Goal: Information Seeking & Learning: Learn about a topic

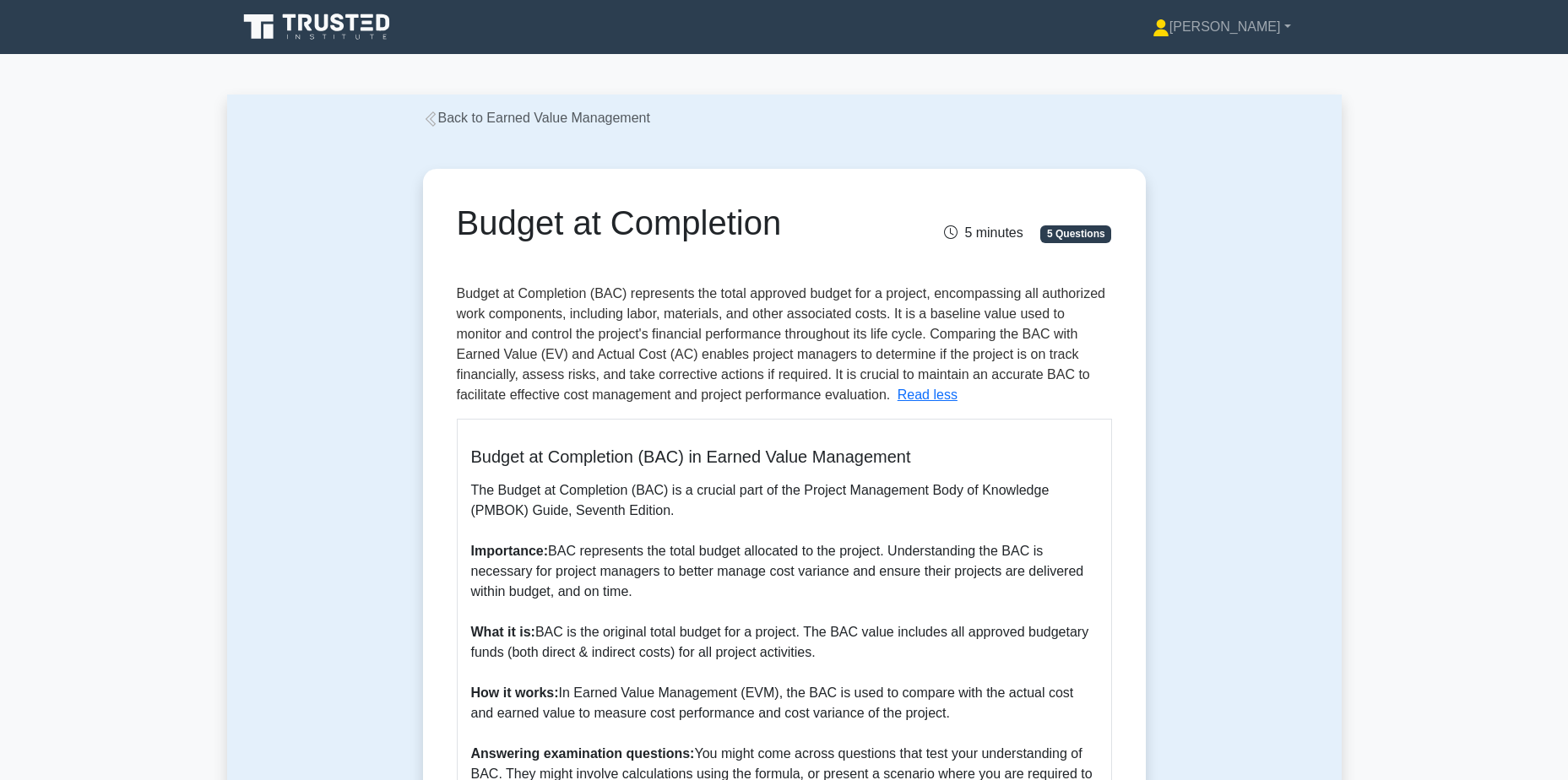
click at [436, 116] on icon at bounding box center [431, 119] width 15 height 15
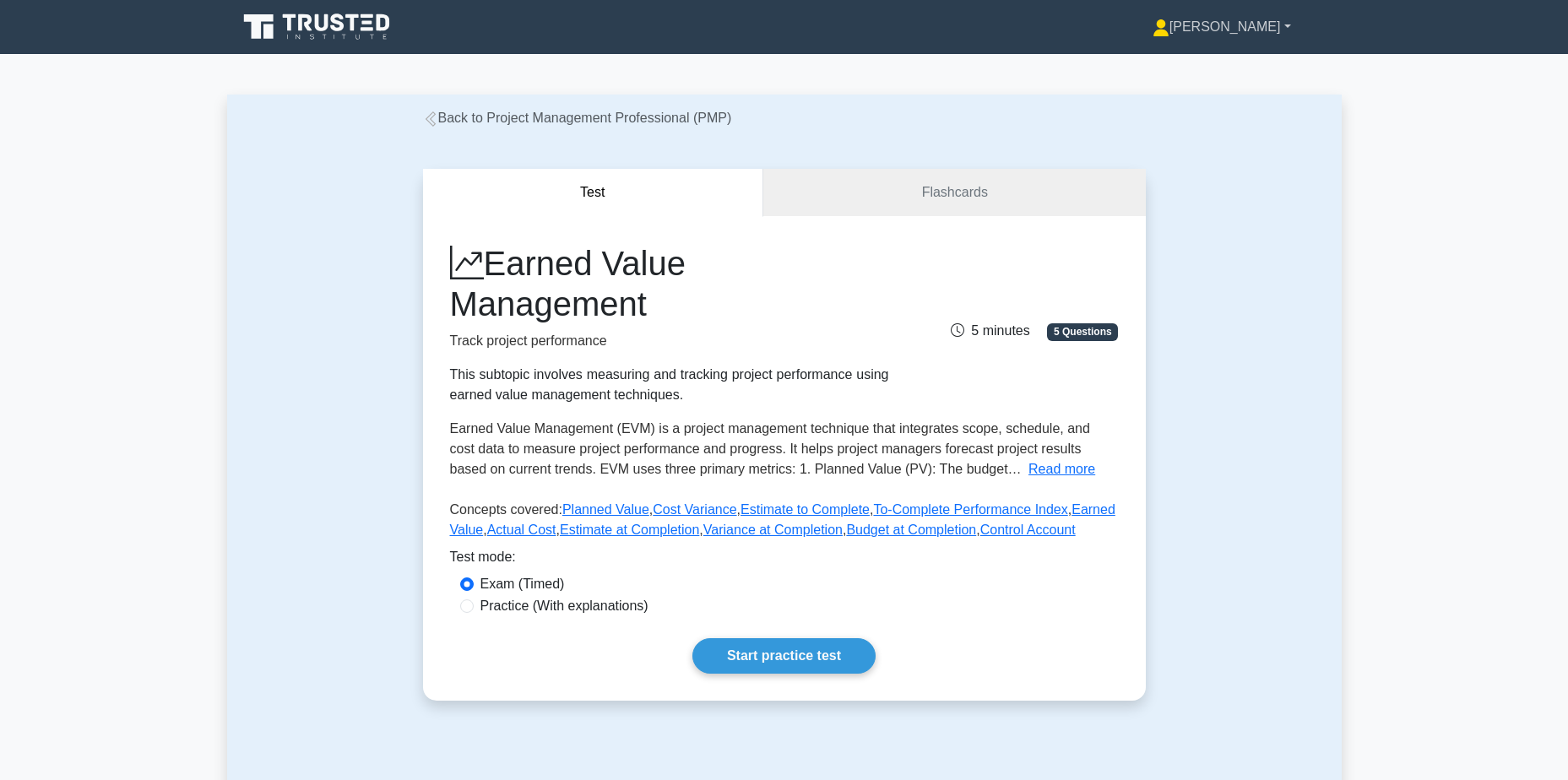
click at [1289, 28] on link "[PERSON_NAME]" at bounding box center [1222, 26] width 219 height 34
click at [1238, 67] on link "Profile" at bounding box center [1179, 67] width 133 height 27
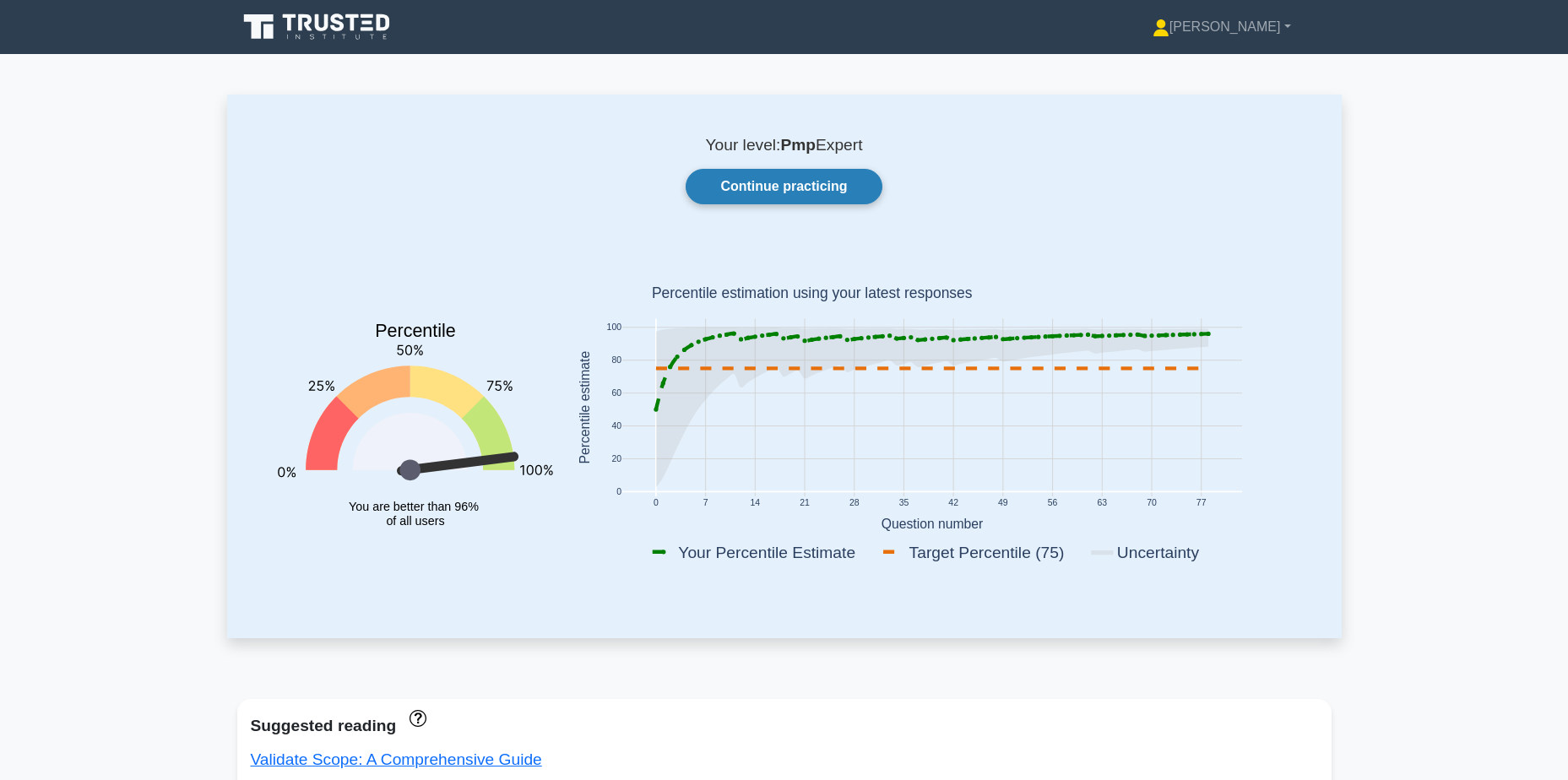
click at [733, 190] on link "Continue practicing" at bounding box center [784, 186] width 196 height 35
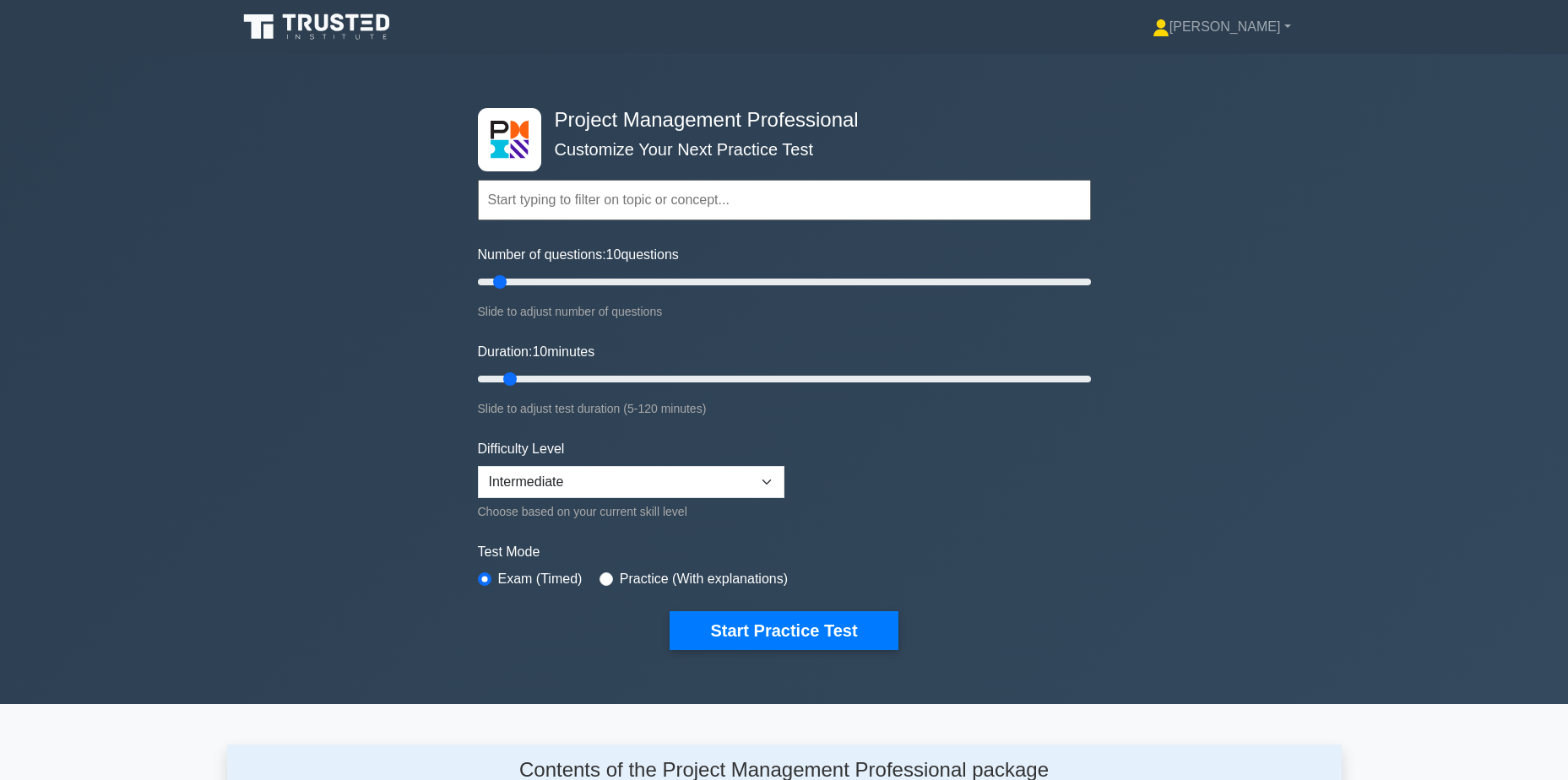
click at [511, 201] on input "text" at bounding box center [784, 200] width 613 height 41
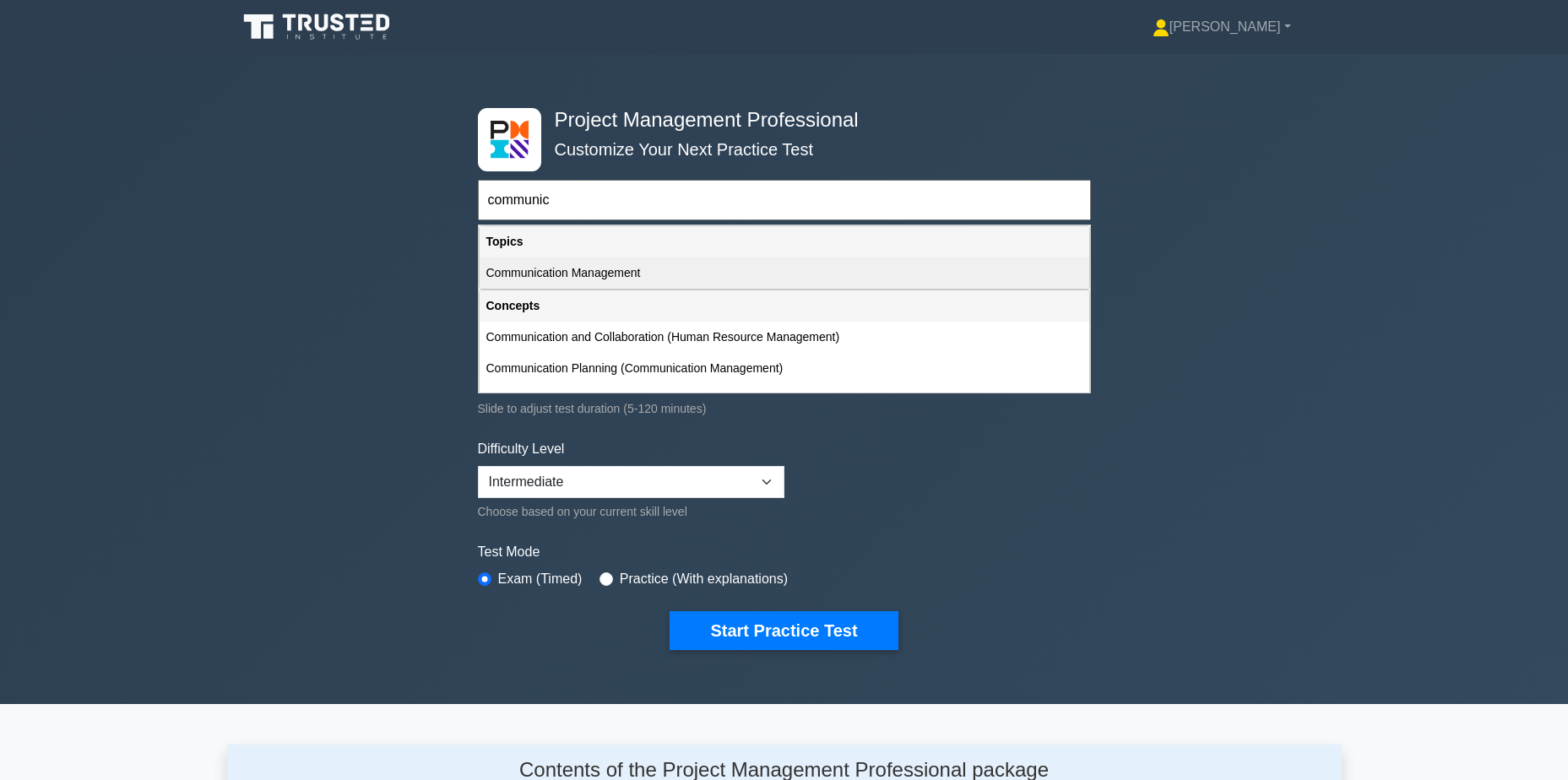
click at [572, 277] on div "Communication Management" at bounding box center [784, 273] width 609 height 31
type input "Communication Management"
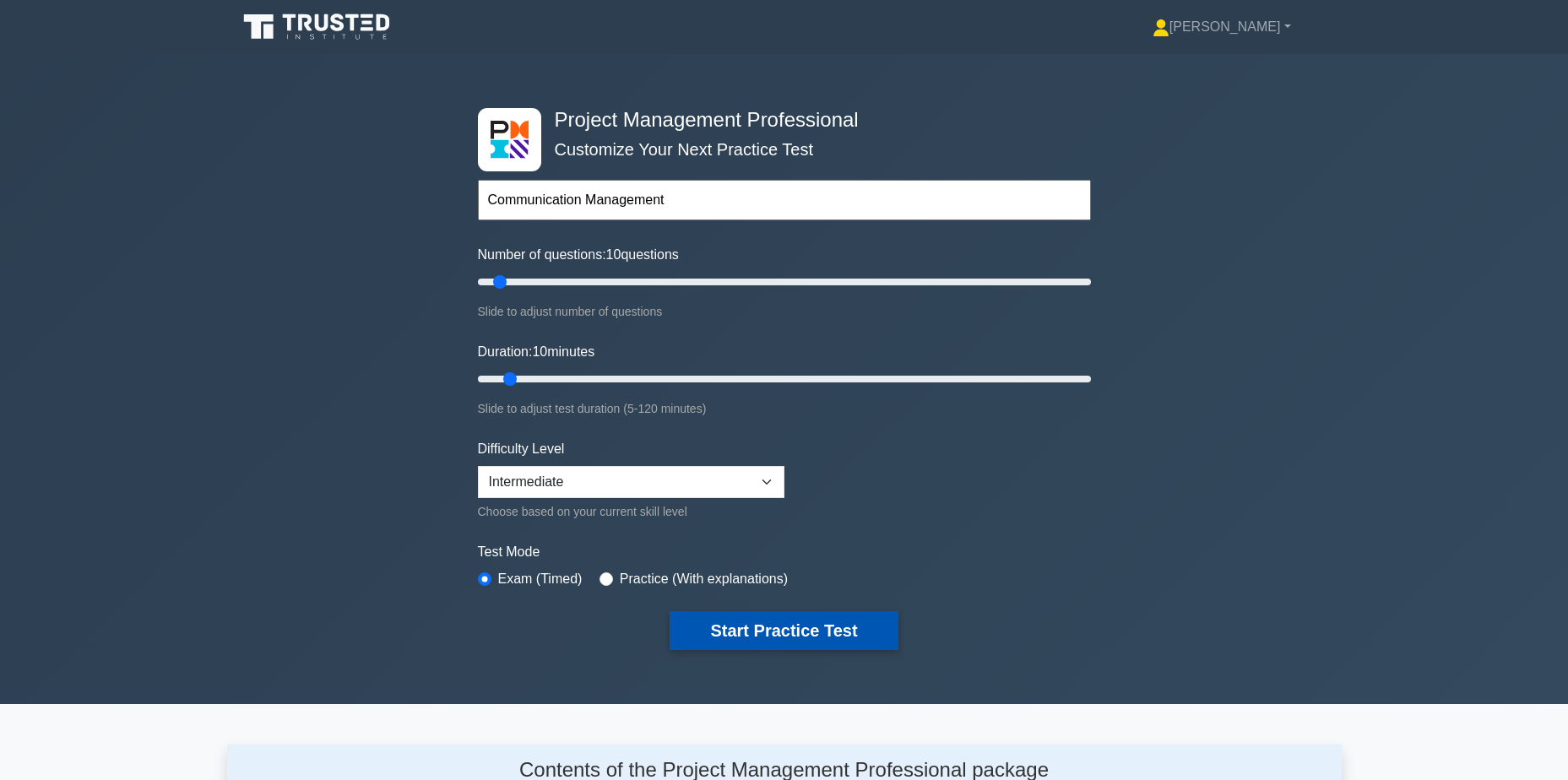
click at [730, 628] on button "Start Practice Test" at bounding box center [783, 630] width 228 height 39
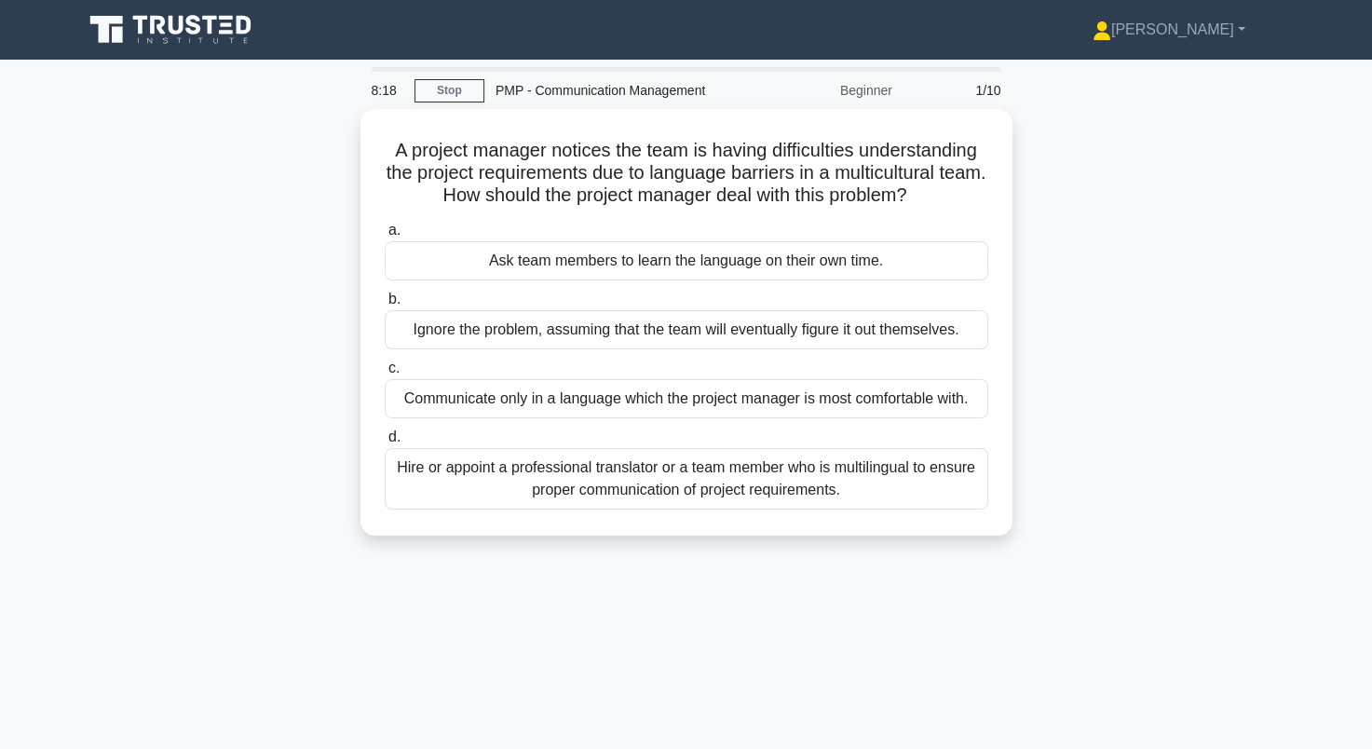
click at [237, 219] on div "A project manager notices the team is having difficulties understanding the pro…" at bounding box center [686, 333] width 1229 height 449
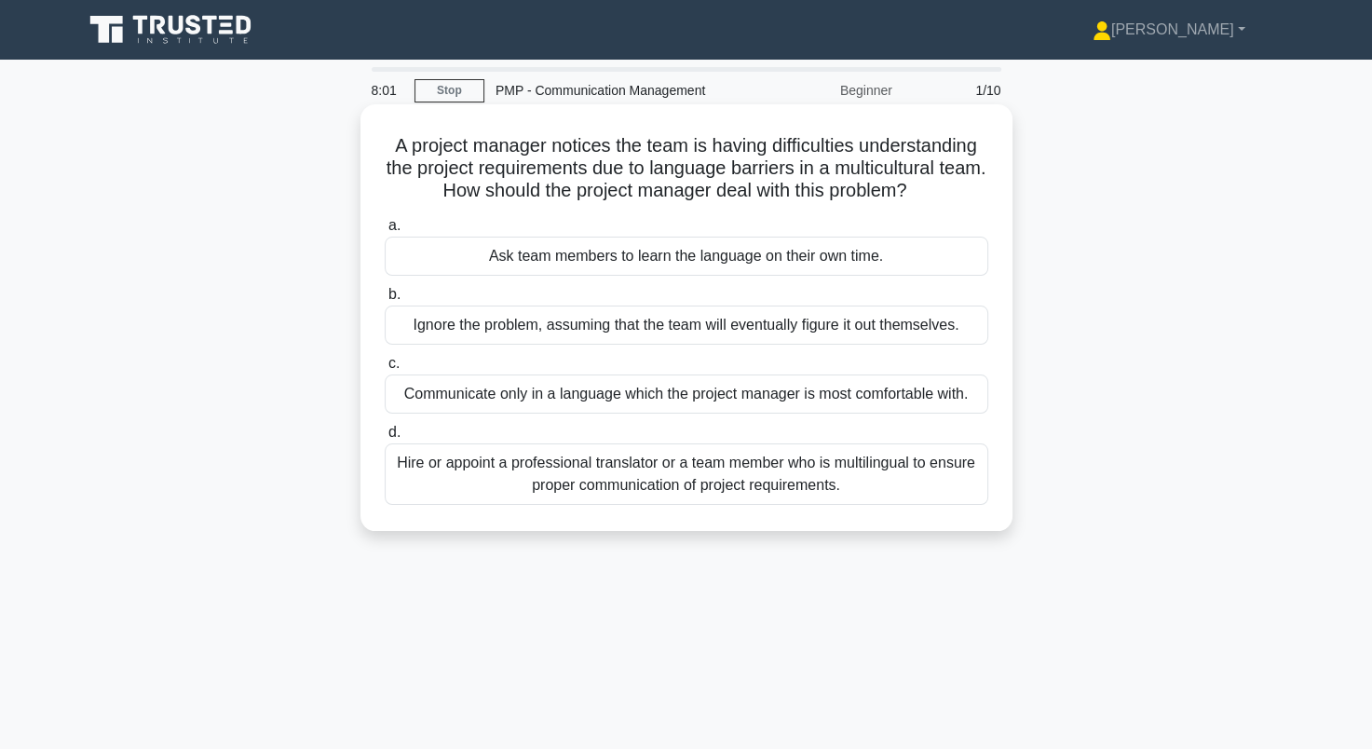
click at [524, 475] on div "Hire or appoint a professional translator or a team member who is multilingual …" at bounding box center [686, 473] width 603 height 61
click at [385, 439] on input "d. Hire or appoint a professional translator or a team member who is multilingu…" at bounding box center [385, 432] width 0 height 12
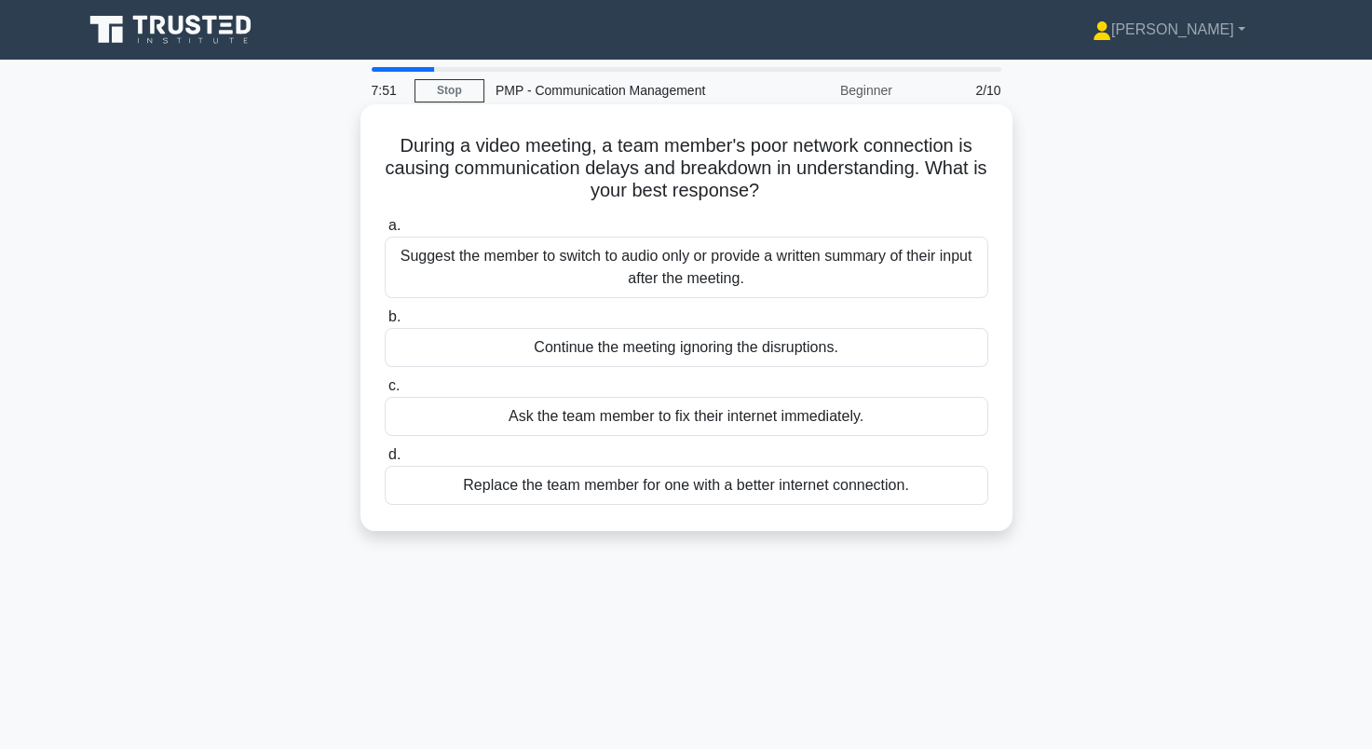
click at [469, 269] on div "Suggest the member to switch to audio only or provide a written summary of thei…" at bounding box center [686, 267] width 603 height 61
click at [385, 232] on input "a. Suggest the member to switch to audio only or provide a written summary of t…" at bounding box center [385, 226] width 0 height 12
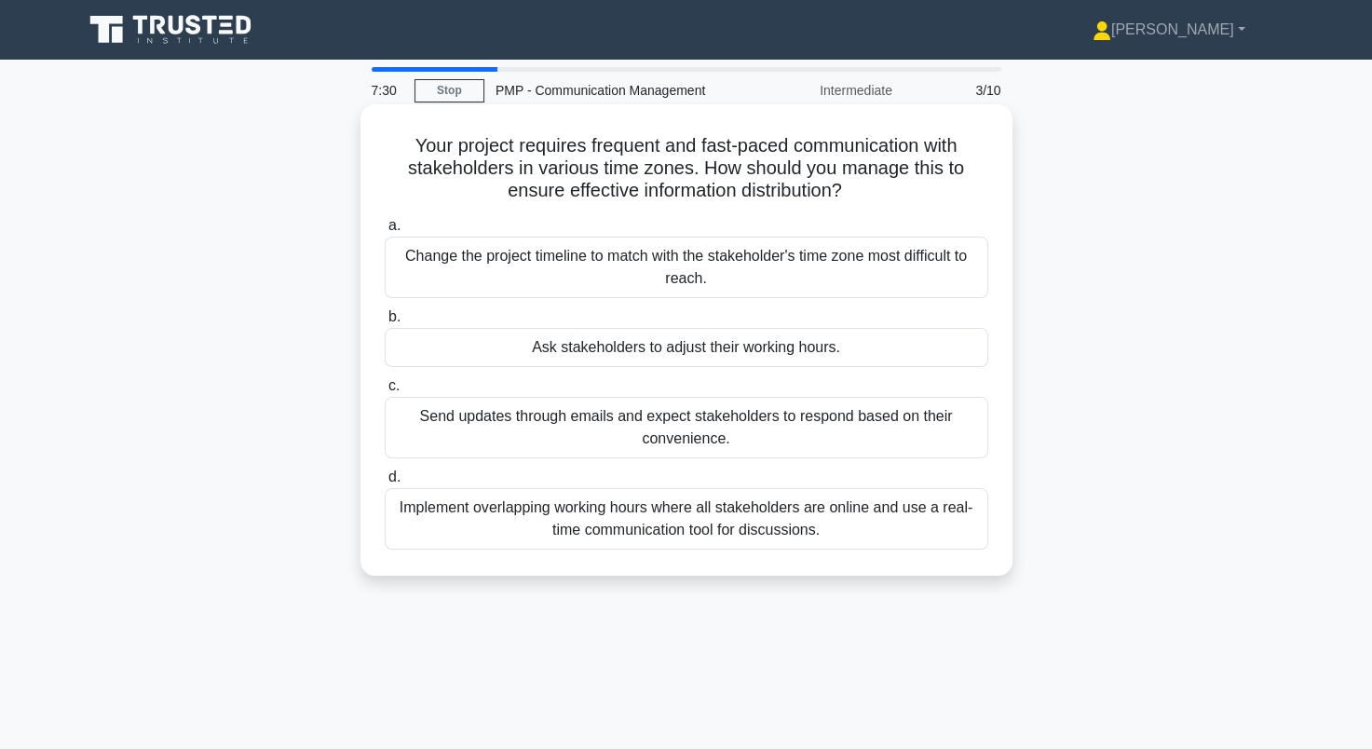
click at [482, 525] on div "Implement overlapping working hours where all stakeholders are online and use a…" at bounding box center [686, 518] width 603 height 61
click at [385, 483] on input "d. Implement overlapping working hours where all stakeholders are online and us…" at bounding box center [385, 477] width 0 height 12
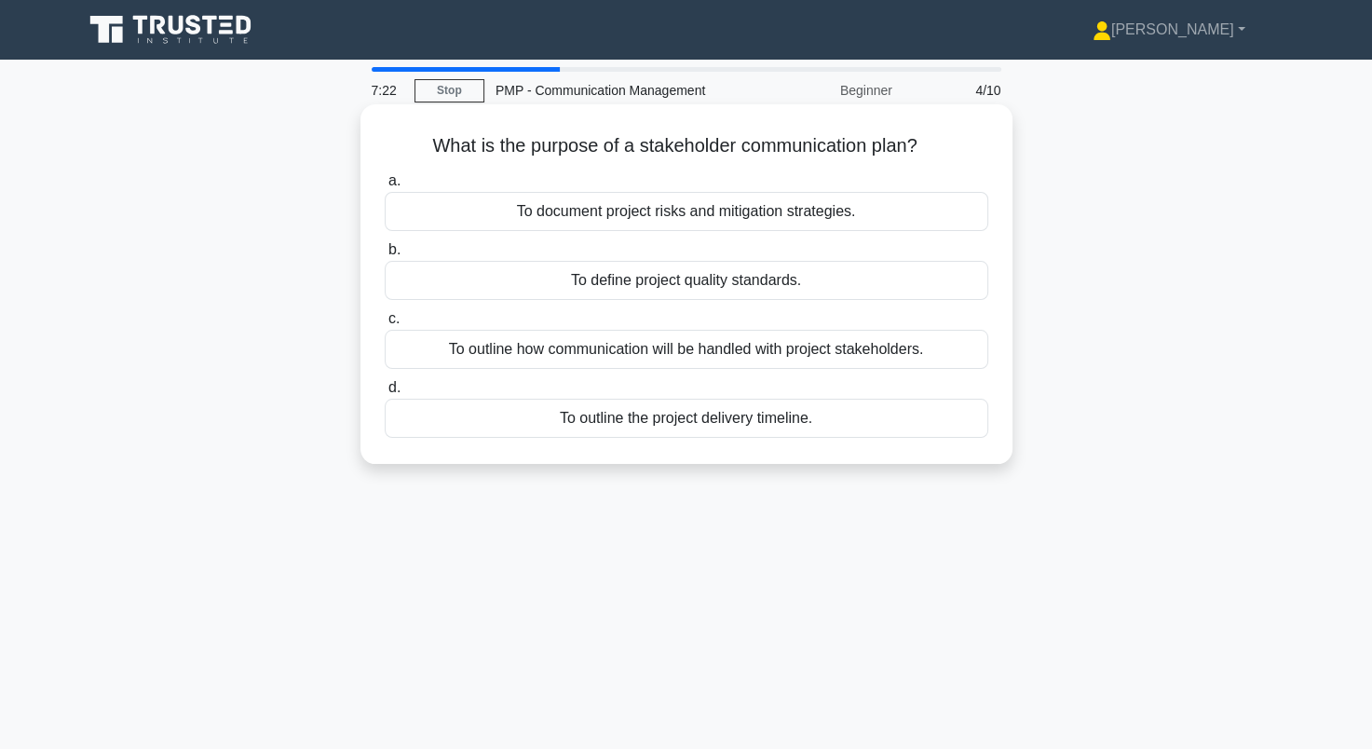
click at [767, 352] on div "To outline how communication will be handled with project stakeholders." at bounding box center [686, 349] width 603 height 39
click at [385, 325] on input "c. To outline how communication will be handled with project stakeholders." at bounding box center [385, 319] width 0 height 12
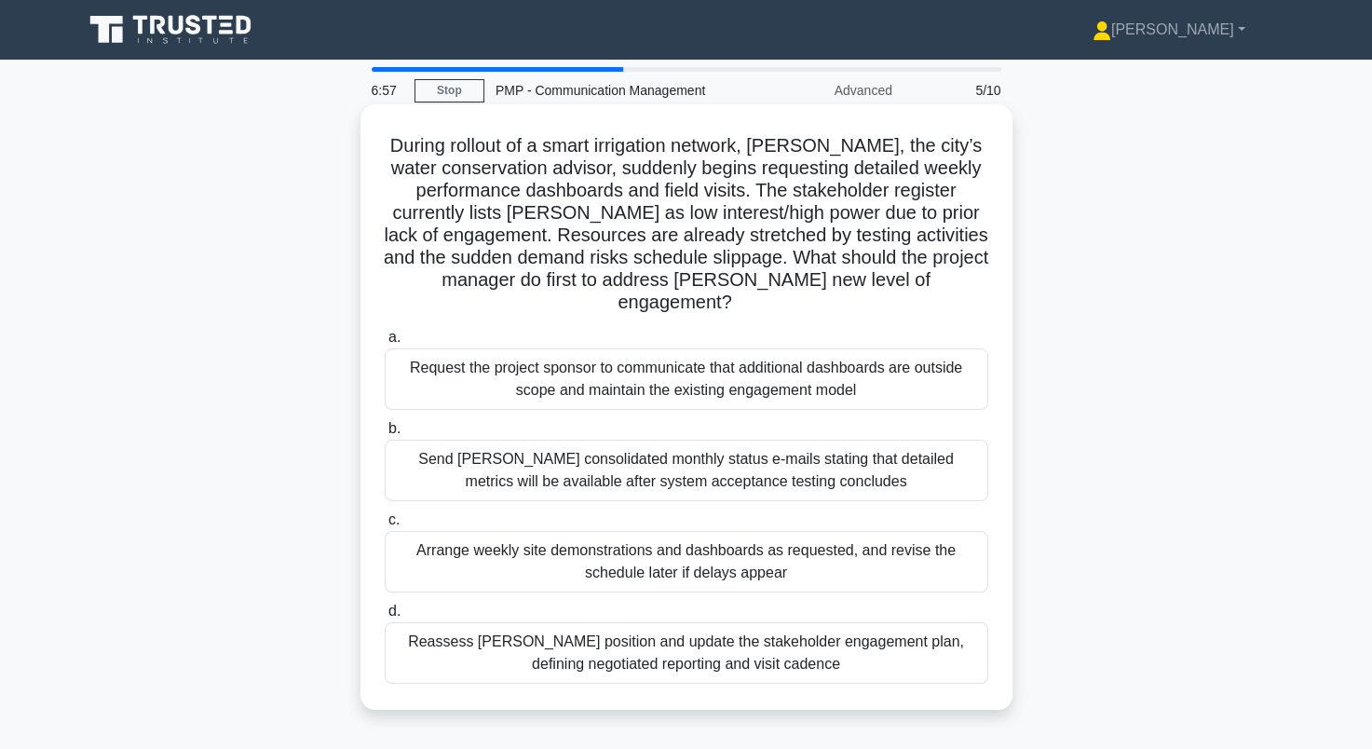
click at [700, 622] on div "Reassess Terry’s position and update the stakeholder engagement plan, defining …" at bounding box center [686, 652] width 603 height 61
click at [385, 615] on input "d. Reassess Terry’s position and update the stakeholder engagement plan, defini…" at bounding box center [385, 611] width 0 height 12
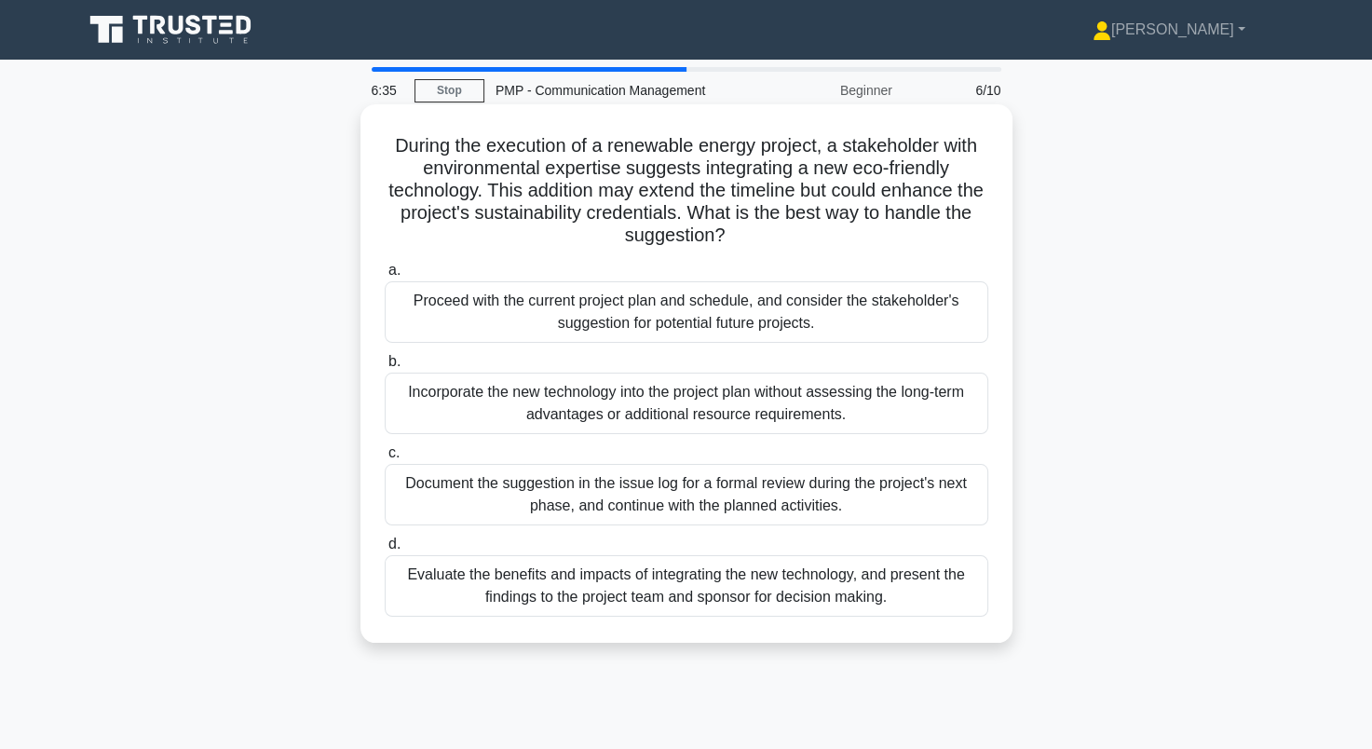
click at [492, 587] on div "Evaluate the benefits and impacts of integrating the new technology, and presen…" at bounding box center [686, 585] width 603 height 61
click at [385, 550] on input "d. Evaluate the benefits and impacts of integrating the new technology, and pre…" at bounding box center [385, 544] width 0 height 12
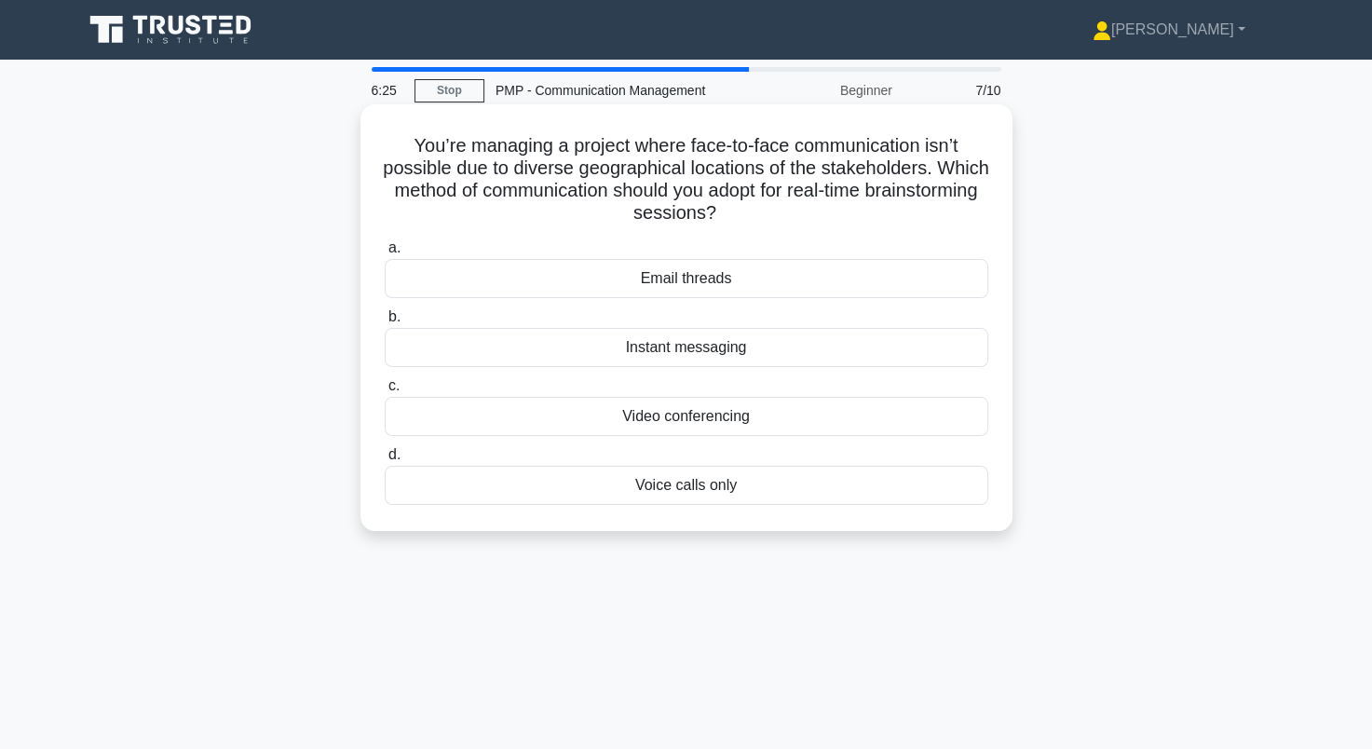
click at [626, 423] on div "Video conferencing" at bounding box center [686, 416] width 603 height 39
click at [385, 392] on input "c. Video conferencing" at bounding box center [385, 386] width 0 height 12
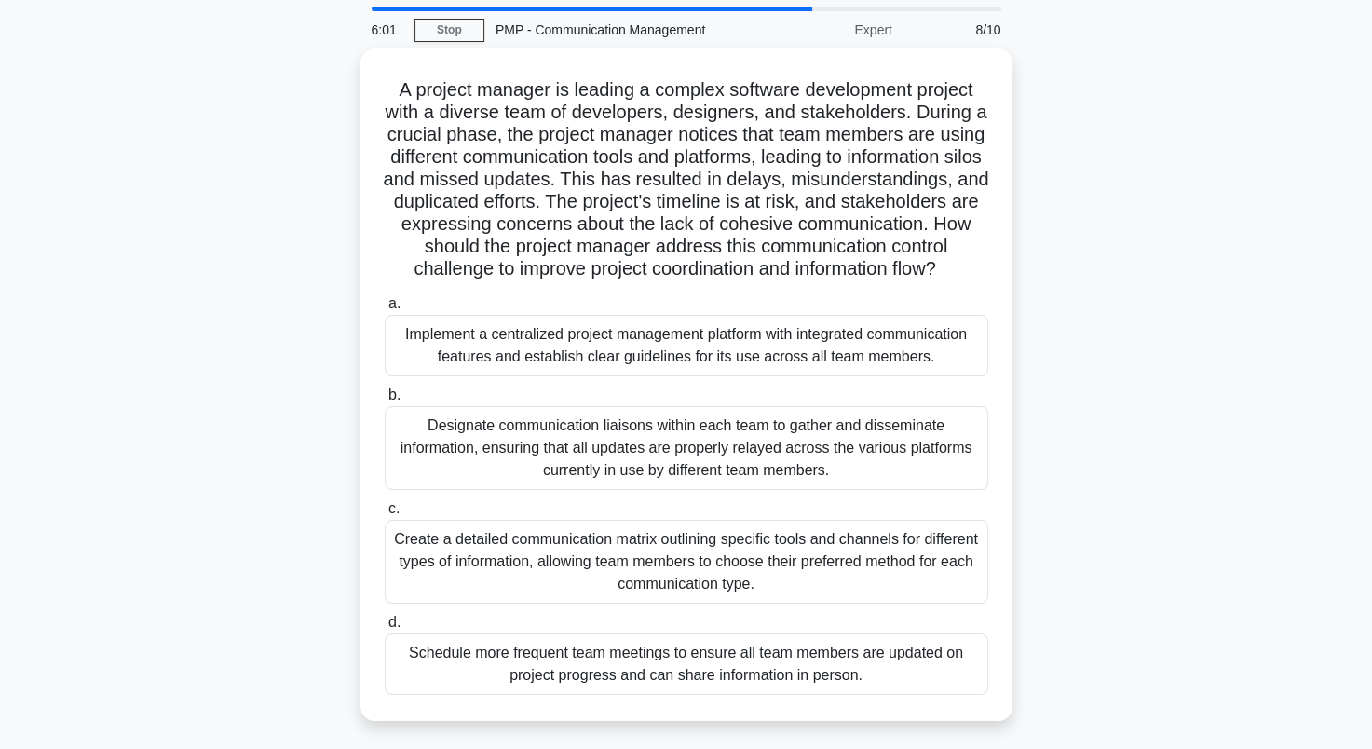
scroll to position [93, 0]
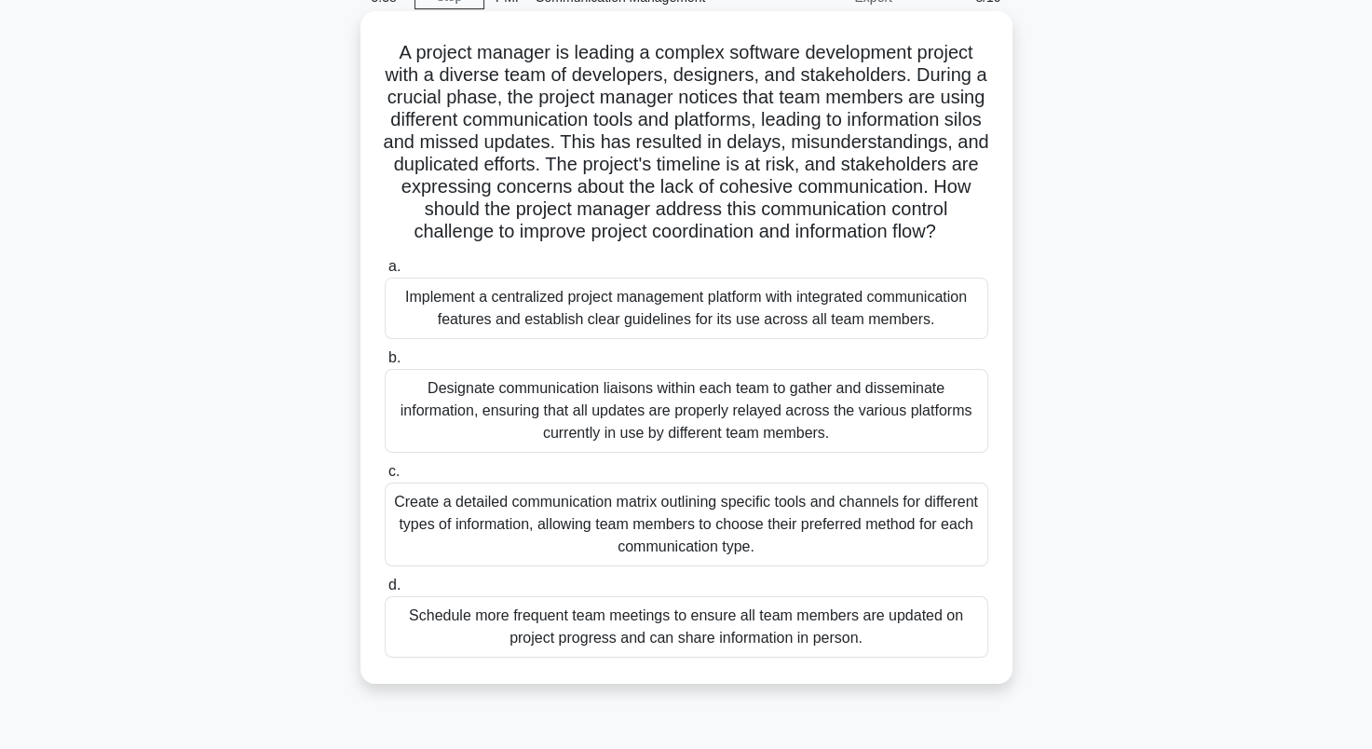
click at [611, 331] on div "Implement a centralized project management platform with integrated communicati…" at bounding box center [686, 307] width 603 height 61
click at [385, 273] on input "a. Implement a centralized project management platform with integrated communic…" at bounding box center [385, 267] width 0 height 12
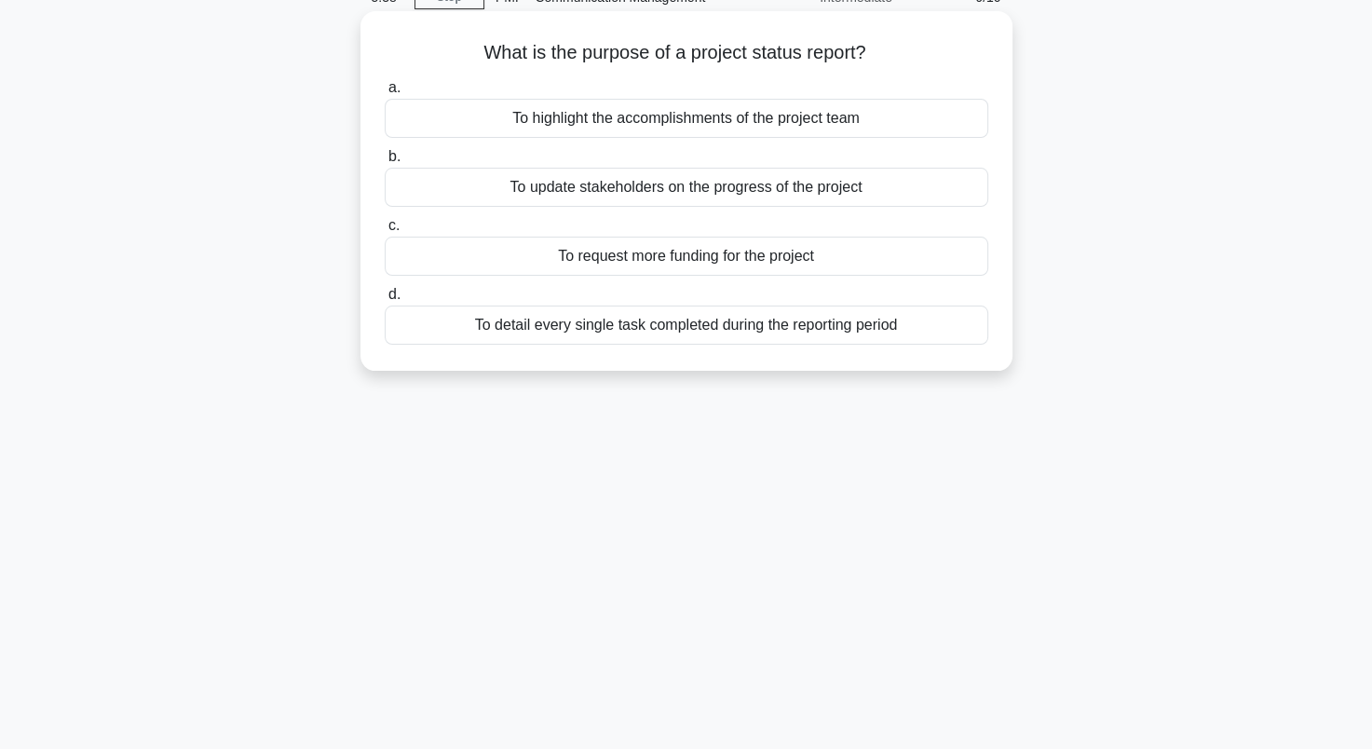
scroll to position [0, 0]
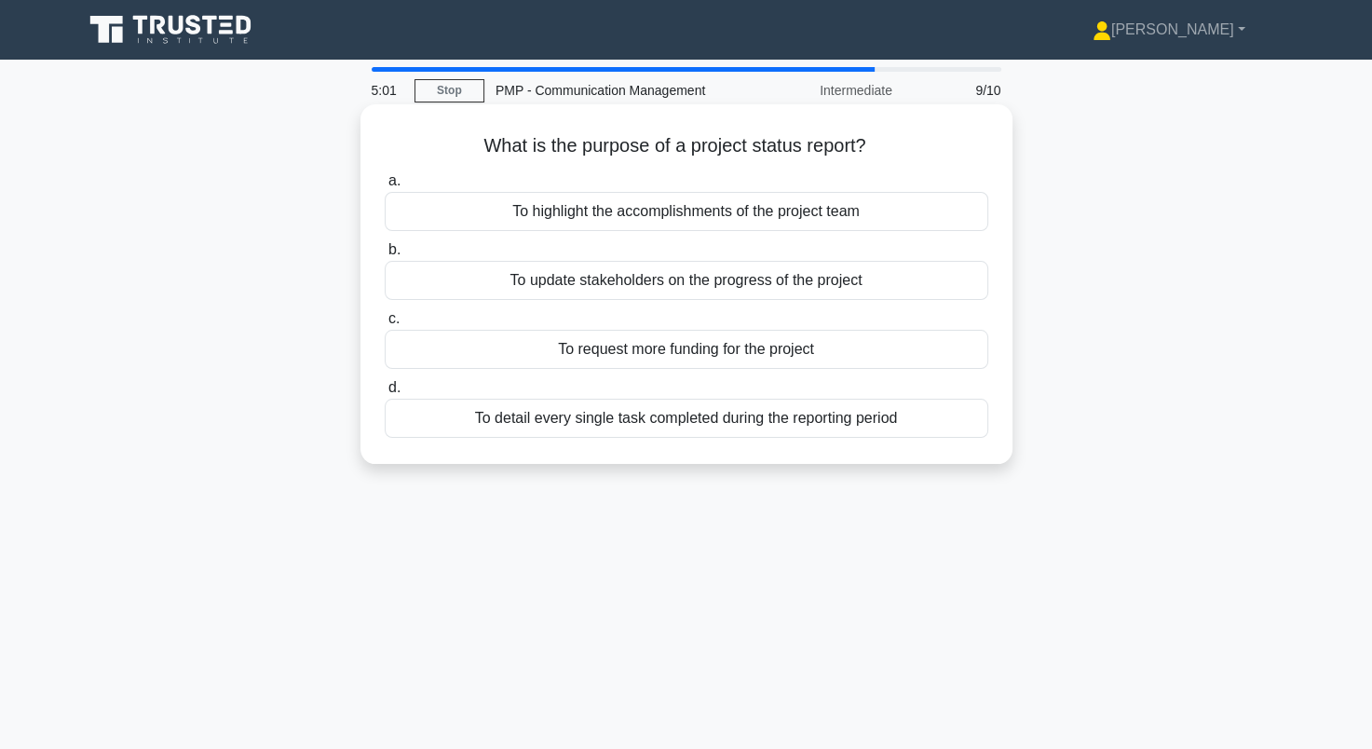
click at [884, 285] on div "To update stakeholders on the progress of the project" at bounding box center [686, 280] width 603 height 39
click at [385, 256] on input "b. To update stakeholders on the progress of the project" at bounding box center [385, 250] width 0 height 12
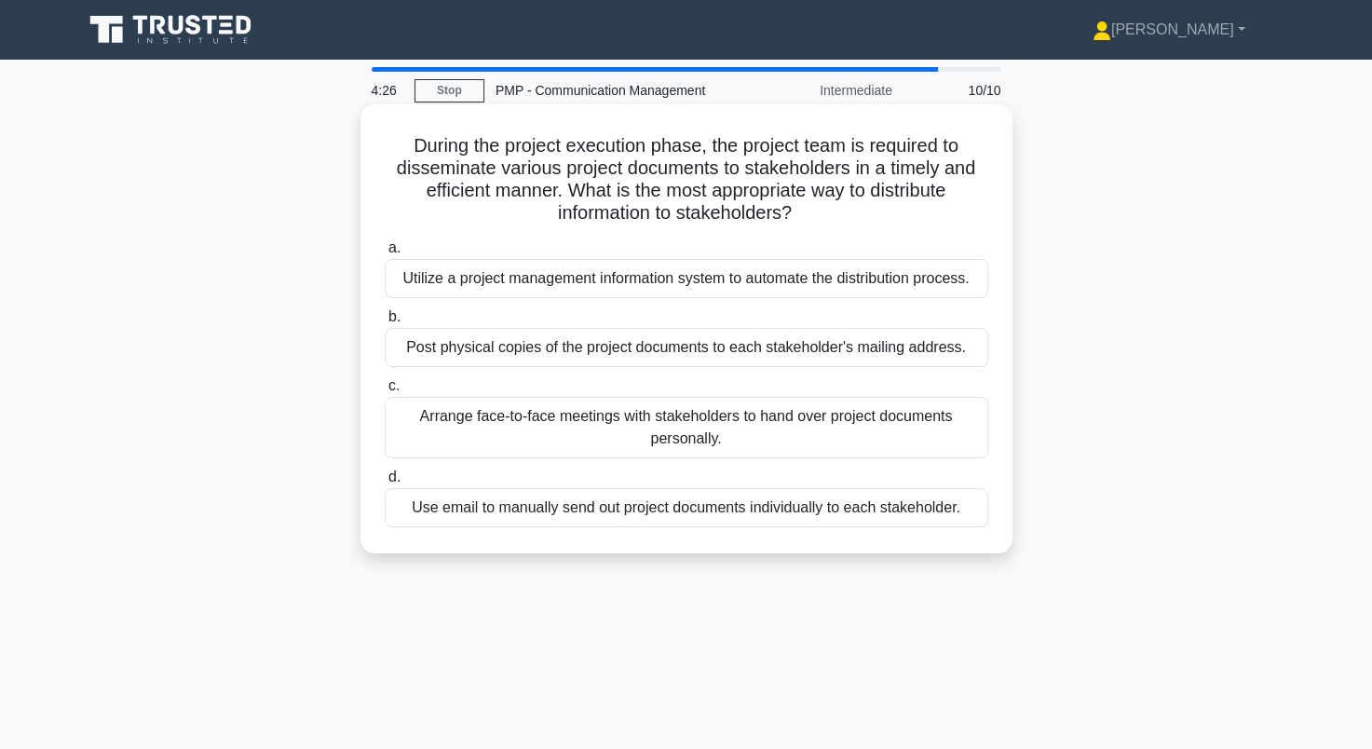
click at [582, 281] on div "Utilize a project management information system to automate the distribution pr…" at bounding box center [686, 278] width 603 height 39
click at [385, 254] on input "a. Utilize a project management information system to automate the distribution…" at bounding box center [385, 248] width 0 height 12
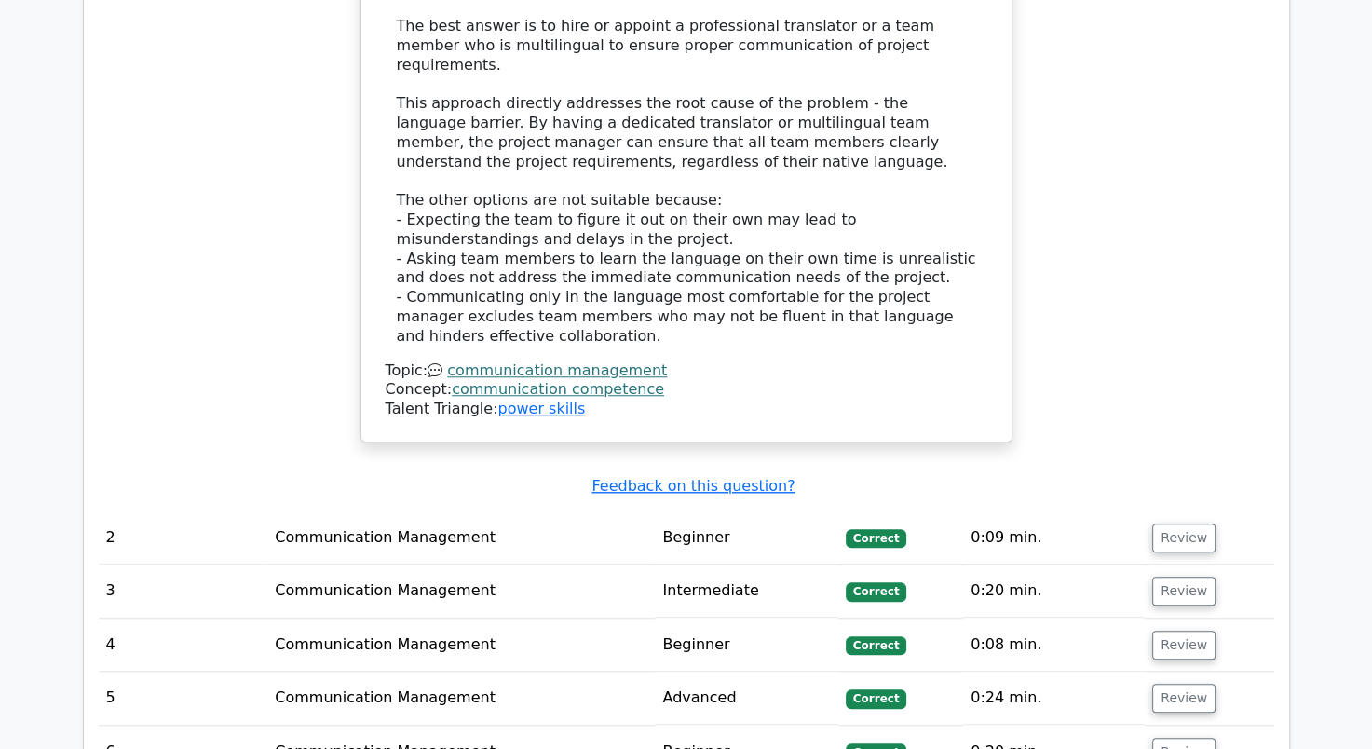
scroll to position [1583, 0]
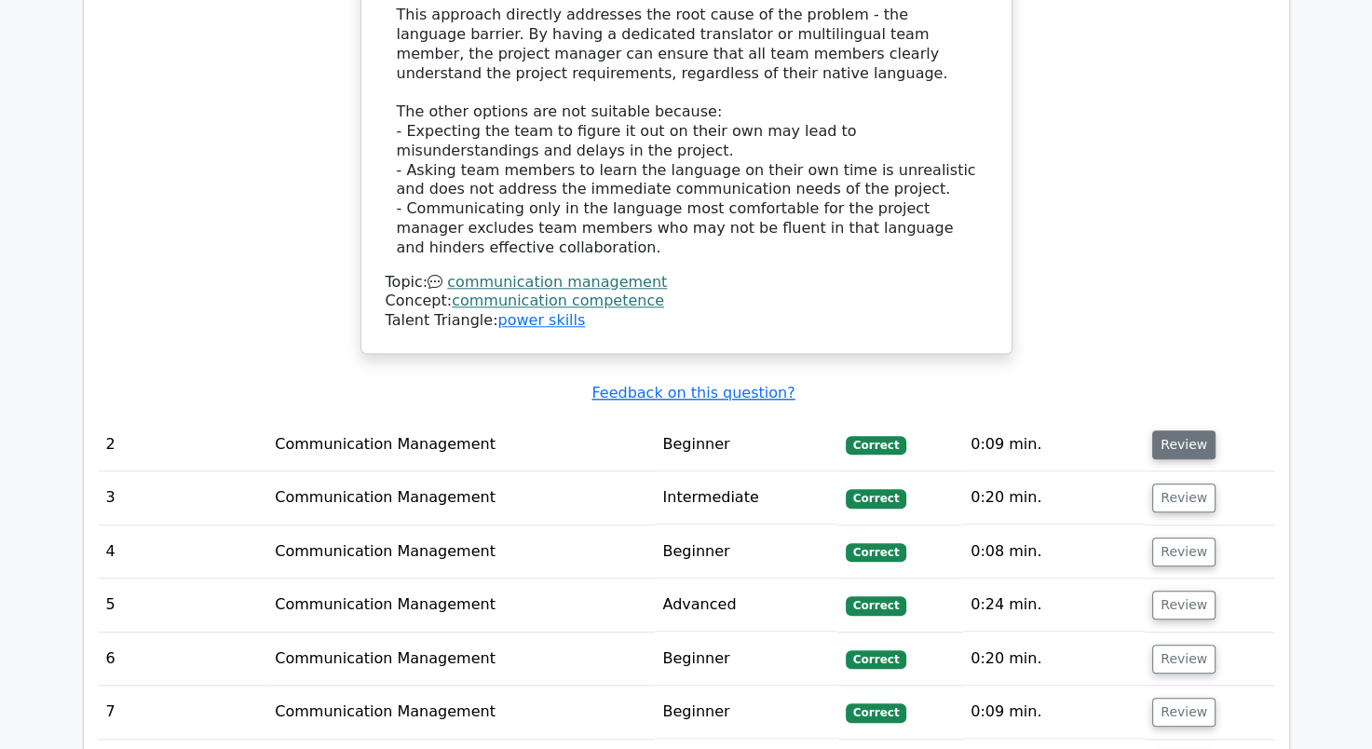
click at [1186, 430] on button "Review" at bounding box center [1183, 444] width 63 height 29
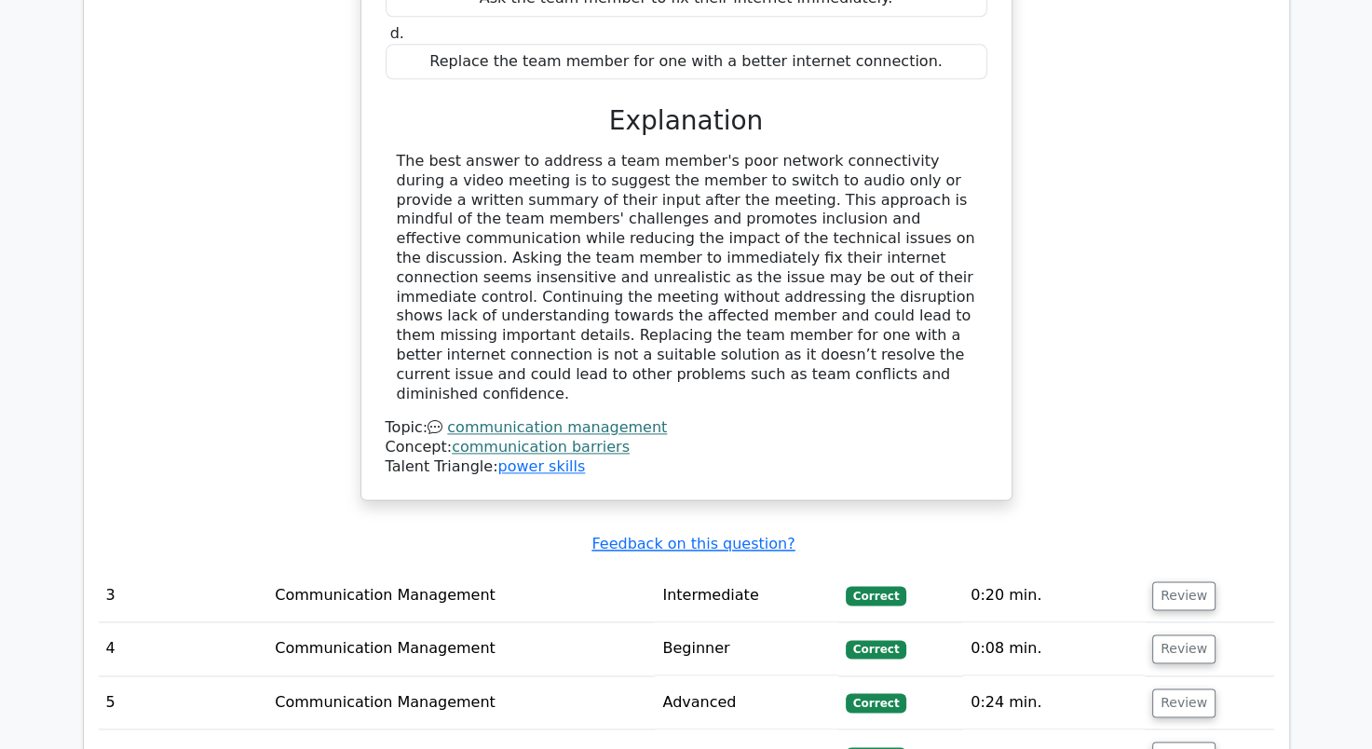
scroll to position [2514, 0]
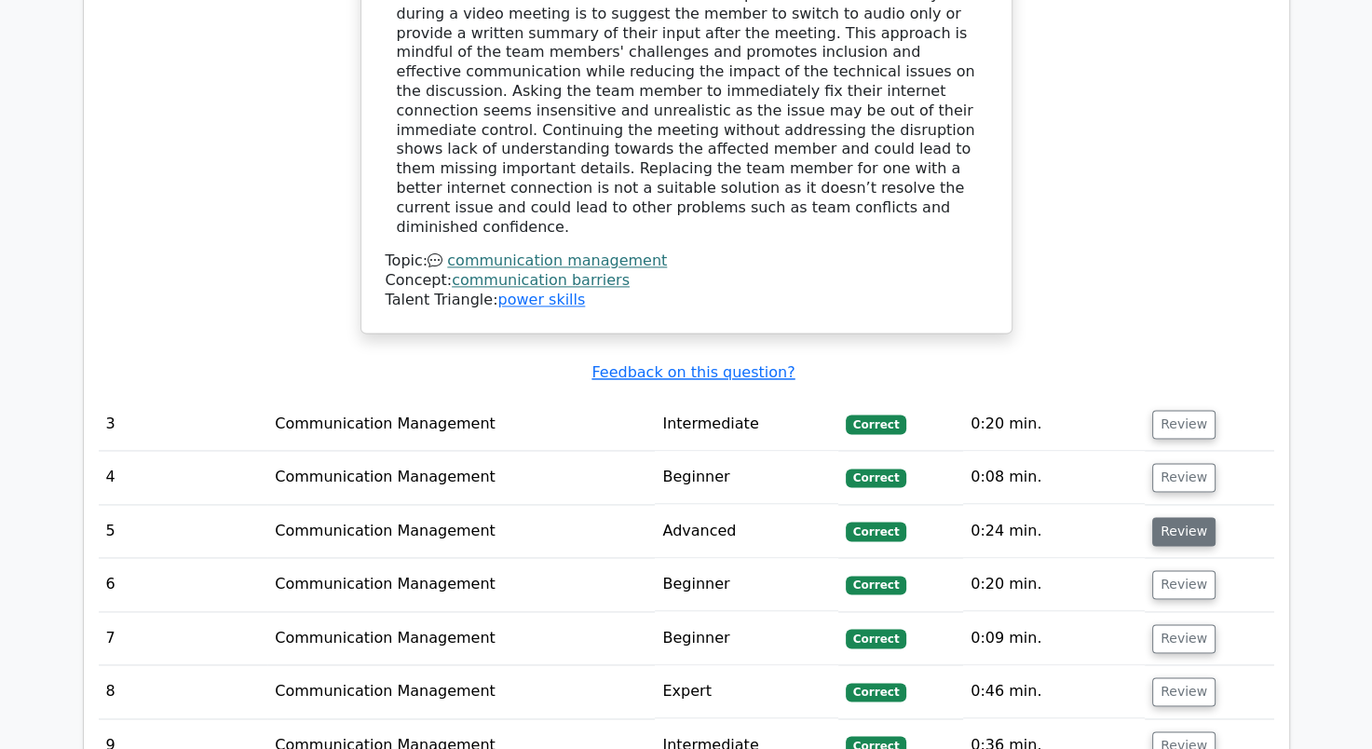
click at [1171, 517] on button "Review" at bounding box center [1183, 531] width 63 height 29
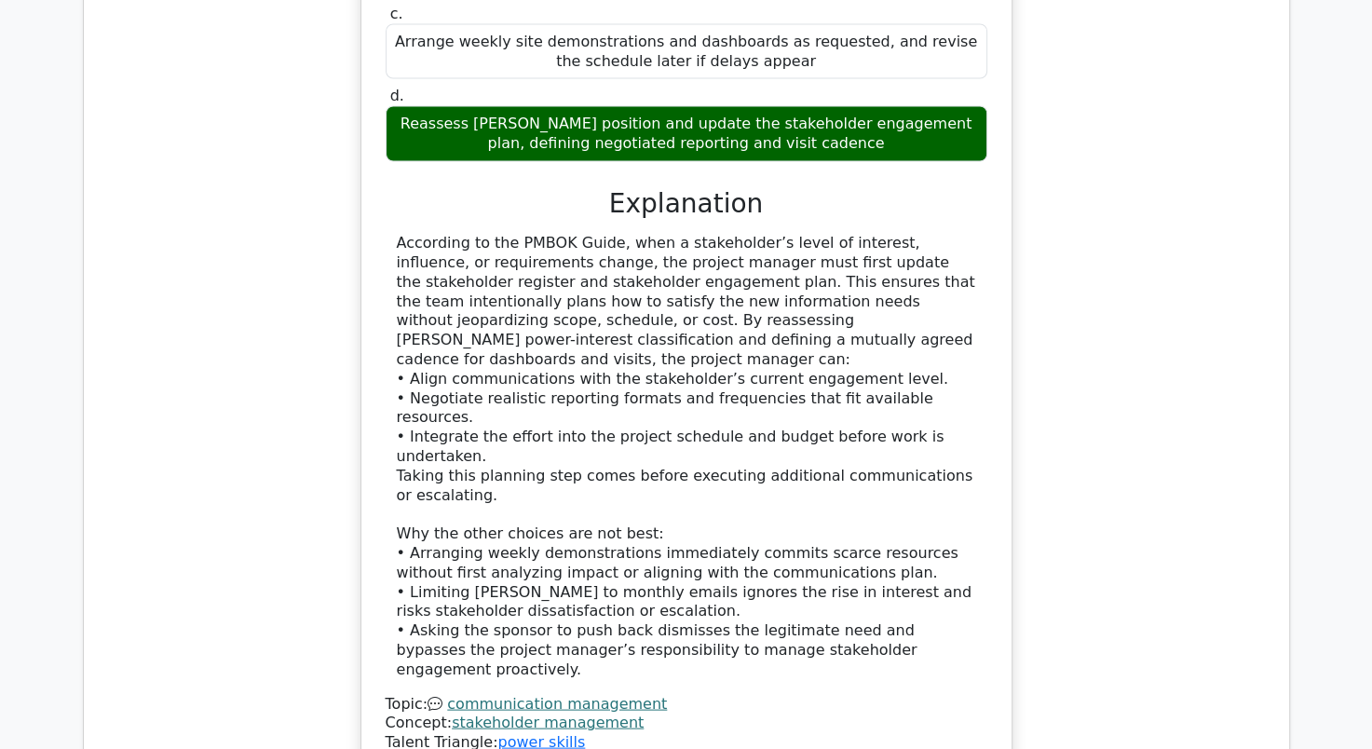
scroll to position [3632, 0]
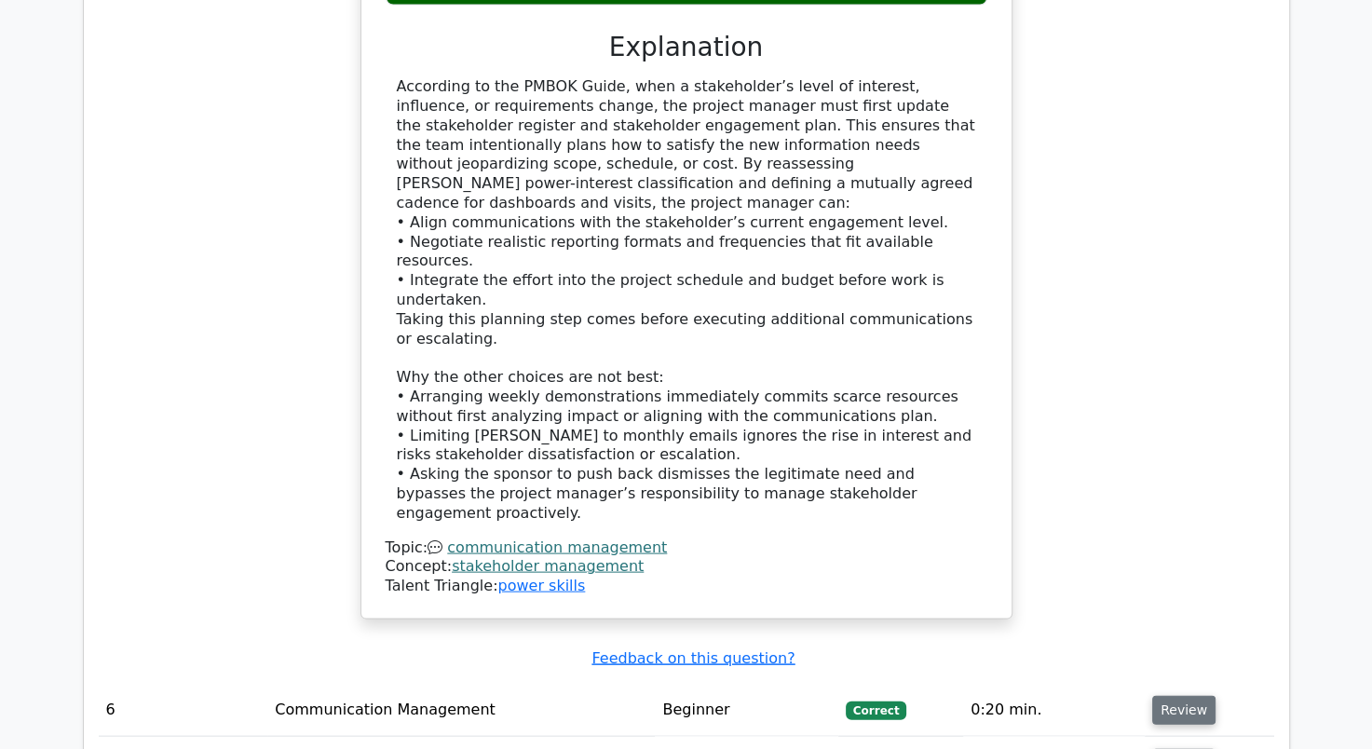
click at [1168, 696] on button "Review" at bounding box center [1183, 710] width 63 height 29
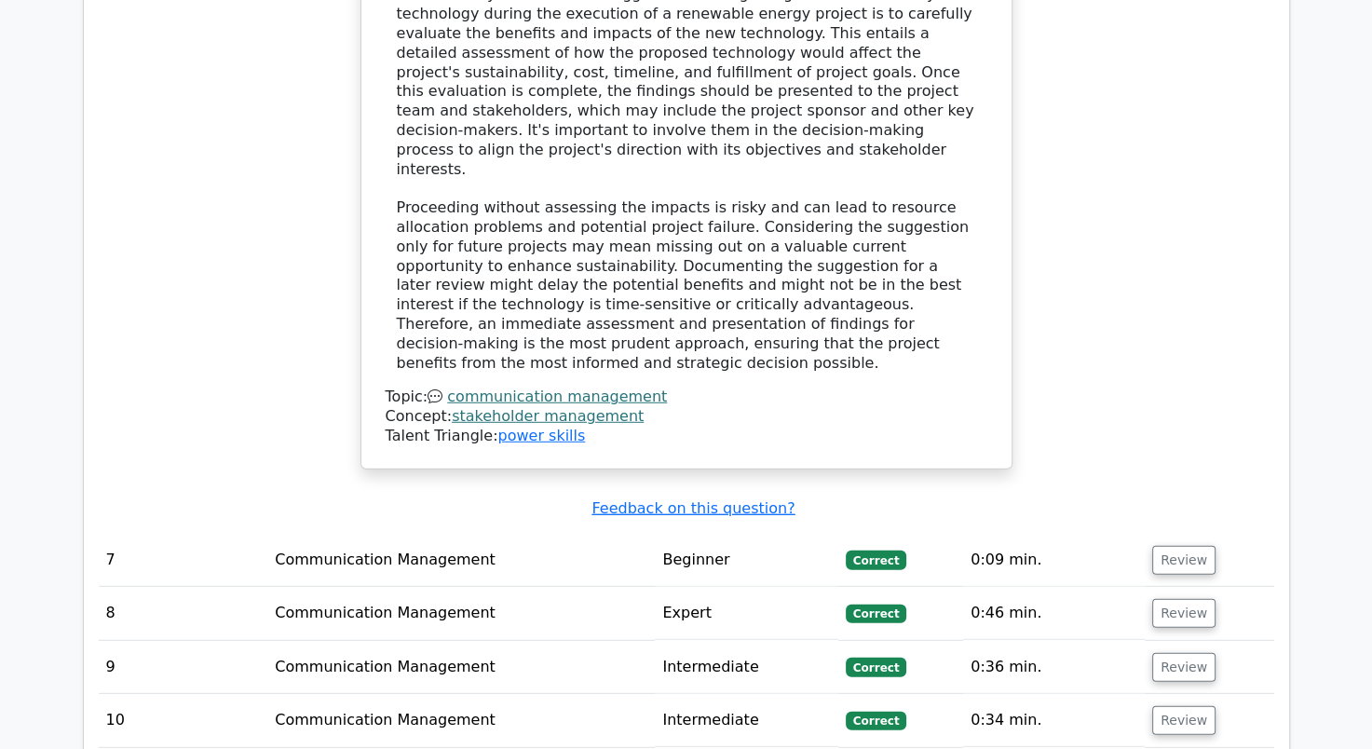
scroll to position [4935, 0]
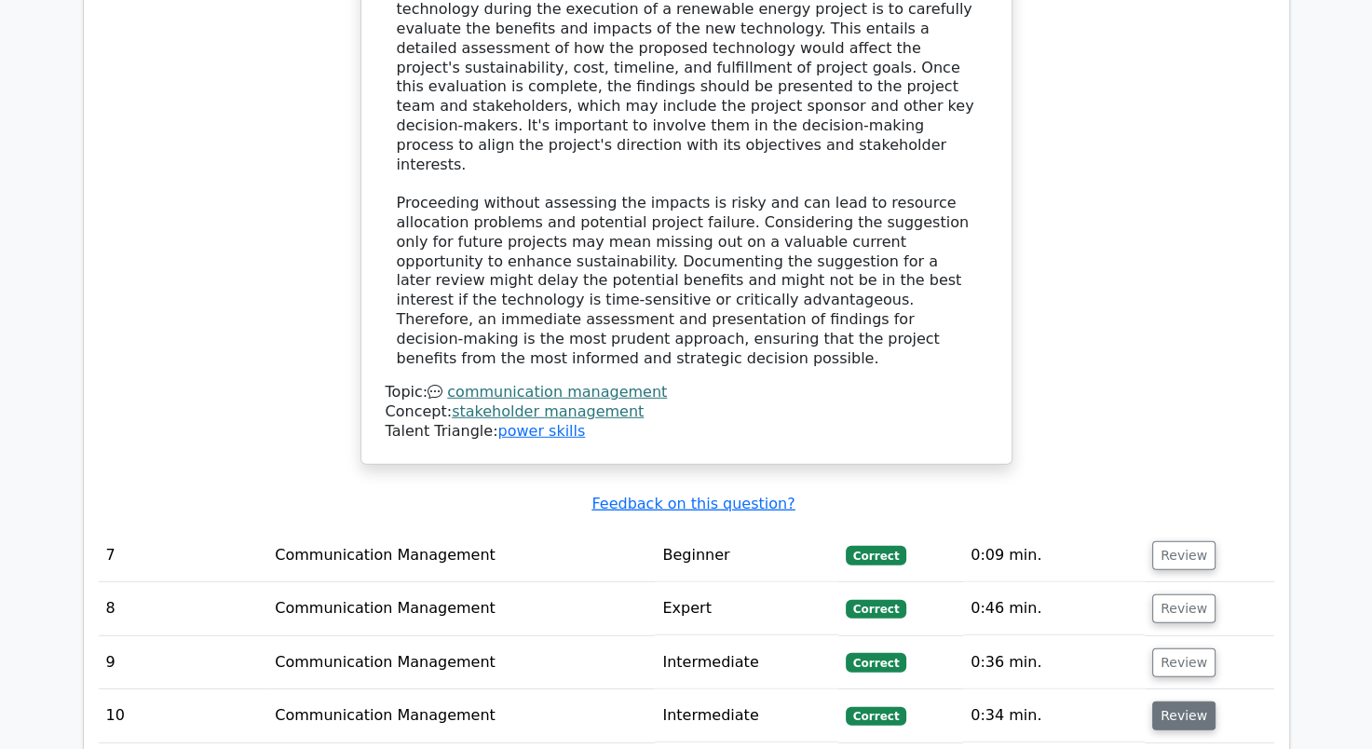
click at [1155, 701] on button "Review" at bounding box center [1183, 715] width 63 height 29
click at [1183, 648] on button "Review" at bounding box center [1183, 662] width 63 height 29
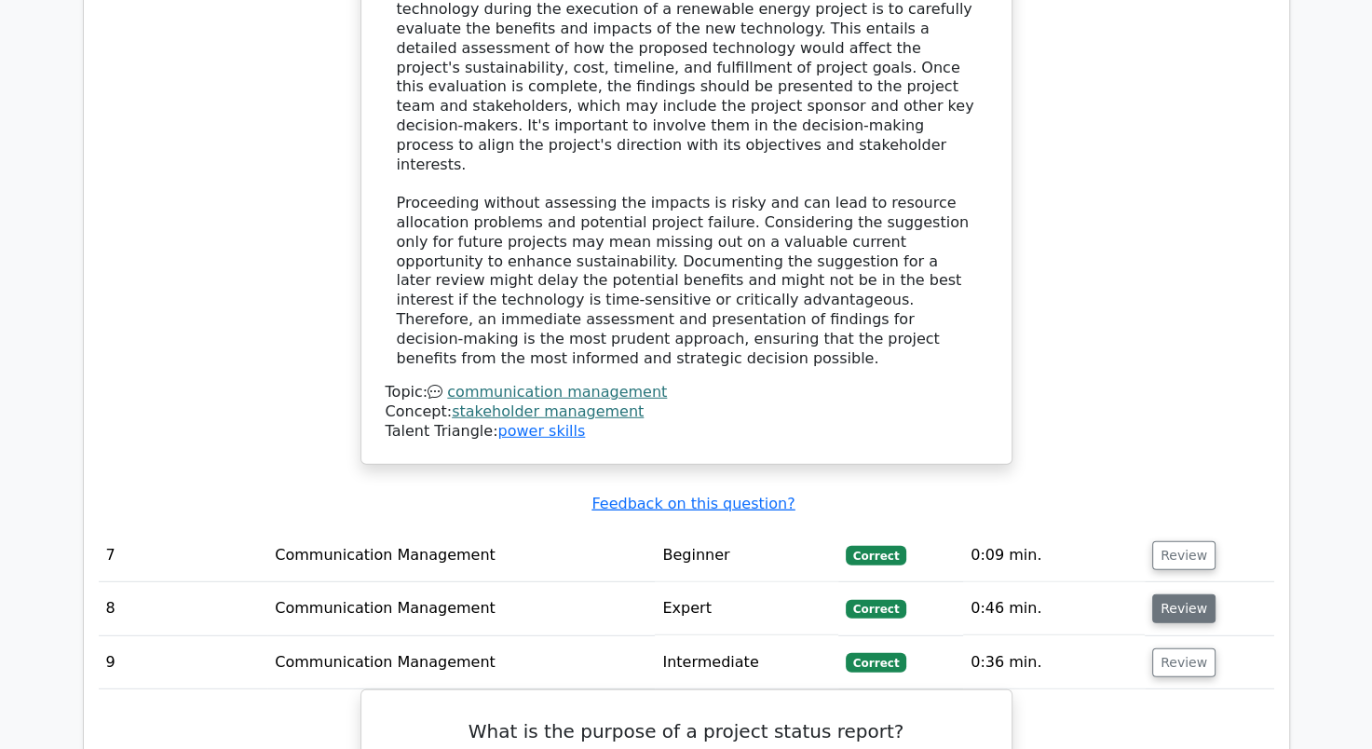
click at [1159, 594] on button "Review" at bounding box center [1183, 608] width 63 height 29
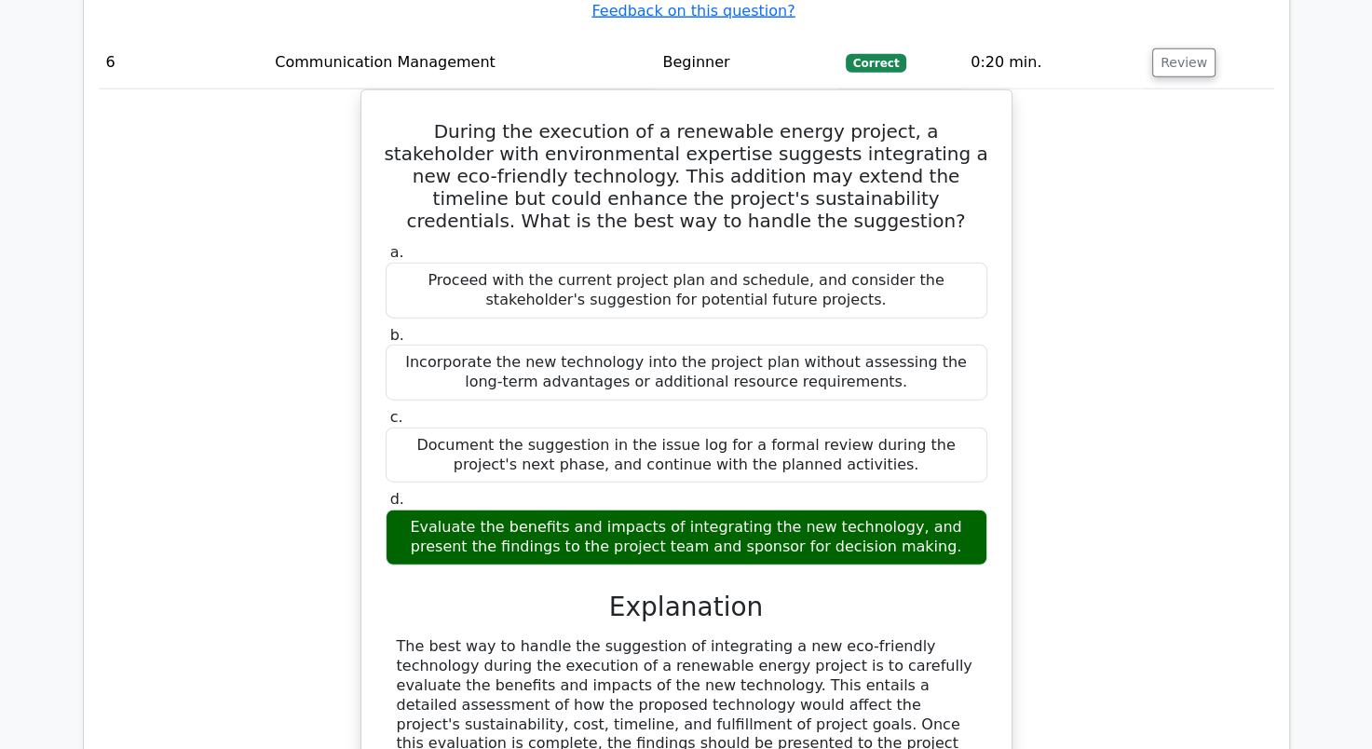
scroll to position [0, 0]
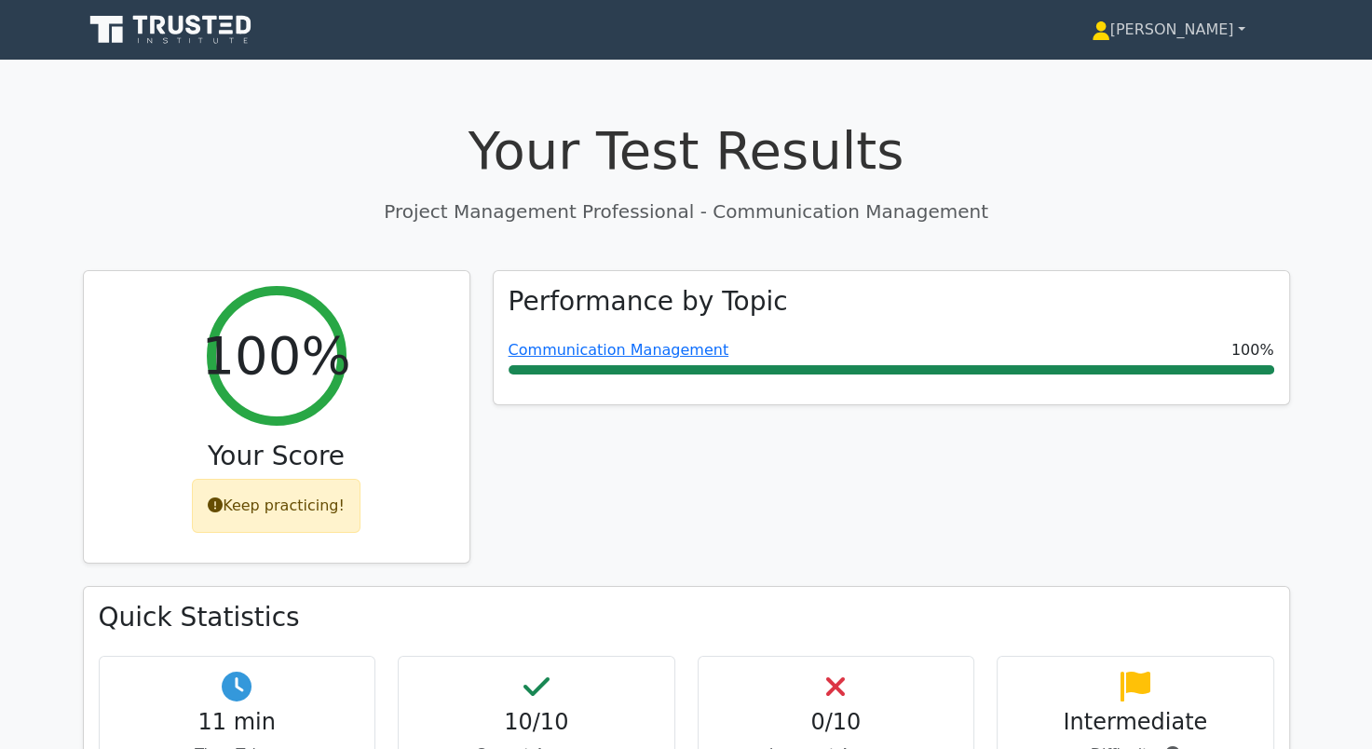
click at [1244, 31] on link "[PERSON_NAME]" at bounding box center [1168, 29] width 243 height 37
click at [1236, 29] on link "[PERSON_NAME]" at bounding box center [1168, 29] width 243 height 37
click at [1202, 32] on link "[PERSON_NAME]" at bounding box center [1168, 29] width 243 height 37
click at [196, 31] on icon at bounding box center [193, 25] width 15 height 20
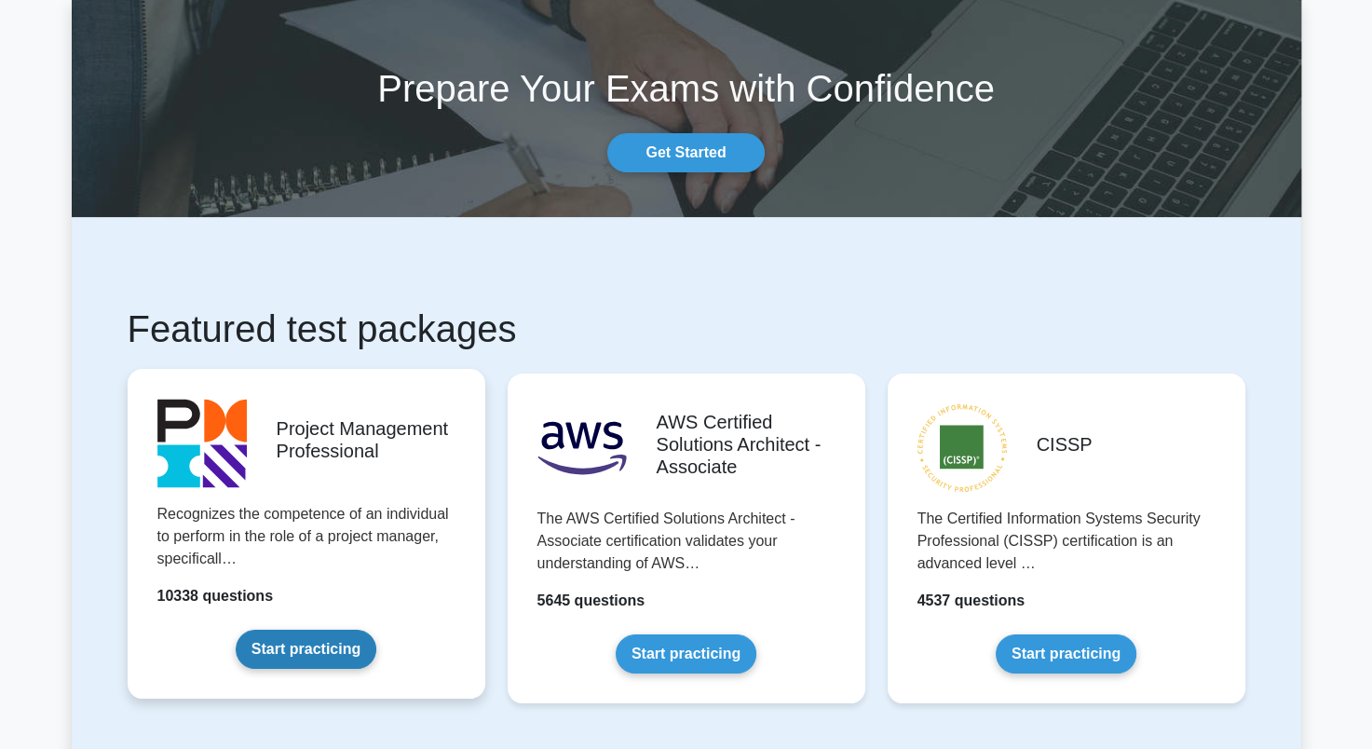
scroll to position [93, 0]
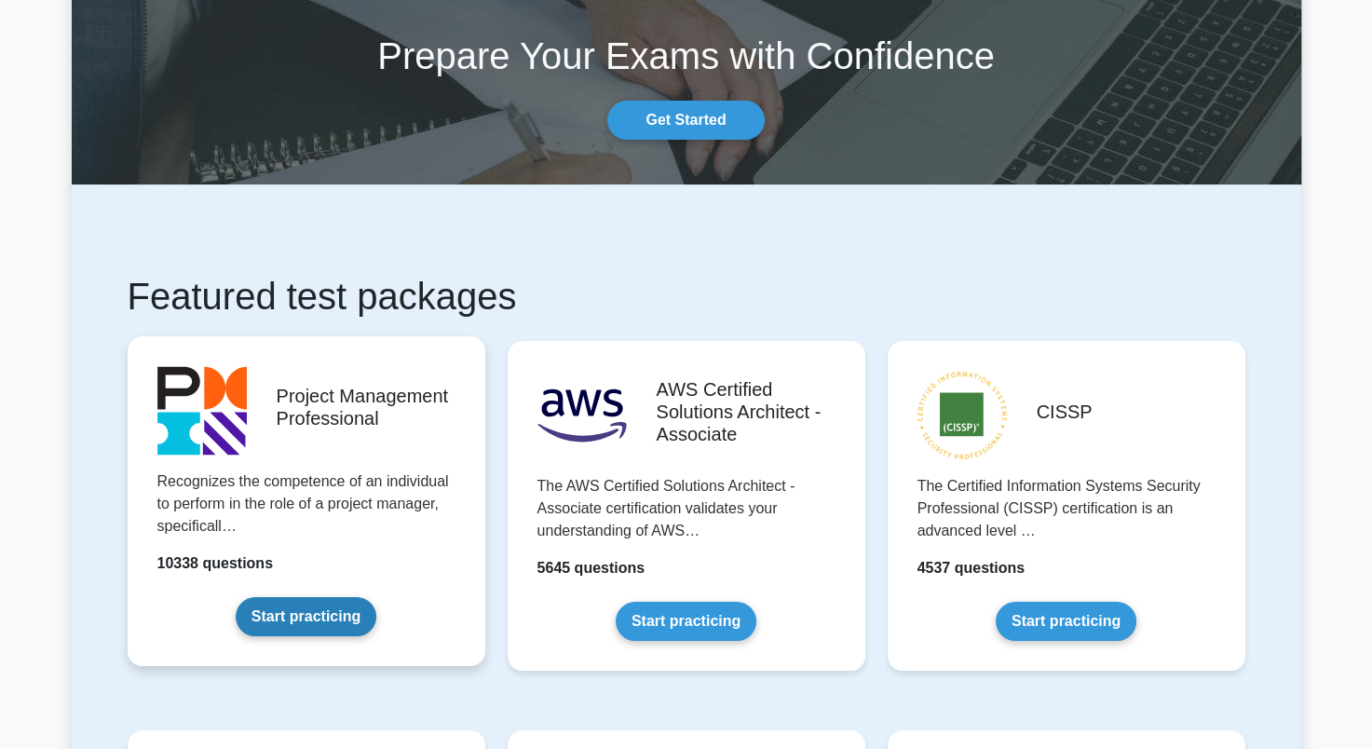
click at [308, 605] on link "Start practicing" at bounding box center [306, 616] width 141 height 39
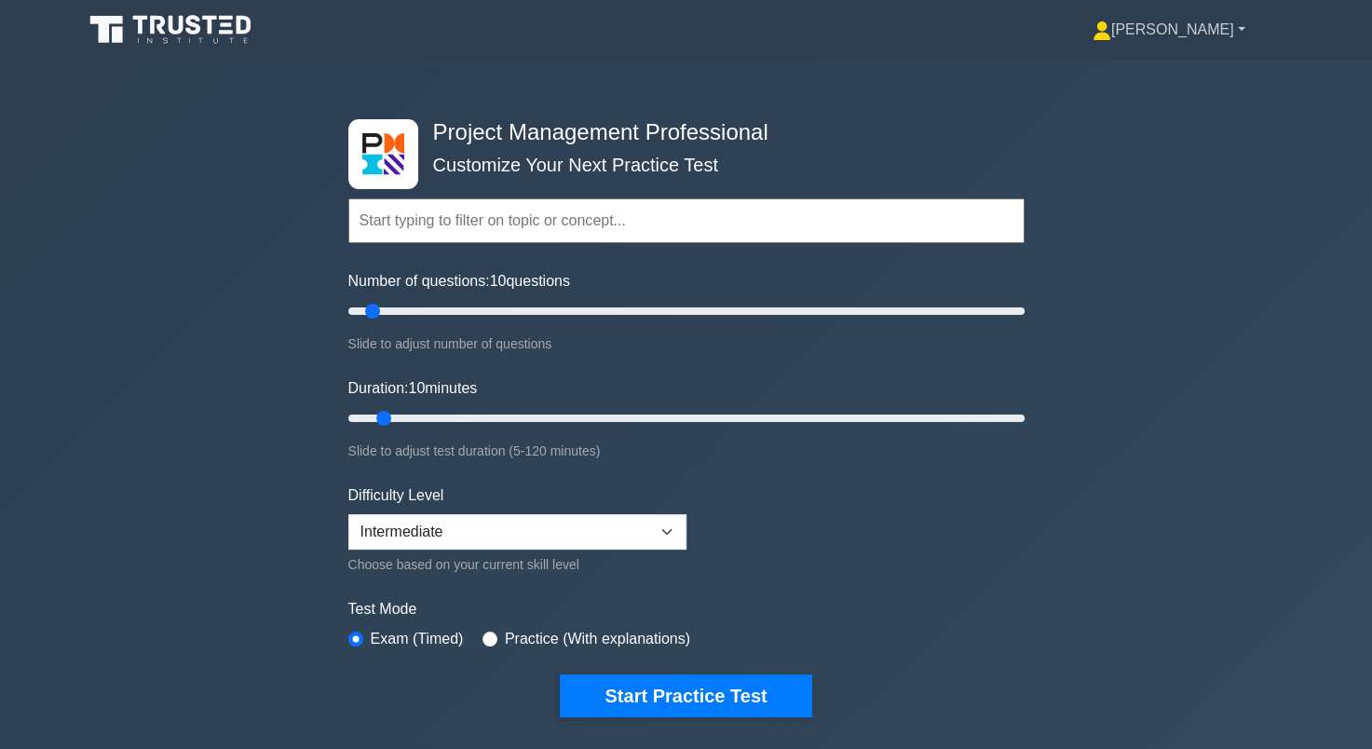
click at [1238, 30] on link "[PERSON_NAME]" at bounding box center [1169, 29] width 242 height 37
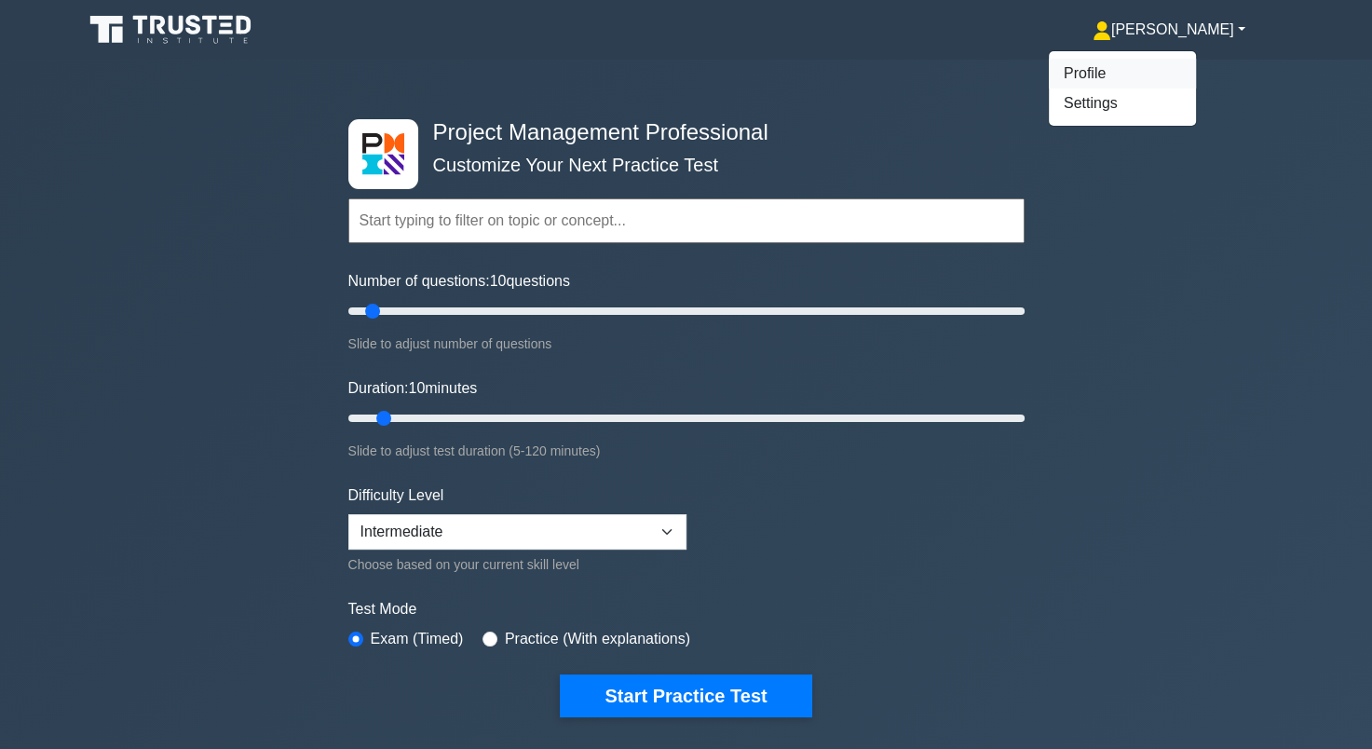
click at [1160, 72] on link "Profile" at bounding box center [1121, 74] width 147 height 30
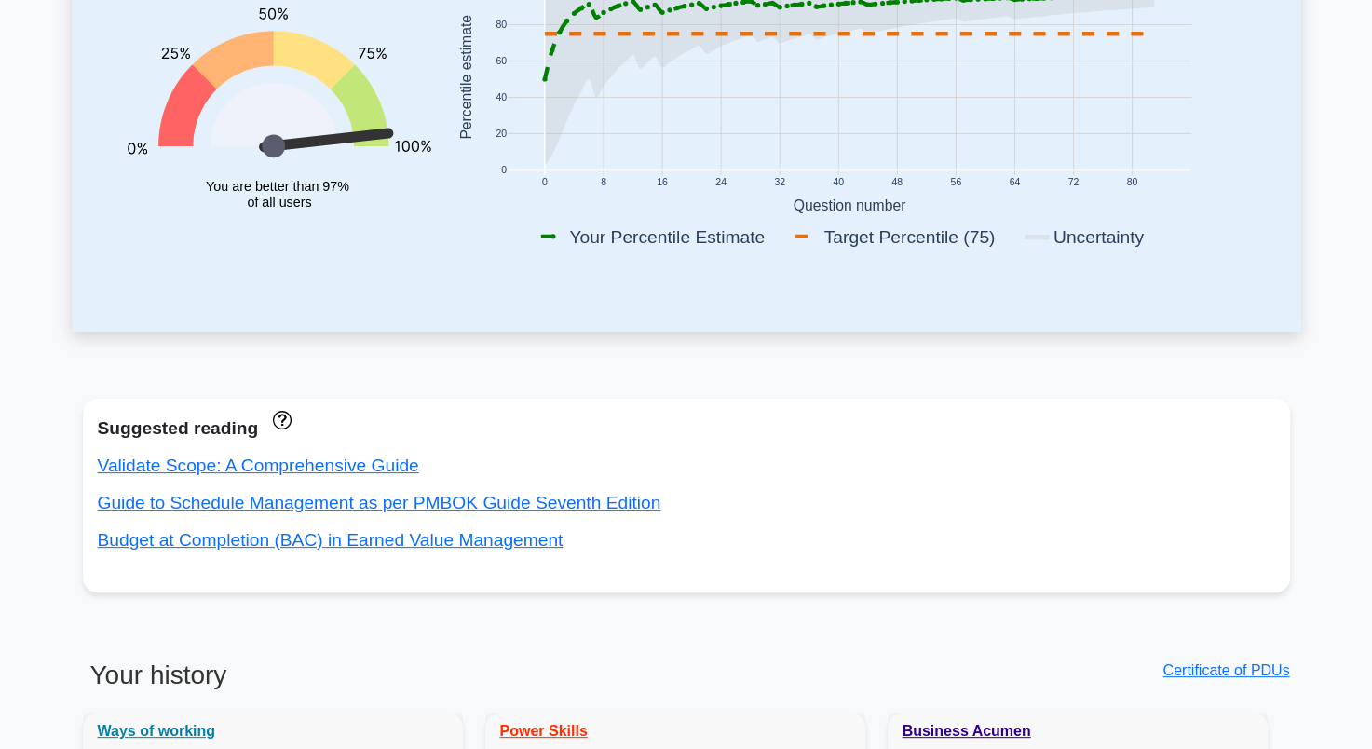
scroll to position [93, 0]
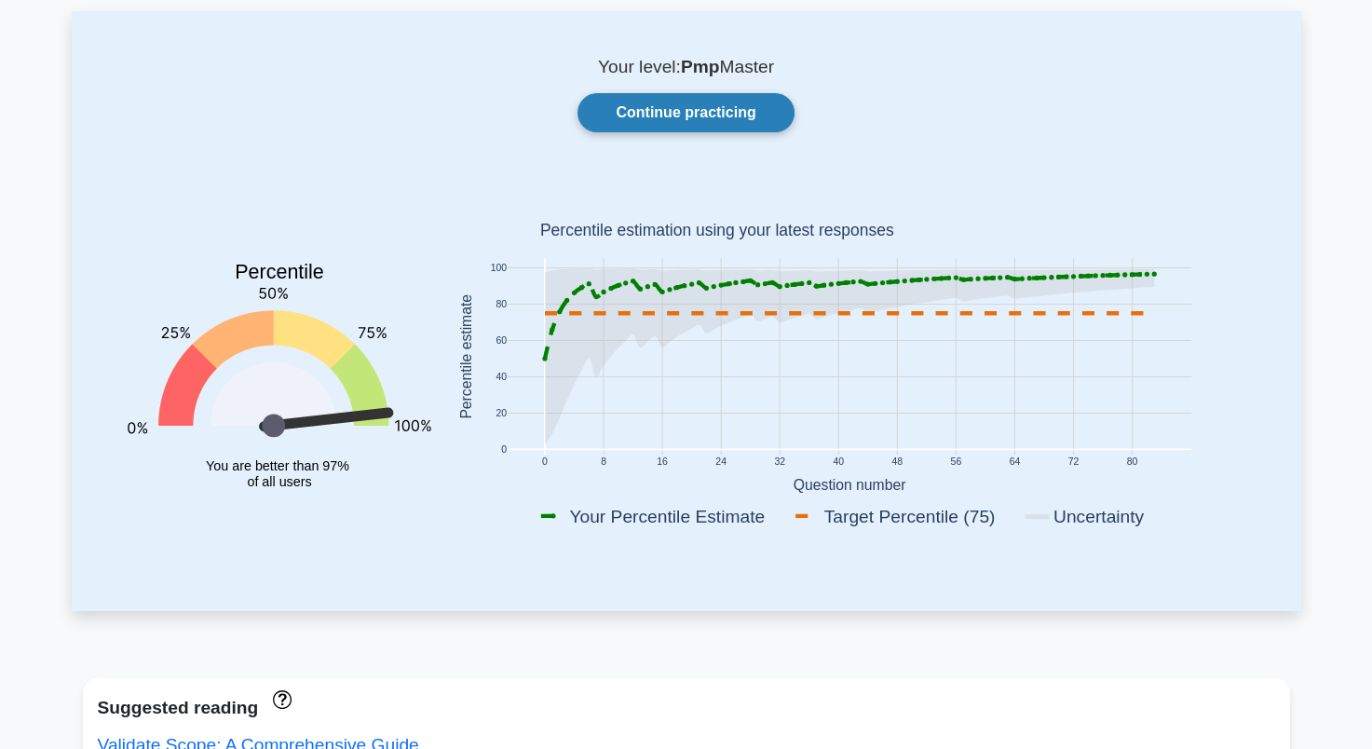
click at [683, 124] on link "Continue practicing" at bounding box center [685, 112] width 216 height 39
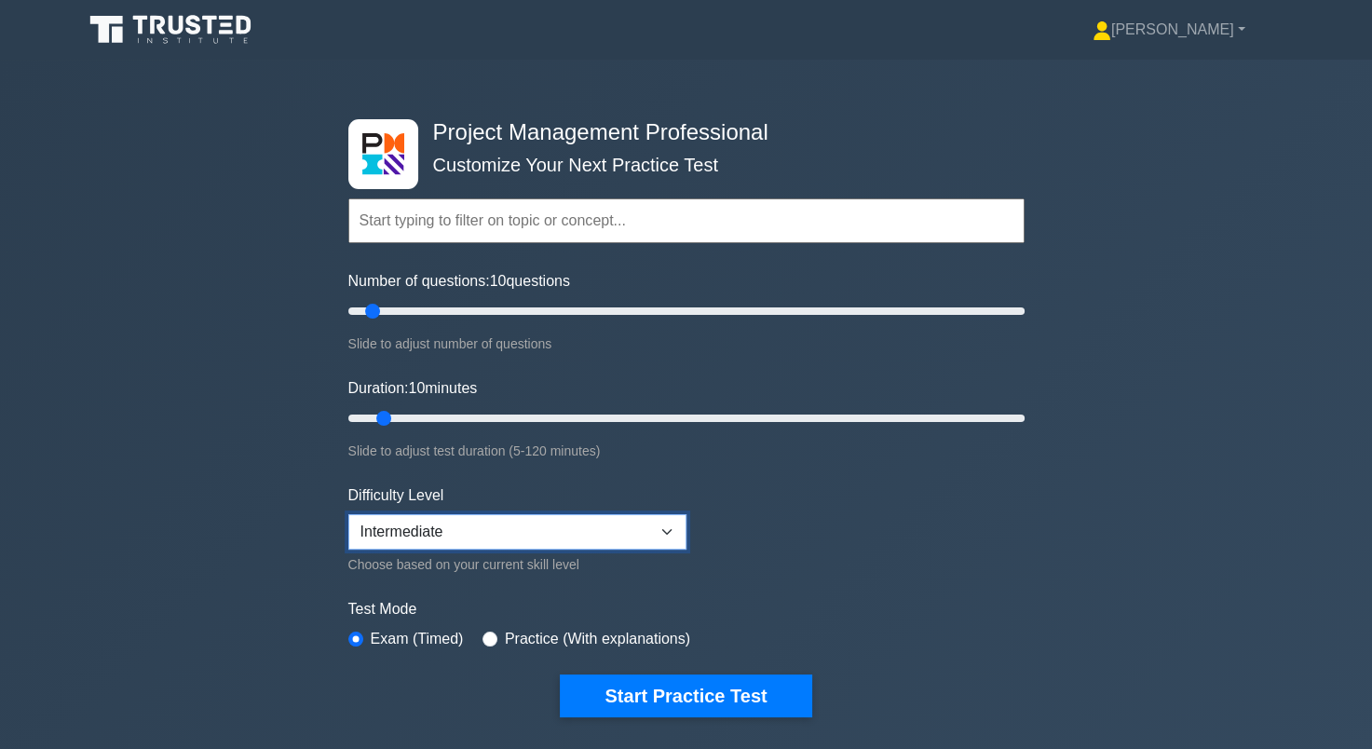
click at [642, 529] on select "Beginner Intermediate Expert" at bounding box center [517, 531] width 338 height 35
click at [859, 524] on form "Topics Scope Management Time Management Cost Management Quality Management Risk…" at bounding box center [686, 429] width 676 height 575
drag, startPoint x: 369, startPoint y: 305, endPoint x: 395, endPoint y: 306, distance: 26.1
click at [395, 306] on input "Number of questions: 15 questions" at bounding box center [686, 311] width 676 height 22
drag, startPoint x: 385, startPoint y: 316, endPoint x: 412, endPoint y: 317, distance: 27.0
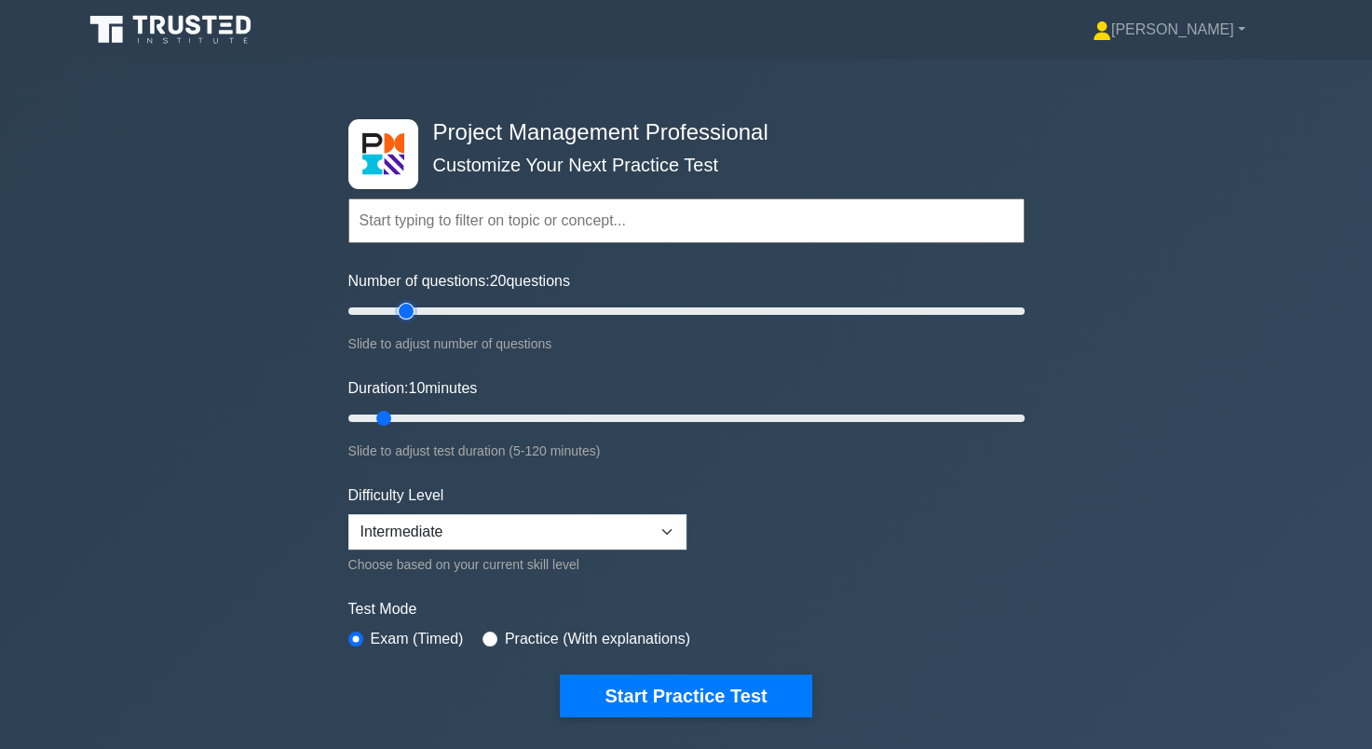
type input "20"
click at [412, 317] on input "Number of questions: 20 questions" at bounding box center [686, 311] width 676 height 22
click at [714, 683] on button "Start Practice Test" at bounding box center [685, 695] width 251 height 43
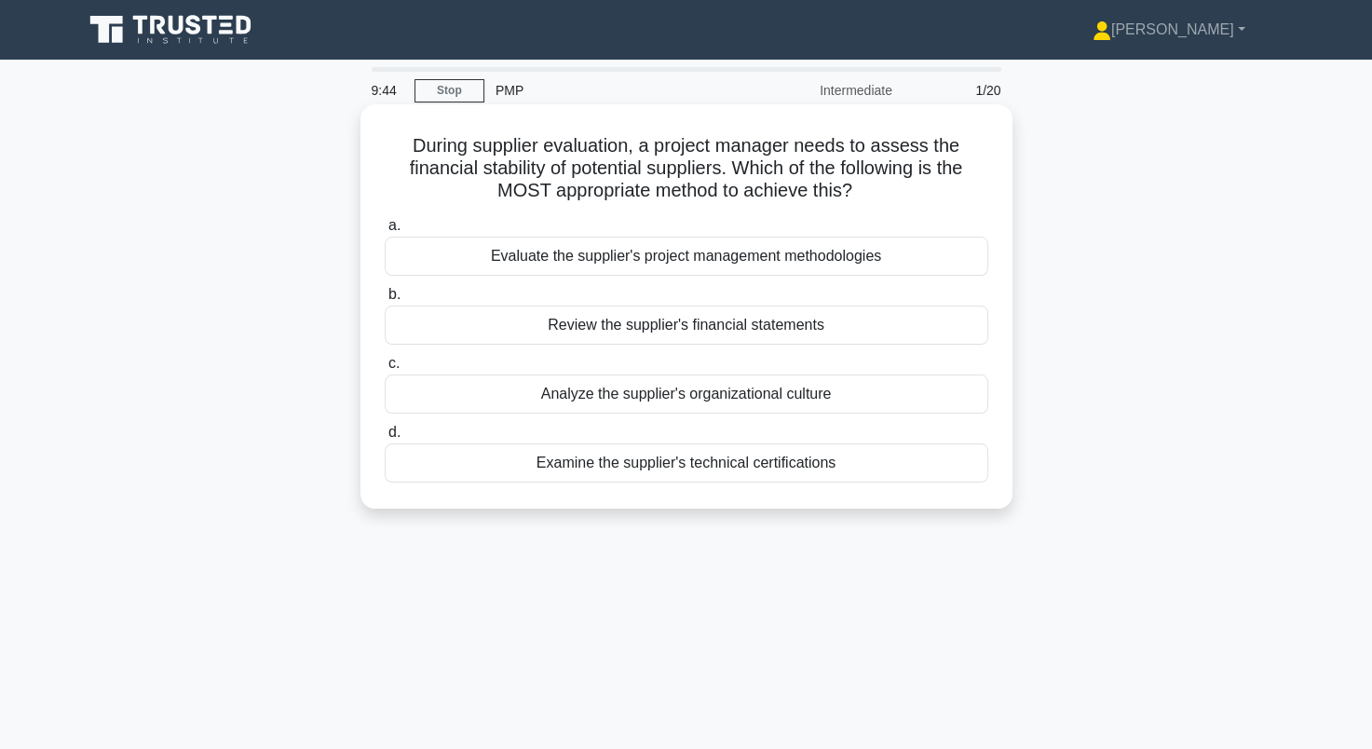
click at [690, 318] on div "Review the supplier's financial statements" at bounding box center [686, 324] width 603 height 39
click at [385, 301] on input "b. Review the supplier's financial statements" at bounding box center [385, 295] width 0 height 12
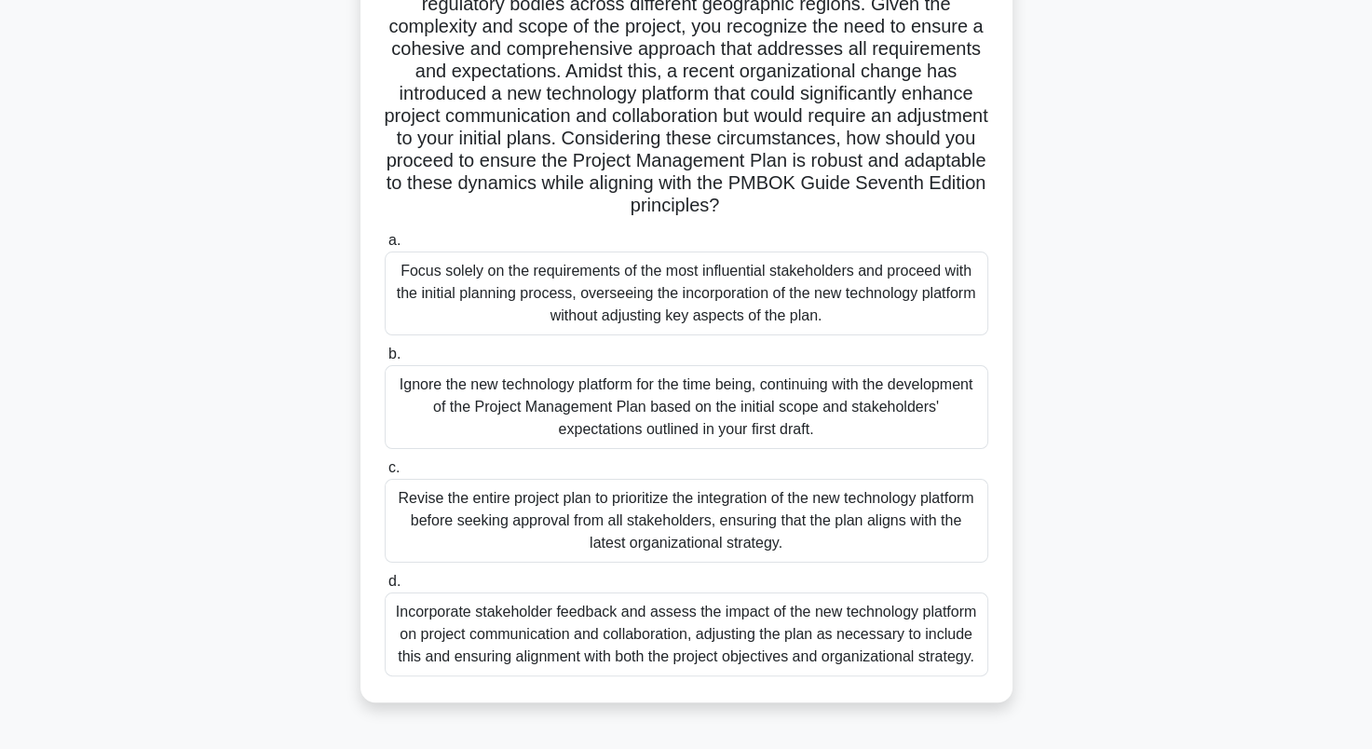
scroll to position [257, 0]
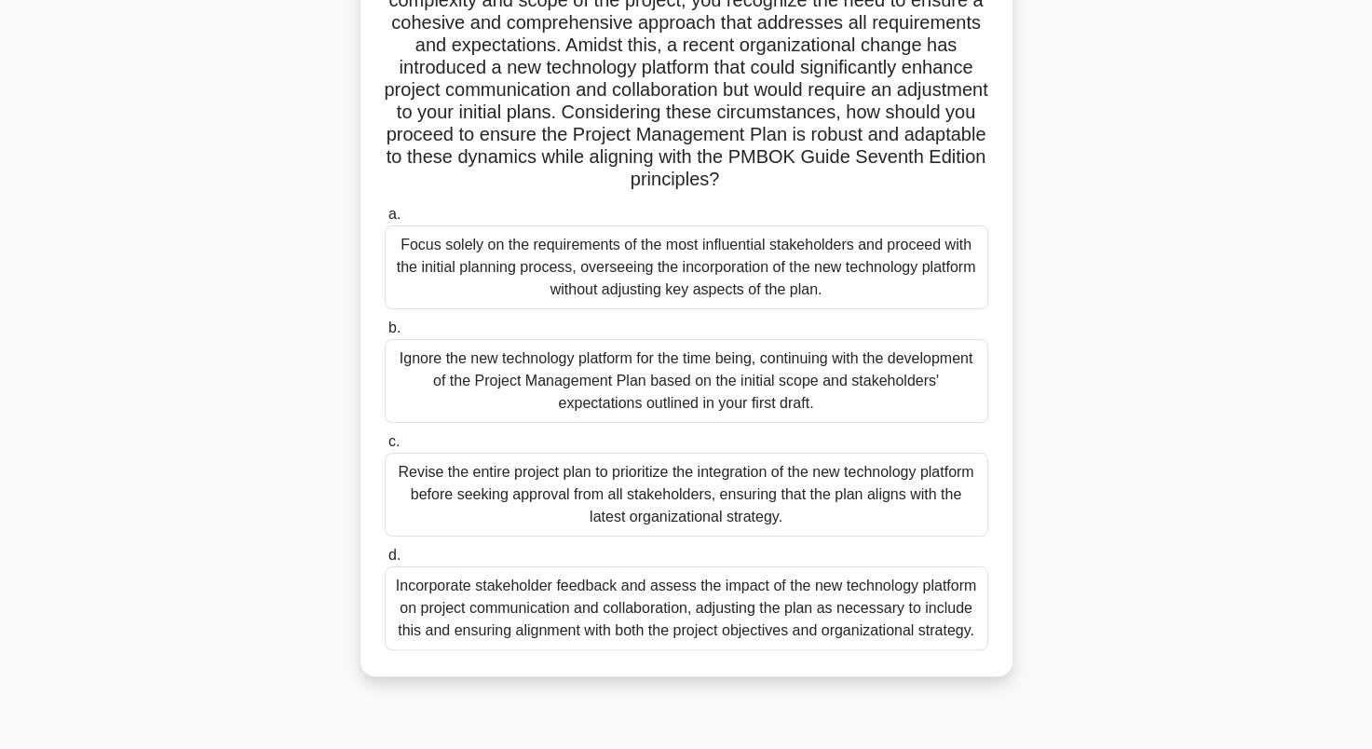
click at [582, 597] on div "Incorporate stakeholder feedback and assess the impact of the new technology pl…" at bounding box center [686, 608] width 603 height 84
click at [385, 561] on input "d. Incorporate stakeholder feedback and assess the impact of the new technology…" at bounding box center [385, 555] width 0 height 12
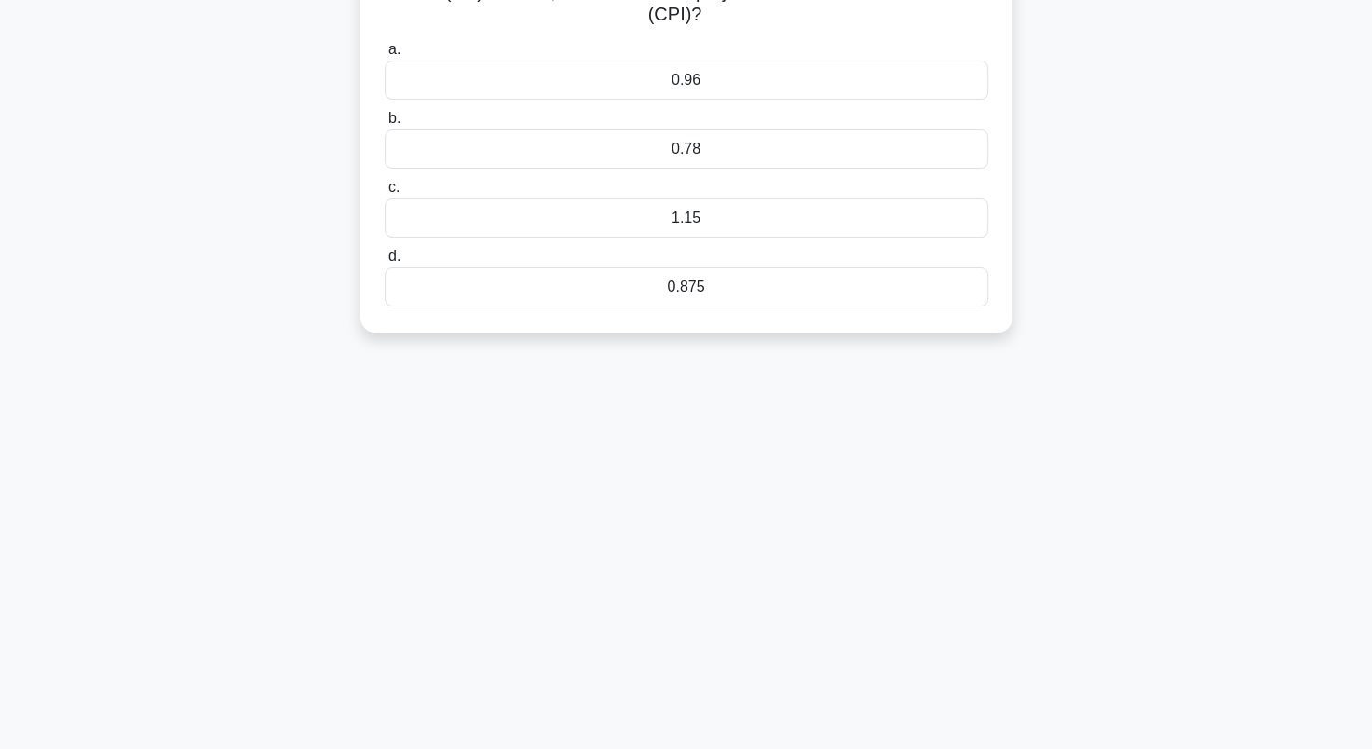
scroll to position [0, 0]
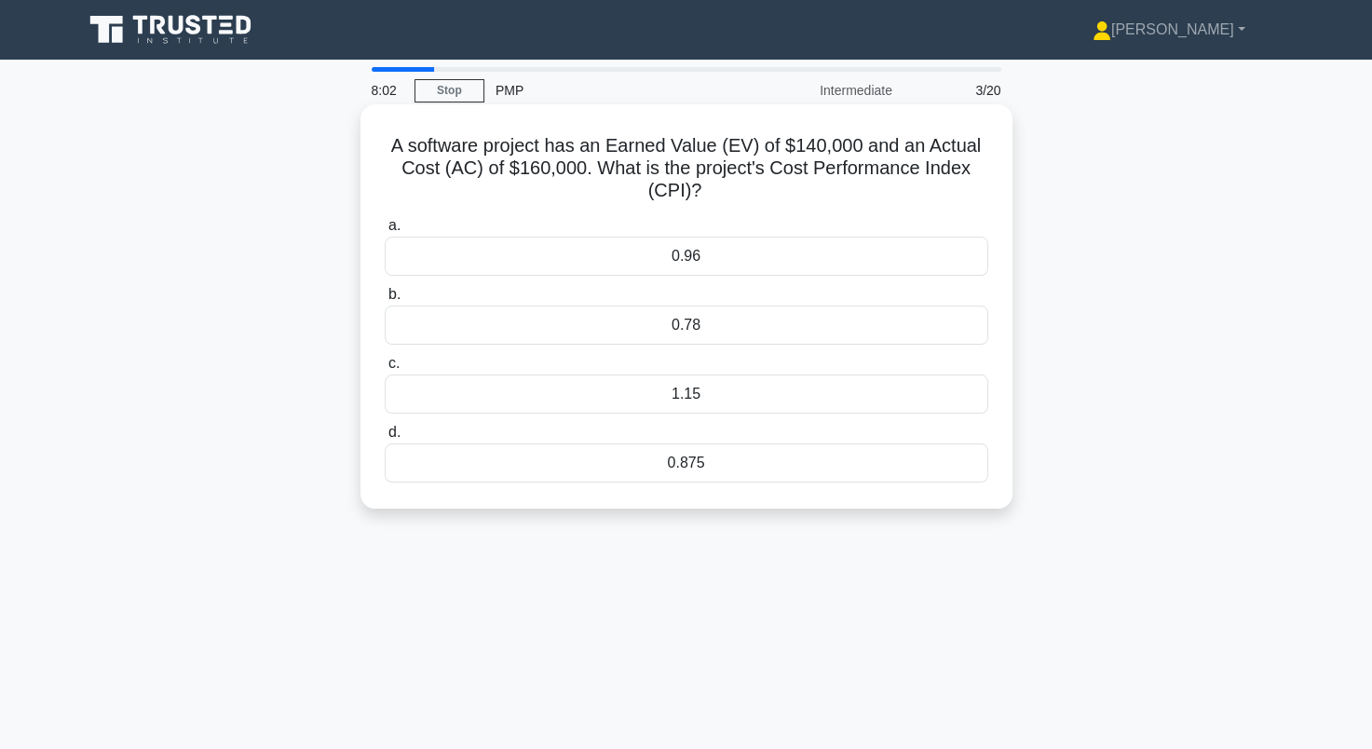
click at [773, 458] on div "0.875" at bounding box center [686, 462] width 603 height 39
click at [385, 439] on input "d. 0.875" at bounding box center [385, 432] width 0 height 12
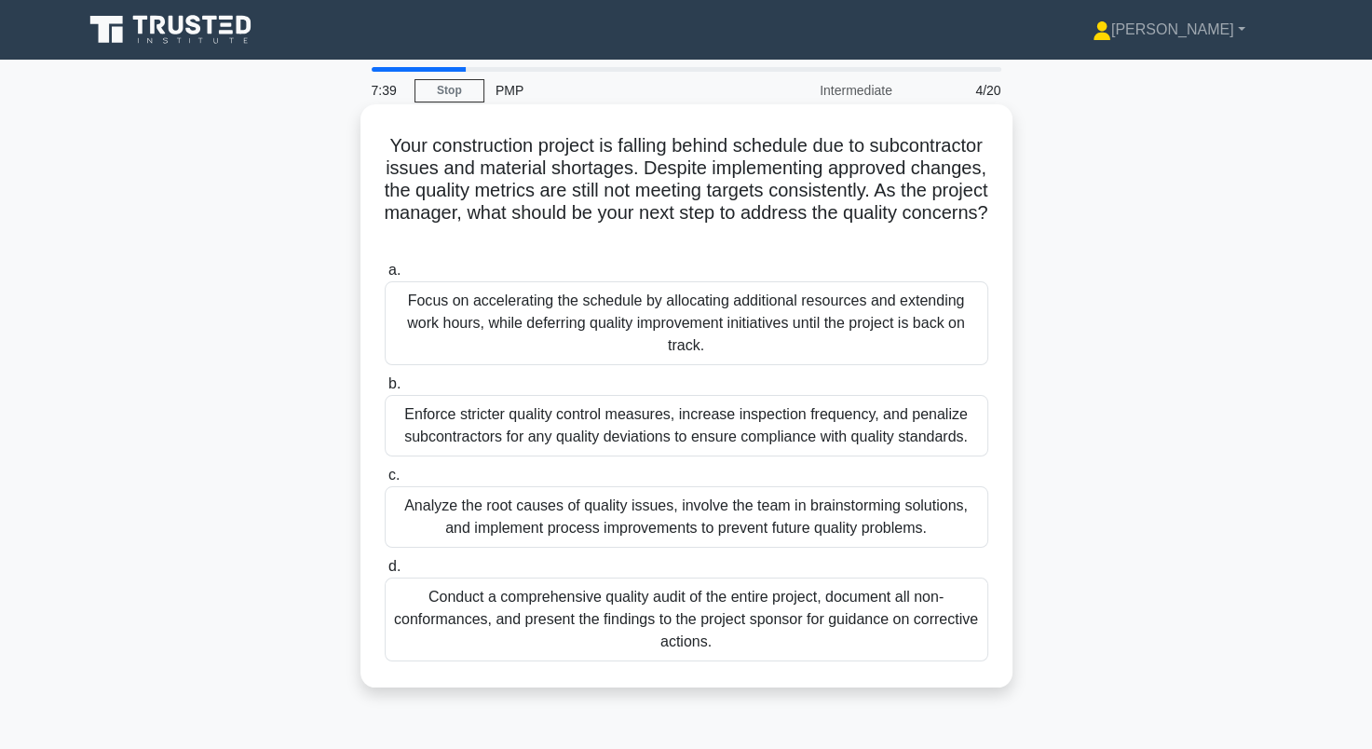
click at [500, 519] on div "Analyze the root causes of quality issues, involve the team in brainstorming so…" at bounding box center [686, 516] width 603 height 61
click at [385, 481] on input "c. Analyze the root causes of quality issues, involve the team in brainstorming…" at bounding box center [385, 475] width 0 height 12
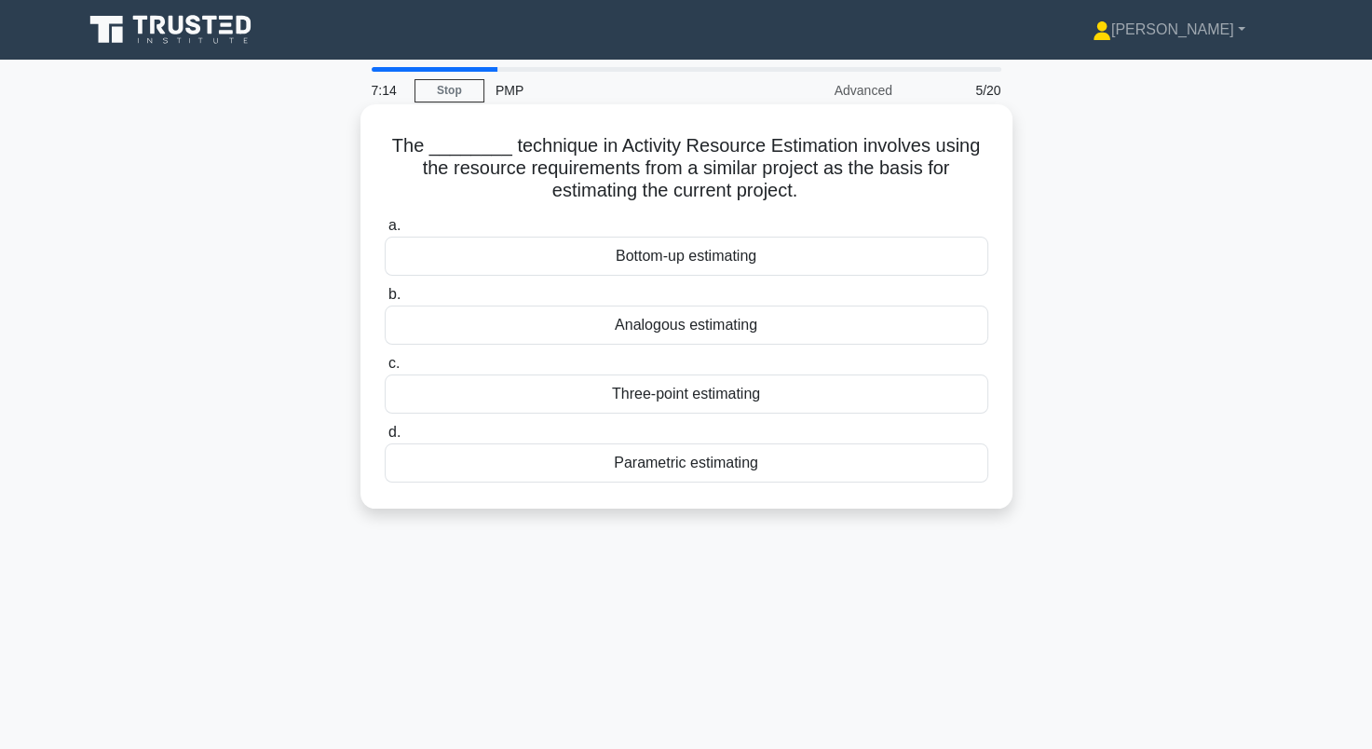
click at [615, 330] on div "Analogous estimating" at bounding box center [686, 324] width 603 height 39
click at [385, 301] on input "b. Analogous estimating" at bounding box center [385, 295] width 0 height 12
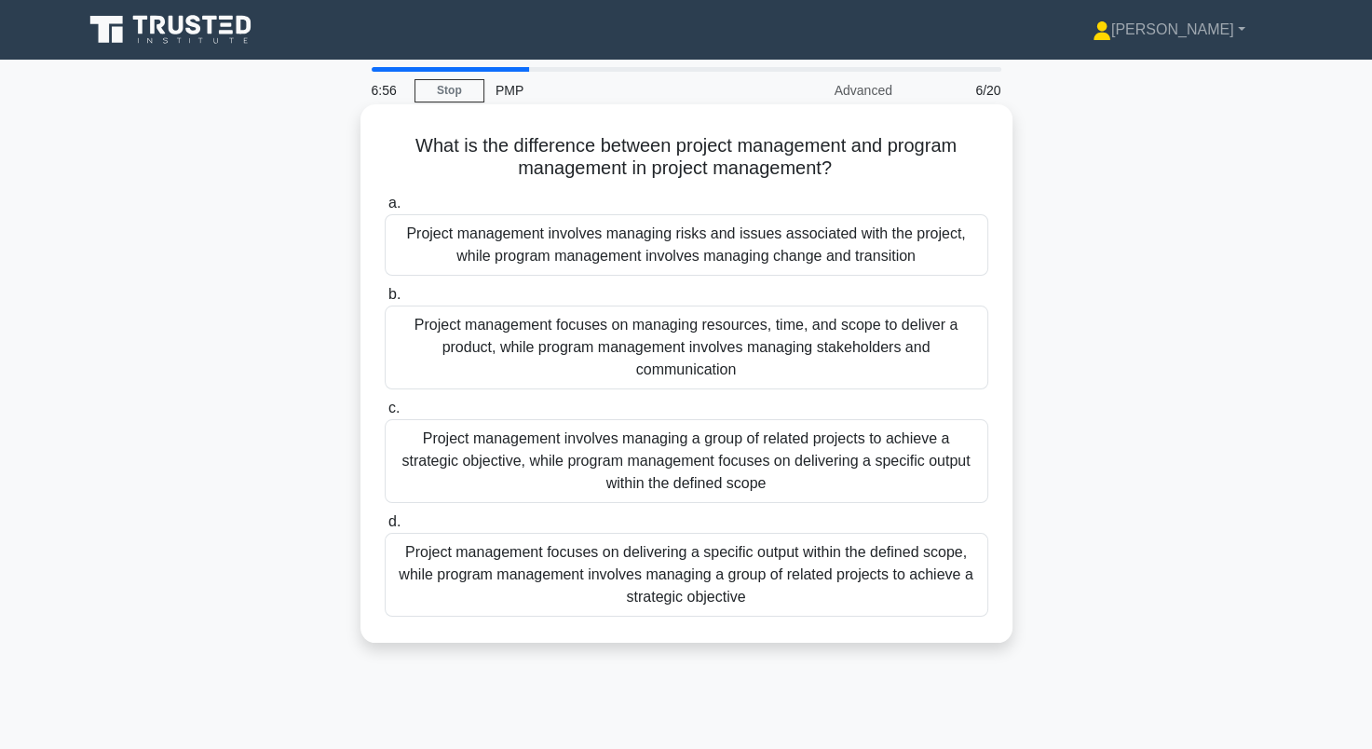
click at [525, 564] on div "Project management focuses on delivering a specific output within the defined s…" at bounding box center [686, 575] width 603 height 84
click at [385, 528] on input "d. Project management focuses on delivering a specific output within the define…" at bounding box center [385, 522] width 0 height 12
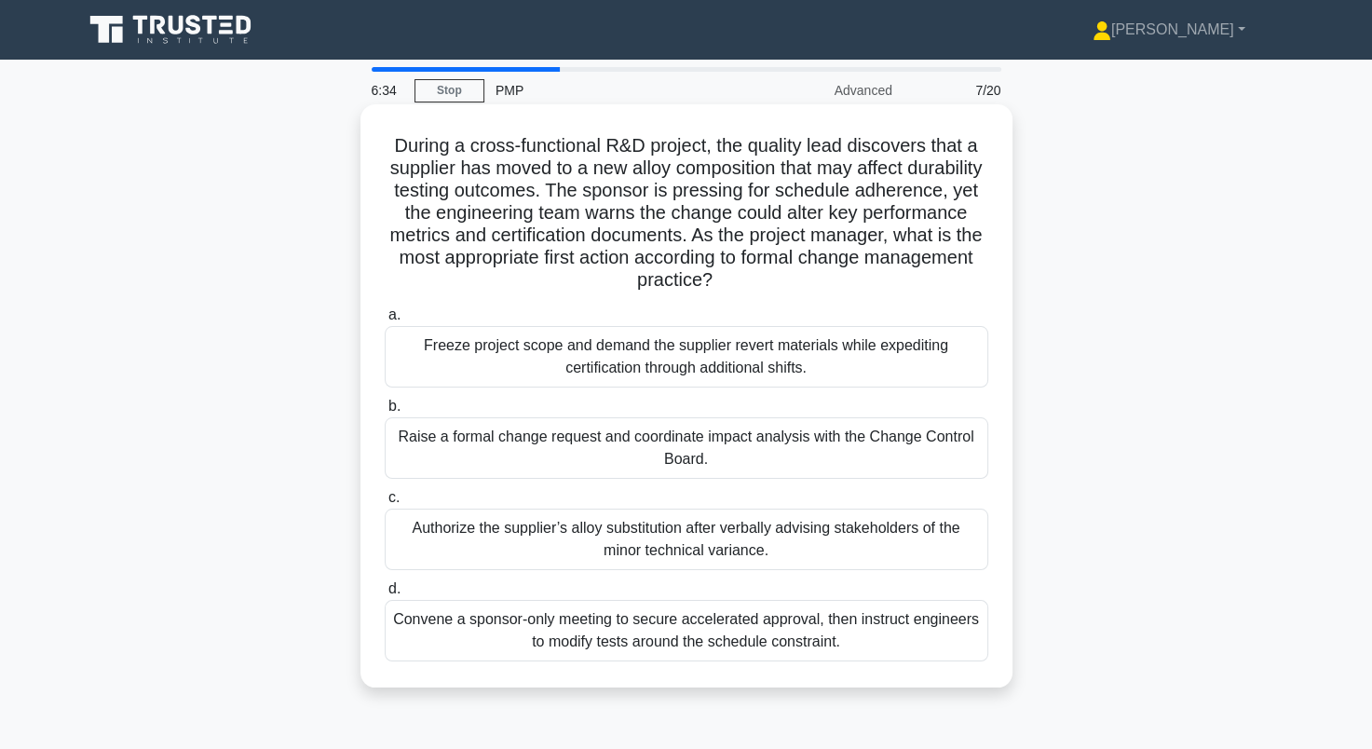
click at [449, 468] on div "Raise a formal change request and coordinate impact analysis with the Change Co…" at bounding box center [686, 447] width 603 height 61
click at [385, 413] on input "b. Raise a formal change request and coordinate impact analysis with the Change…" at bounding box center [385, 406] width 0 height 12
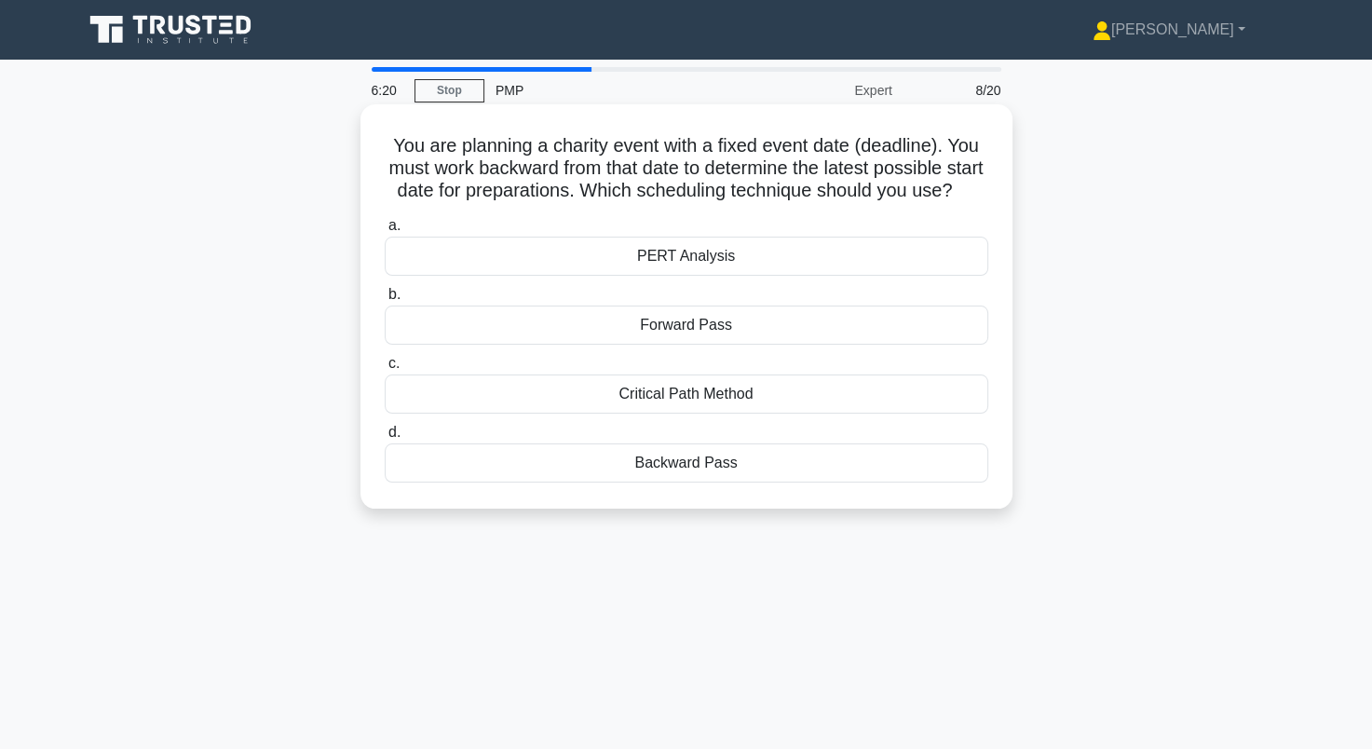
click at [756, 413] on div "Critical Path Method" at bounding box center [686, 393] width 603 height 39
click at [385, 370] on input "c. Critical Path Method" at bounding box center [385, 364] width 0 height 12
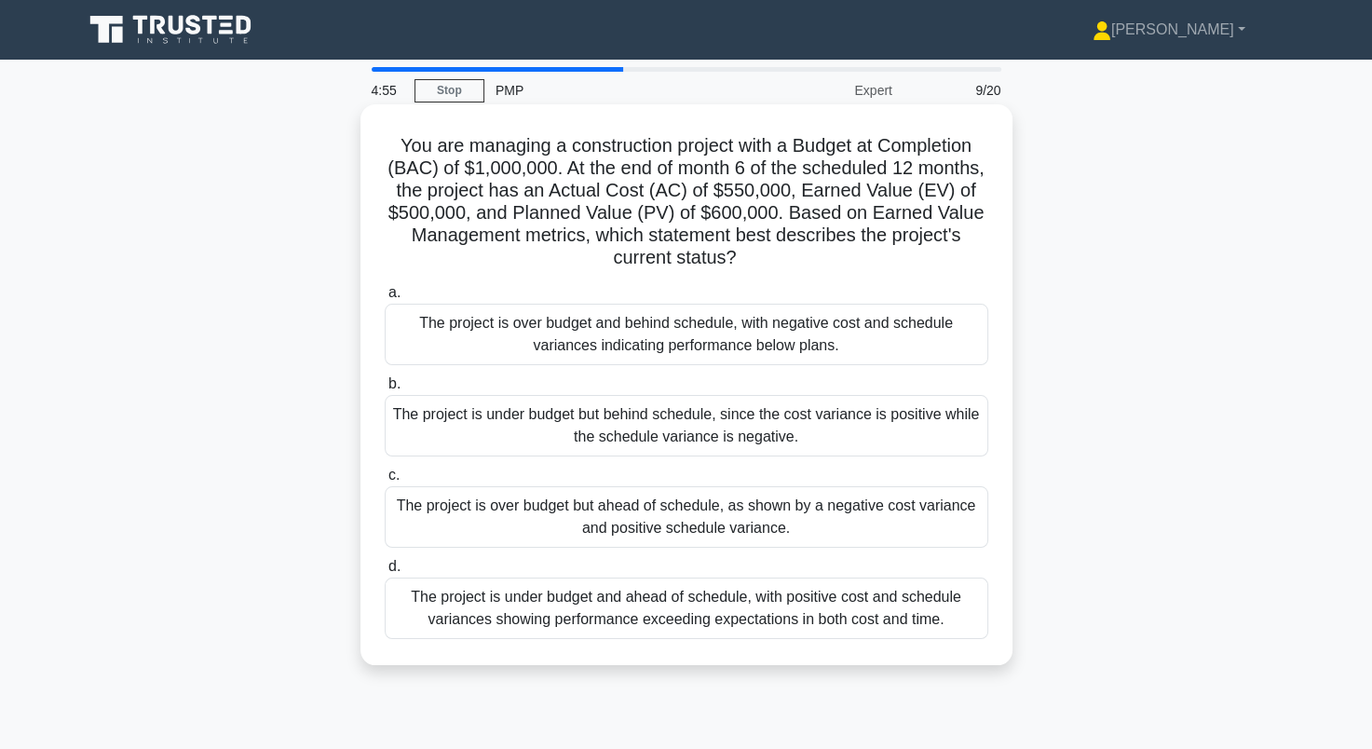
click at [799, 338] on div "The project is over budget and behind schedule, with negative cost and schedule…" at bounding box center [686, 334] width 603 height 61
click at [385, 299] on input "a. The project is over budget and behind schedule, with negative cost and sched…" at bounding box center [385, 293] width 0 height 12
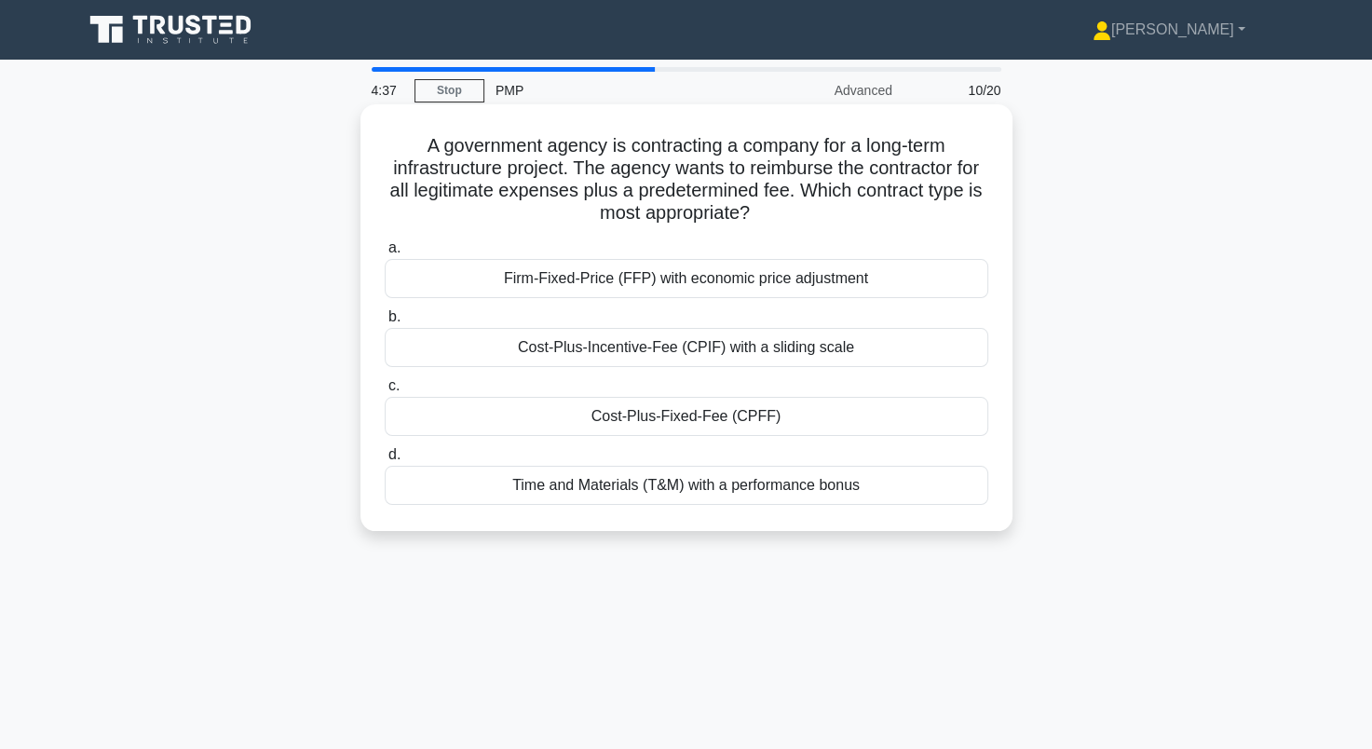
click at [708, 422] on div "Cost-Plus-Fixed-Fee (CPFF)" at bounding box center [686, 416] width 603 height 39
click at [385, 392] on input "c. Cost-Plus-Fixed-Fee (CPFF)" at bounding box center [385, 386] width 0 height 12
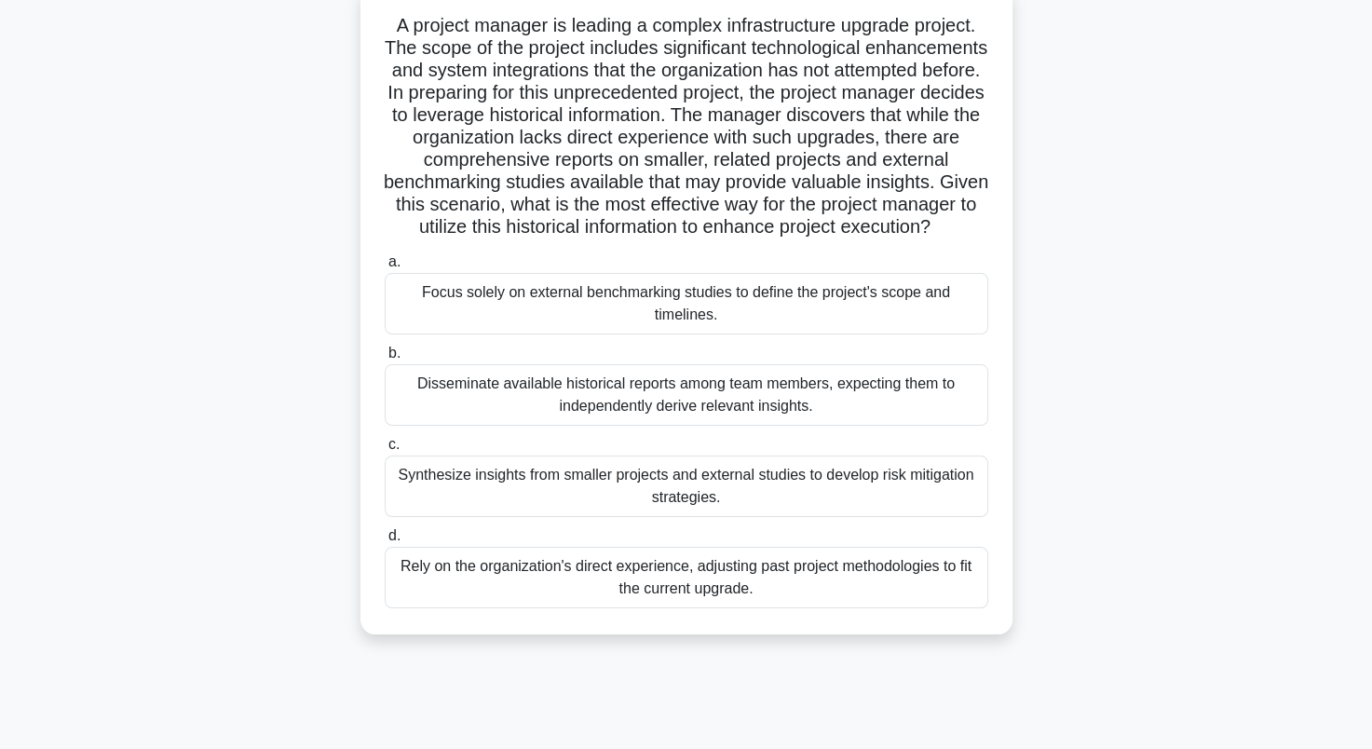
scroll to position [93, 0]
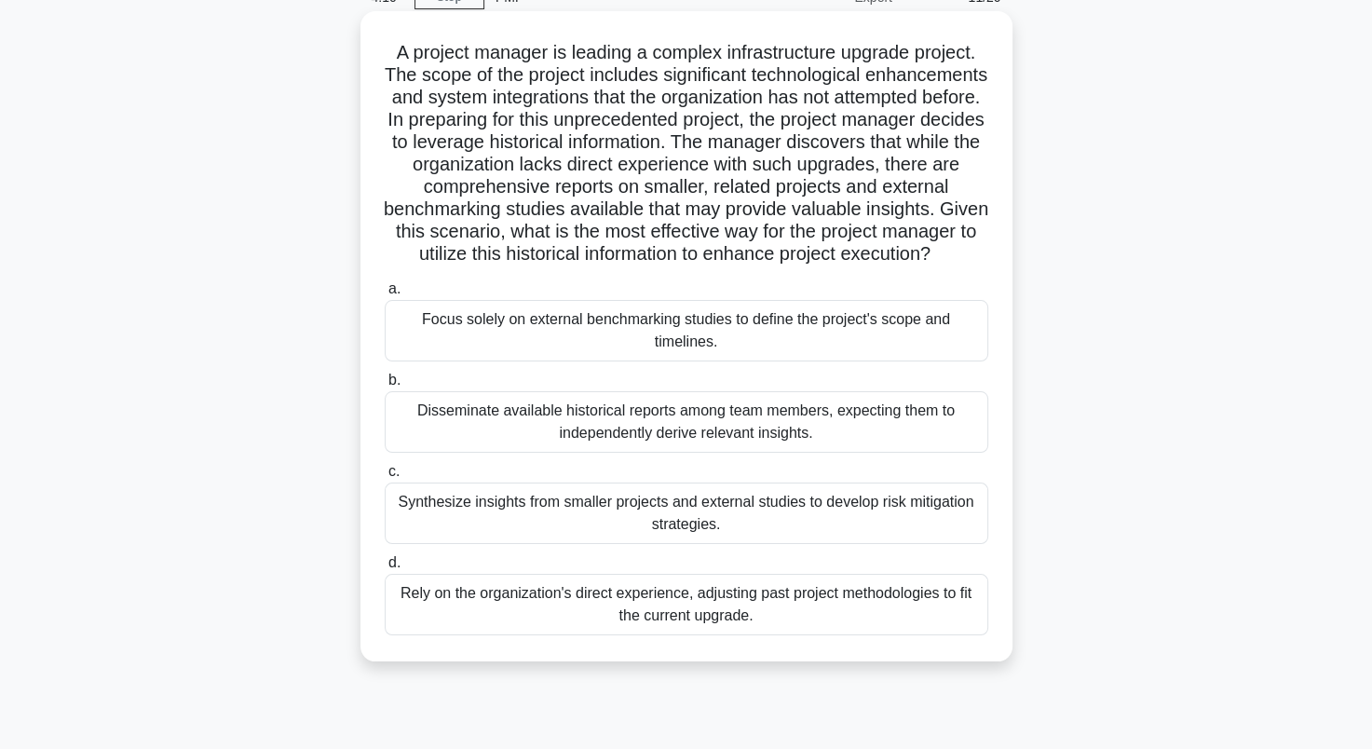
click at [465, 525] on div "Synthesize insights from smaller projects and external studies to develop risk …" at bounding box center [686, 512] width 603 height 61
click at [385, 478] on input "c. Synthesize insights from smaller projects and external studies to develop ri…" at bounding box center [385, 472] width 0 height 12
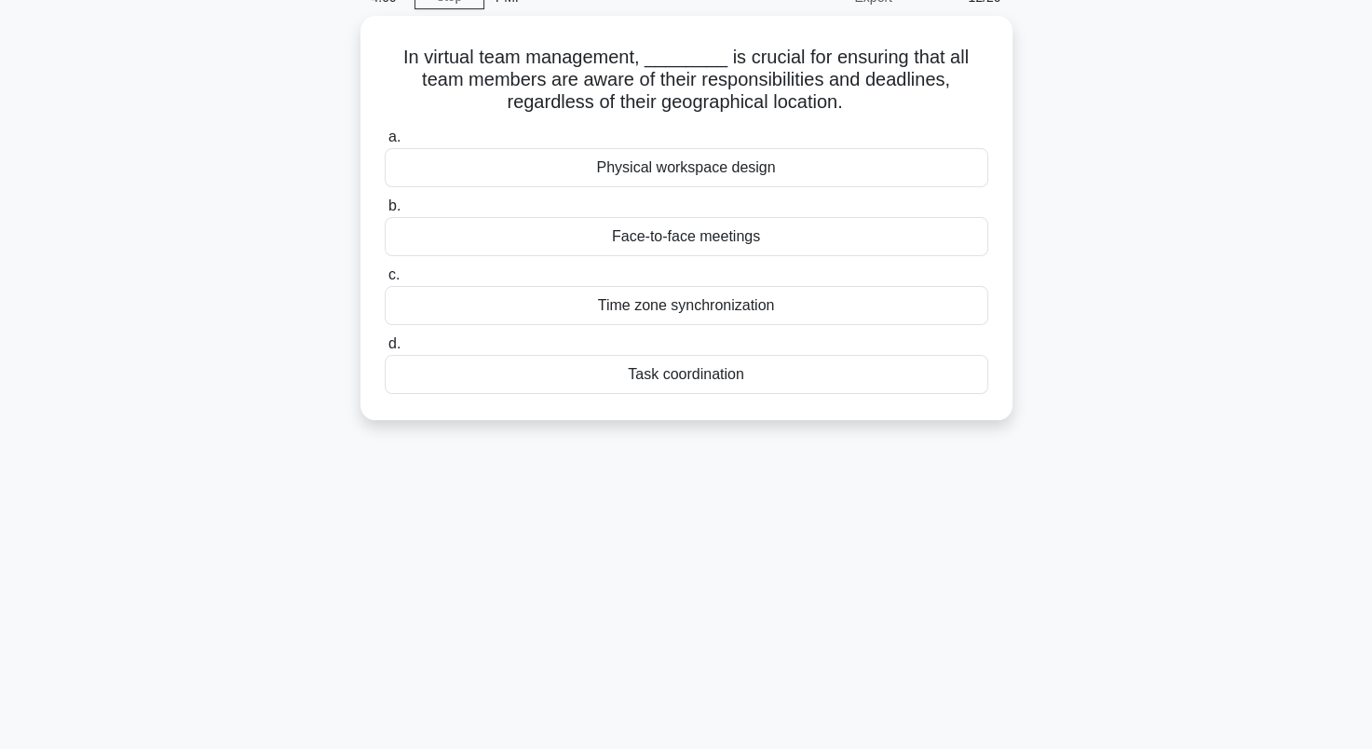
scroll to position [0, 0]
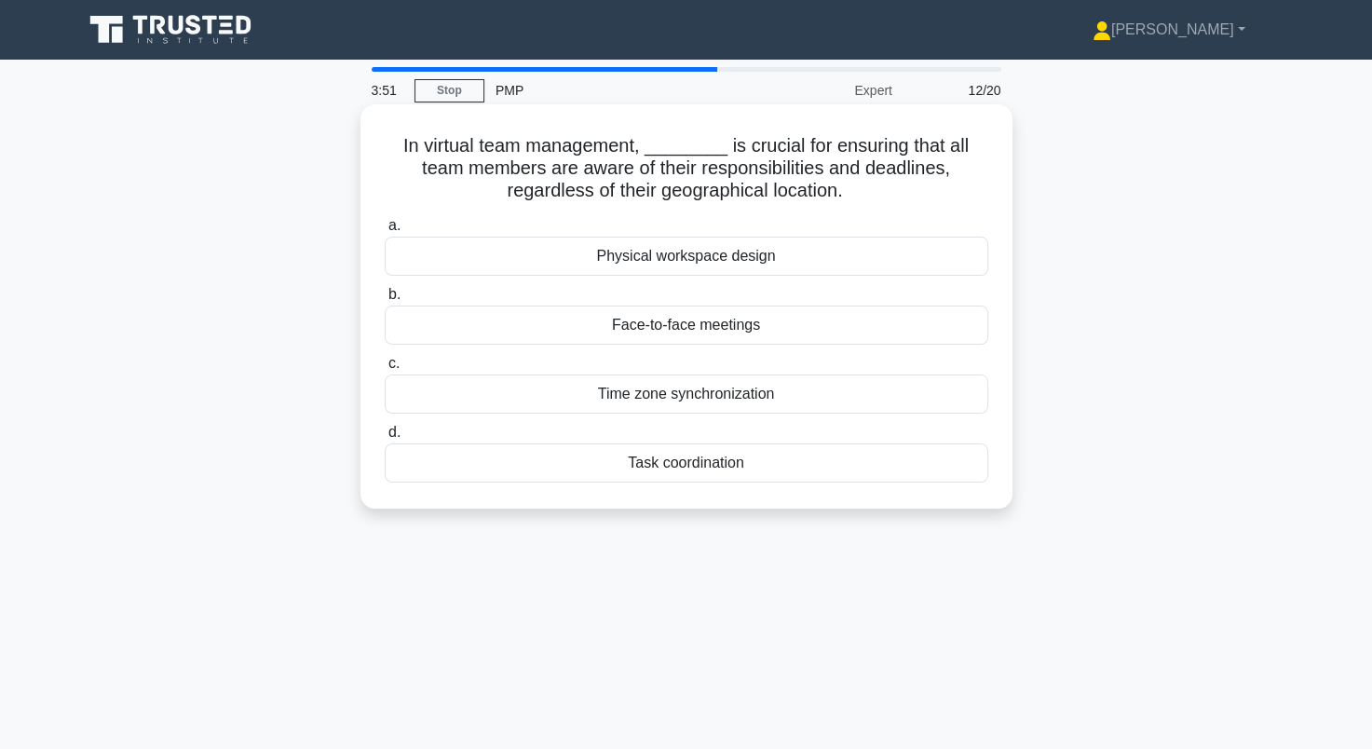
click at [717, 466] on div "Task coordination" at bounding box center [686, 462] width 603 height 39
click at [385, 439] on input "d. Task coordination" at bounding box center [385, 432] width 0 height 12
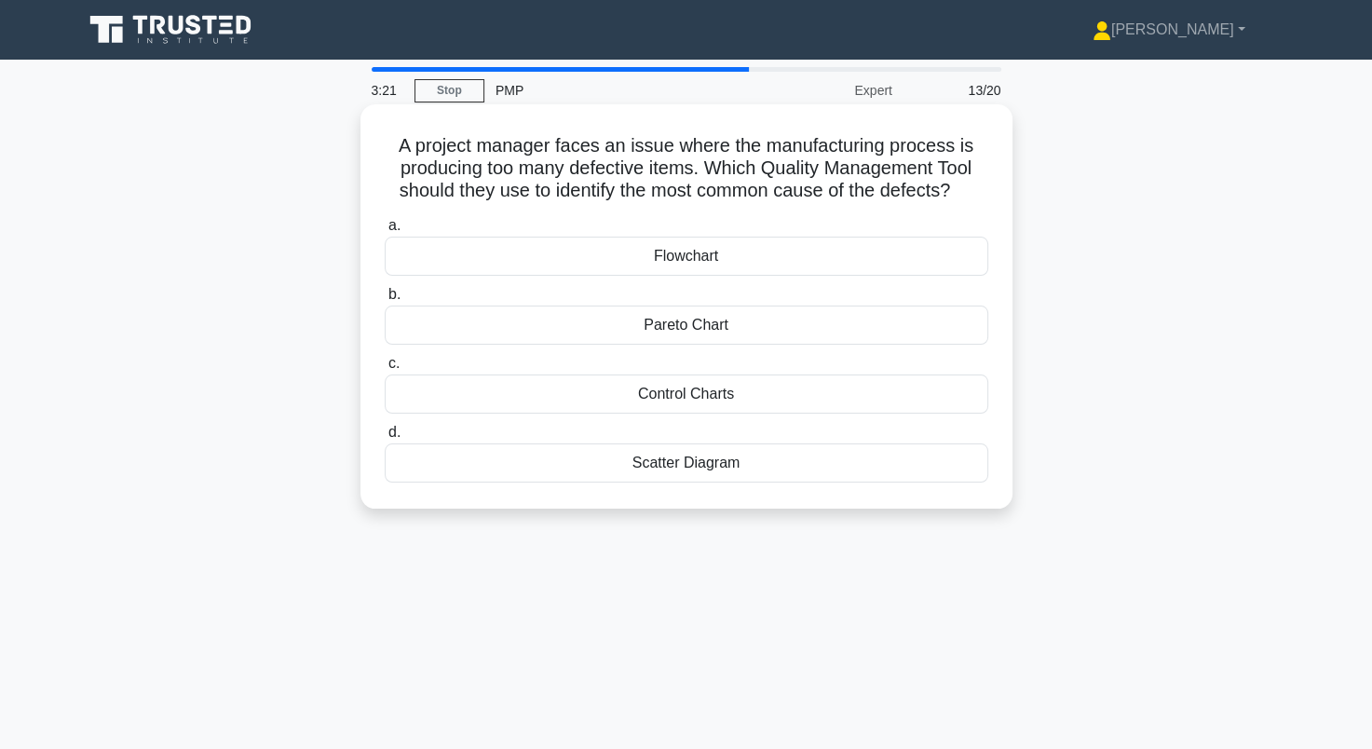
click at [738, 480] on div "Scatter Diagram" at bounding box center [686, 462] width 603 height 39
click at [385, 439] on input "d. Scatter Diagram" at bounding box center [385, 432] width 0 height 12
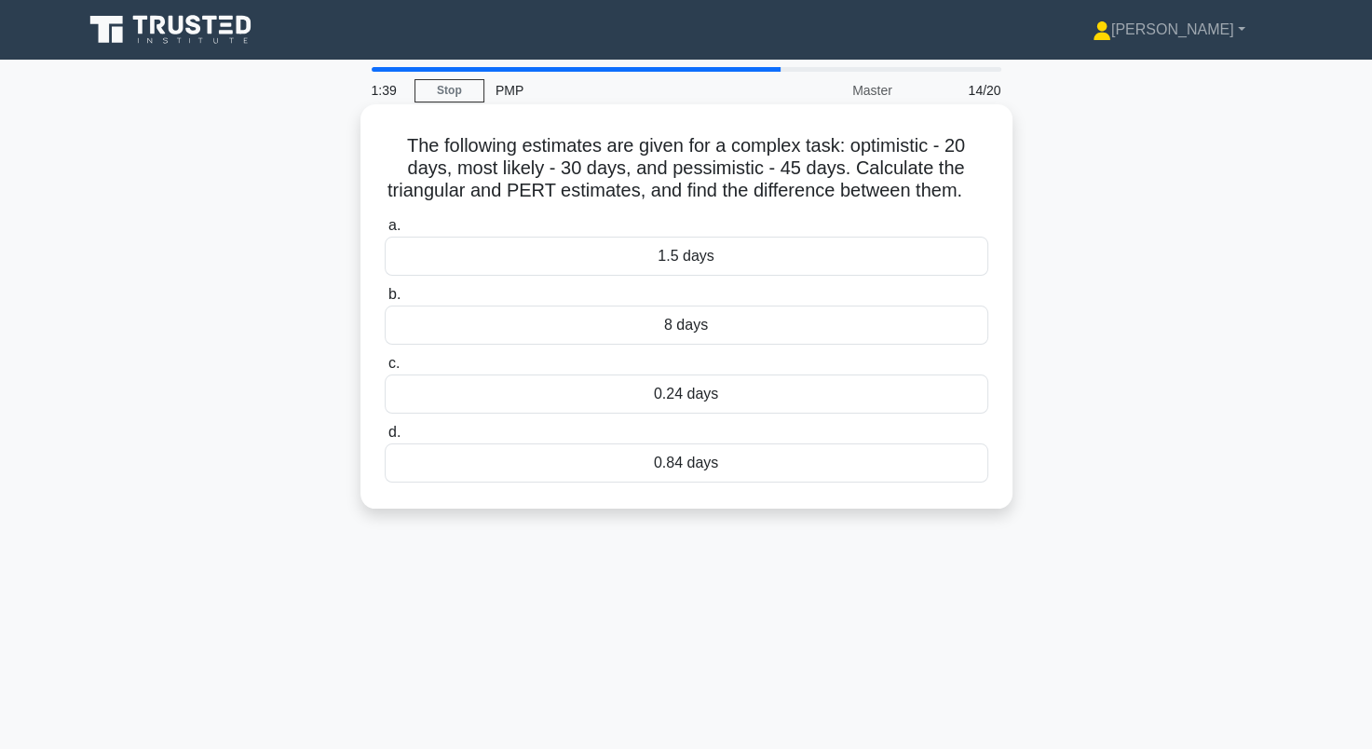
click at [706, 345] on div "8 days" at bounding box center [686, 324] width 603 height 39
click at [385, 301] on input "b. 8 days" at bounding box center [385, 295] width 0 height 12
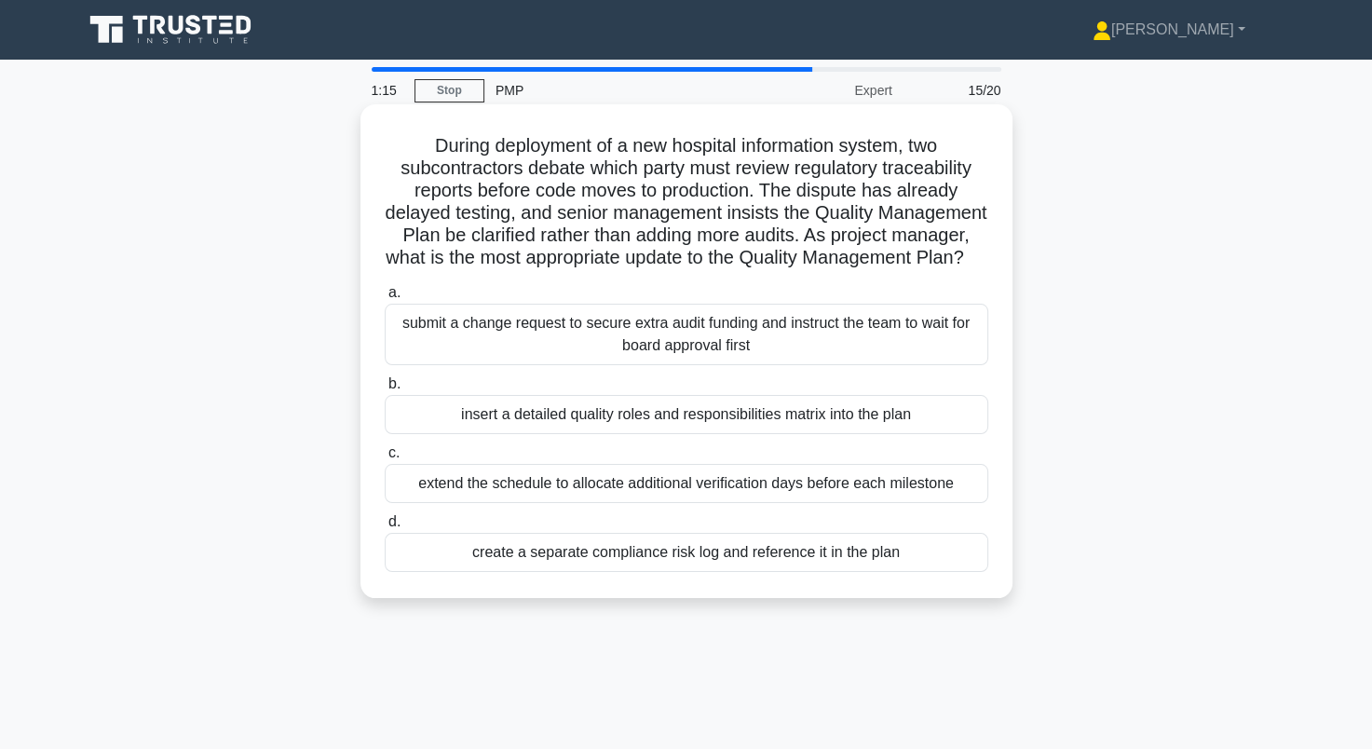
click at [477, 434] on div "insert a detailed quality roles and responsibilities matrix into the plan" at bounding box center [686, 414] width 603 height 39
click at [385, 390] on input "b. insert a detailed quality roles and responsibilities matrix into the plan" at bounding box center [385, 384] width 0 height 12
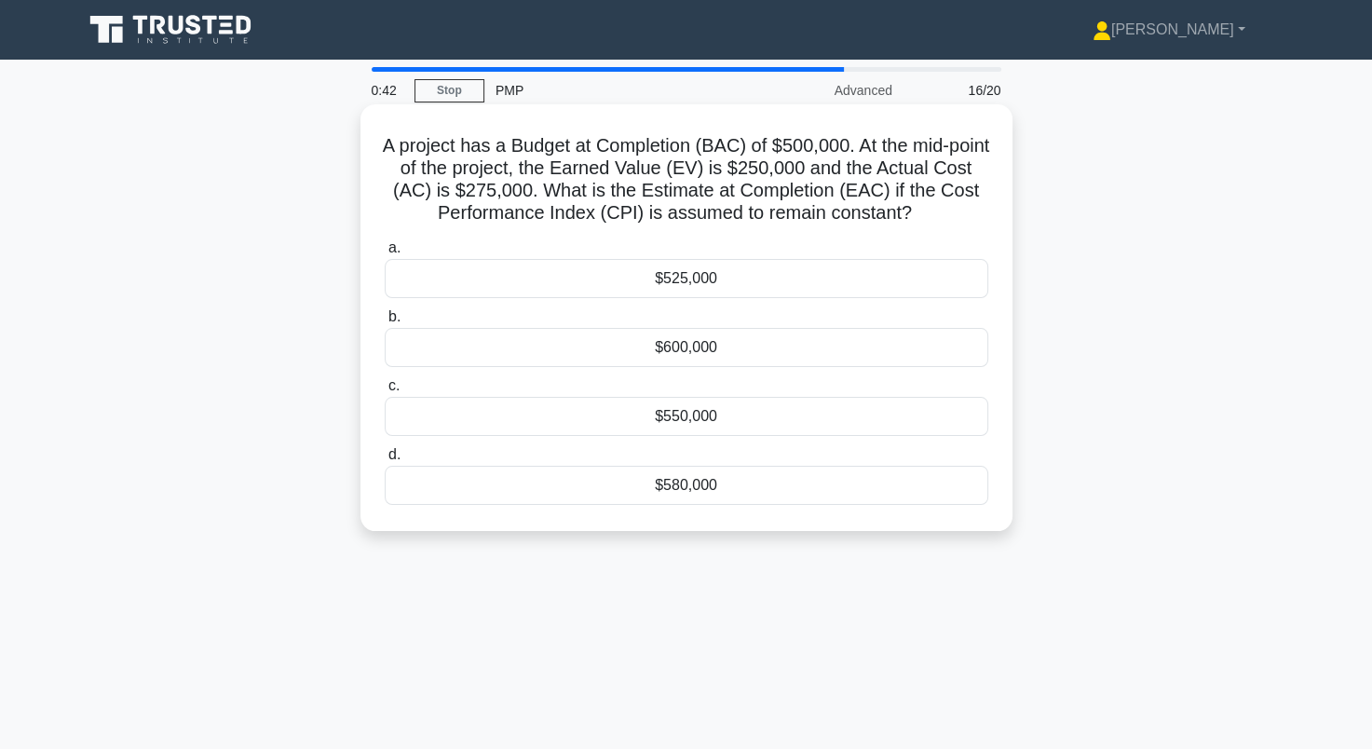
click at [614, 276] on div "$525,000" at bounding box center [686, 278] width 603 height 39
click at [385, 254] on input "a. $525,000" at bounding box center [385, 248] width 0 height 12
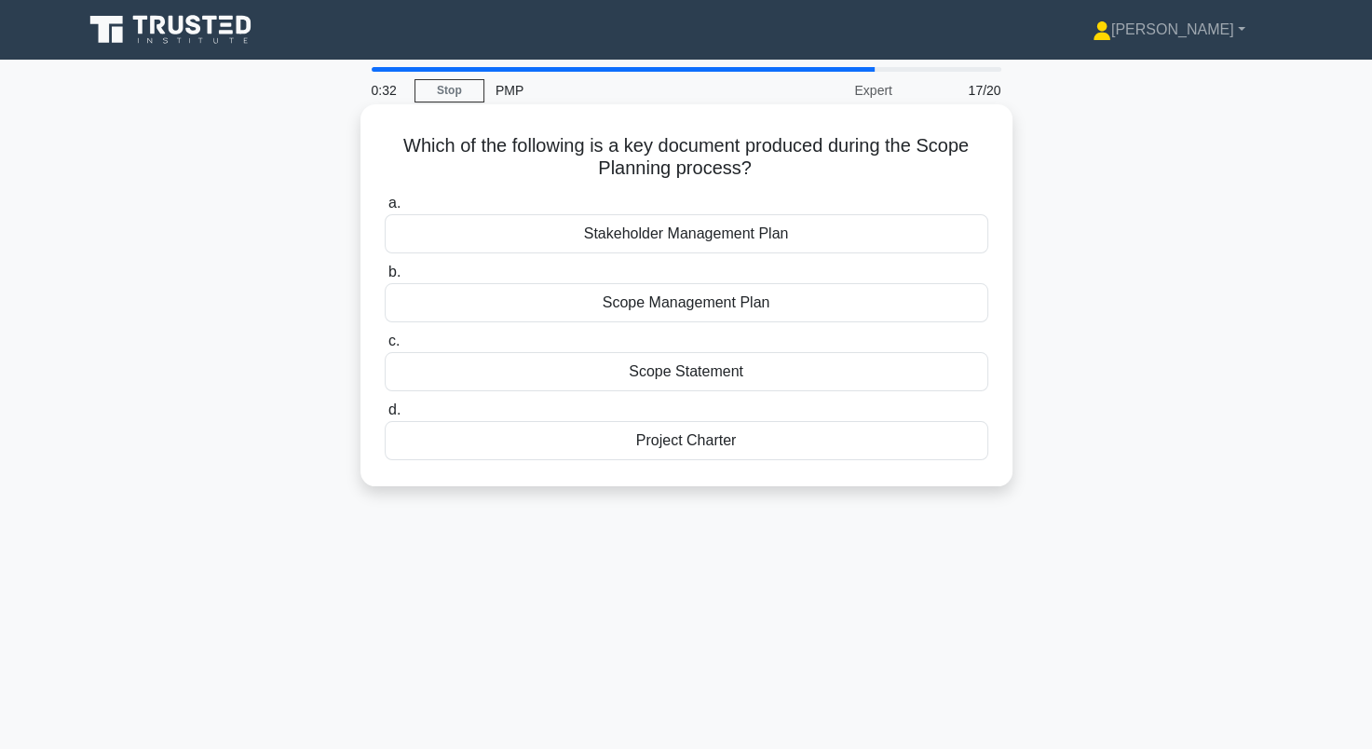
click at [637, 309] on div "Scope Management Plan" at bounding box center [686, 302] width 603 height 39
click at [385, 278] on input "b. Scope Management Plan" at bounding box center [385, 272] width 0 height 12
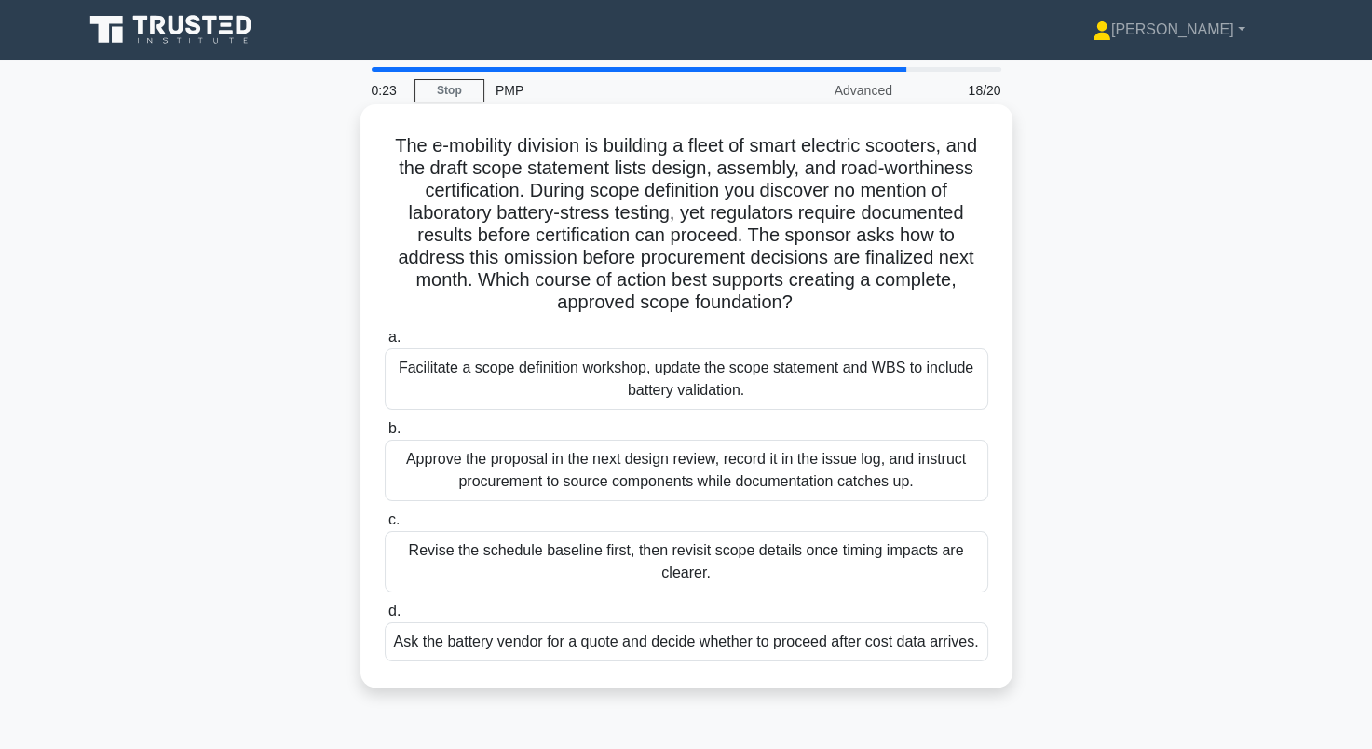
click at [500, 399] on div "Facilitate a scope definition workshop, update the scope statement and WBS to i…" at bounding box center [686, 378] width 603 height 61
click at [385, 344] on input "a. Facilitate a scope definition workshop, update the scope statement and WBS t…" at bounding box center [385, 337] width 0 height 12
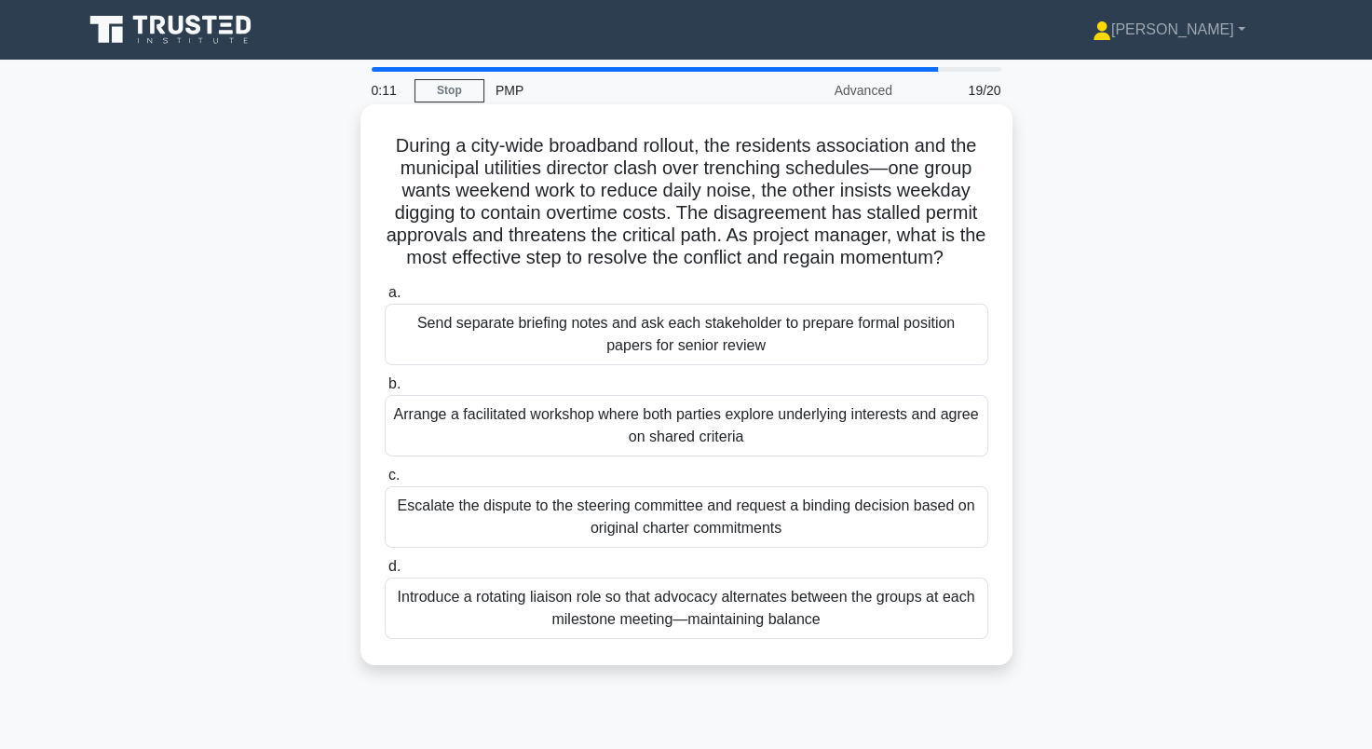
click at [482, 456] on div "Arrange a facilitated workshop where both parties explore underlying interests …" at bounding box center [686, 425] width 603 height 61
click at [385, 390] on input "b. Arrange a facilitated workshop where both parties explore underlying interes…" at bounding box center [385, 384] width 0 height 12
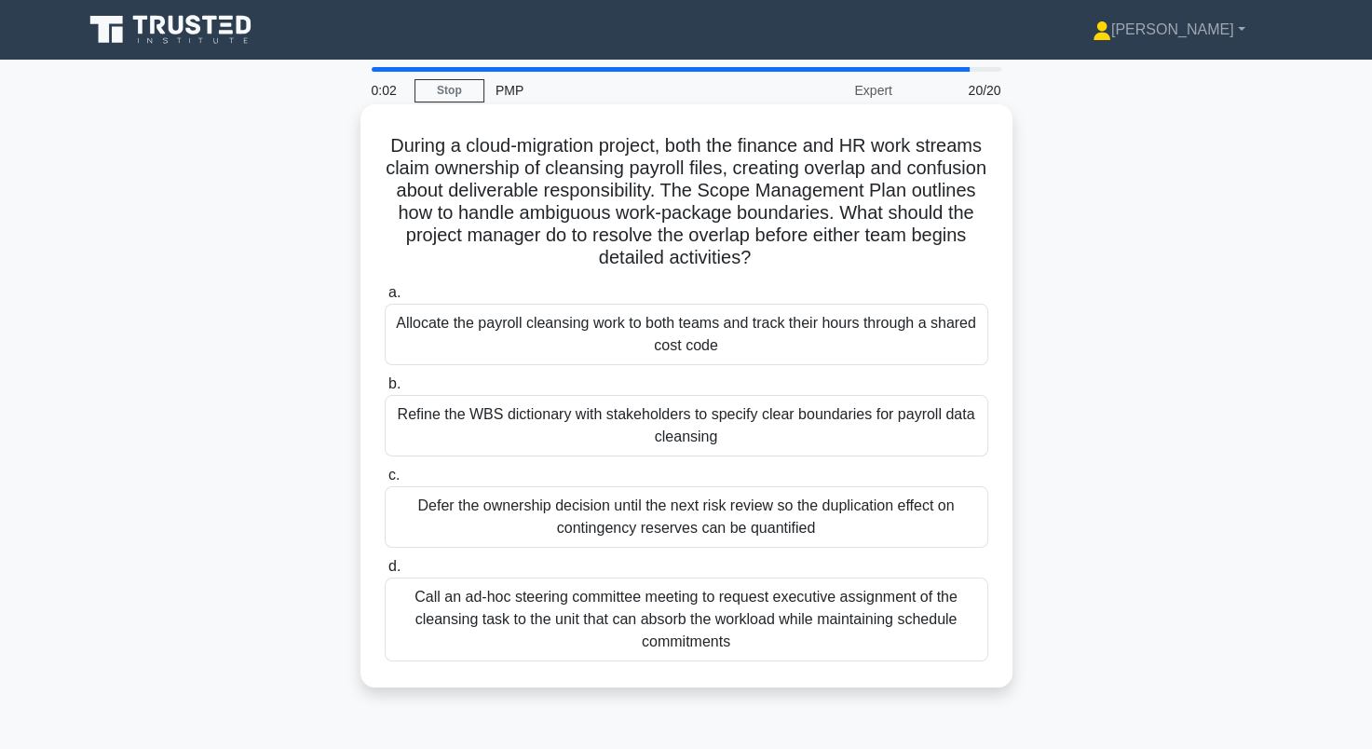
click at [514, 428] on div "Refine the WBS dictionary with stakeholders to specify clear boundaries for pay…" at bounding box center [686, 425] width 603 height 61
click at [385, 390] on input "b. Refine the WBS dictionary with stakeholders to specify clear boundaries for …" at bounding box center [385, 384] width 0 height 12
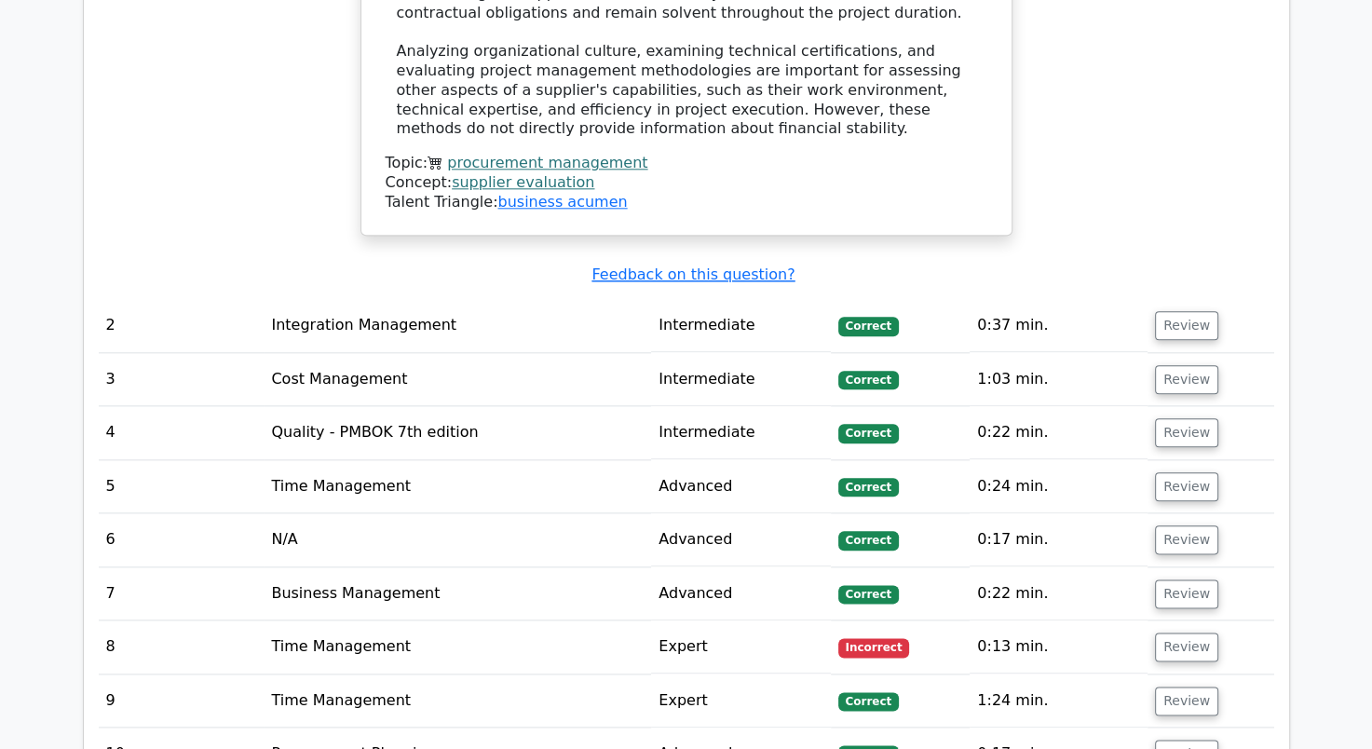
scroll to position [2049, 0]
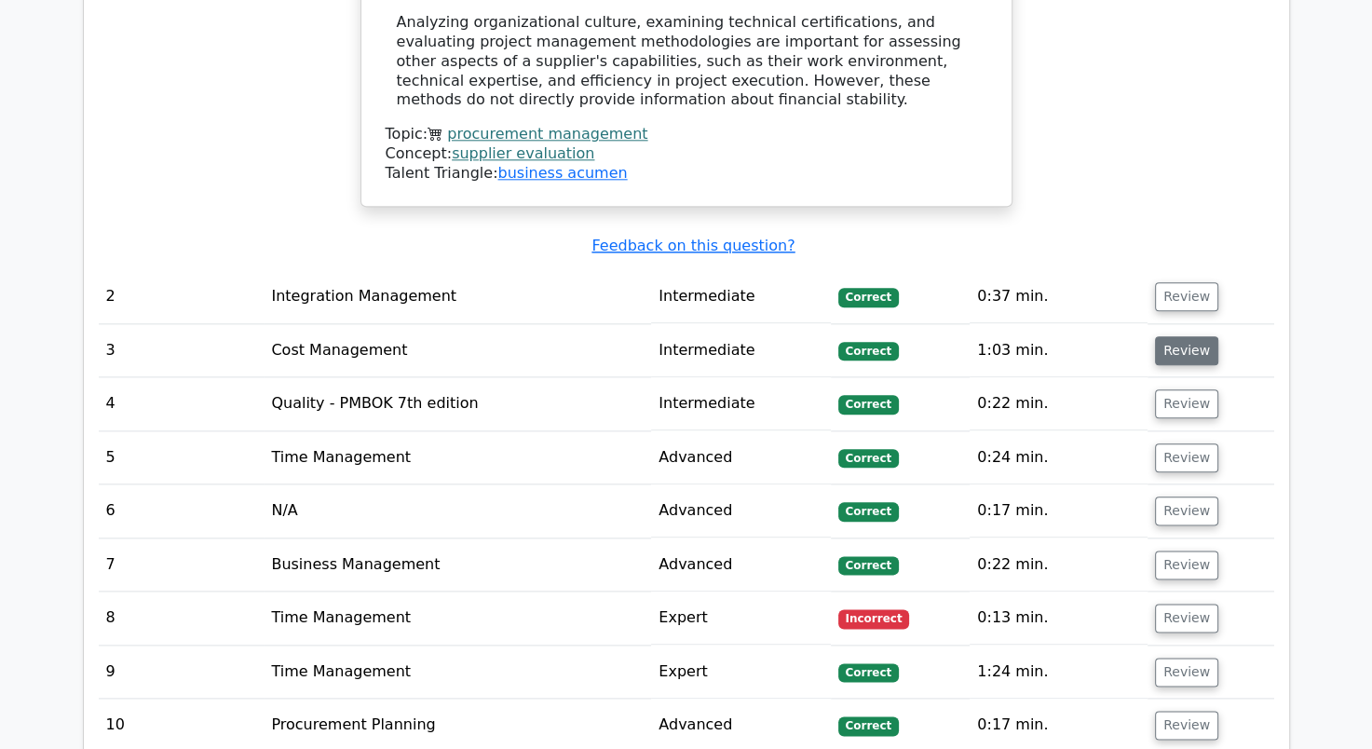
click at [1176, 352] on button "Review" at bounding box center [1186, 350] width 63 height 29
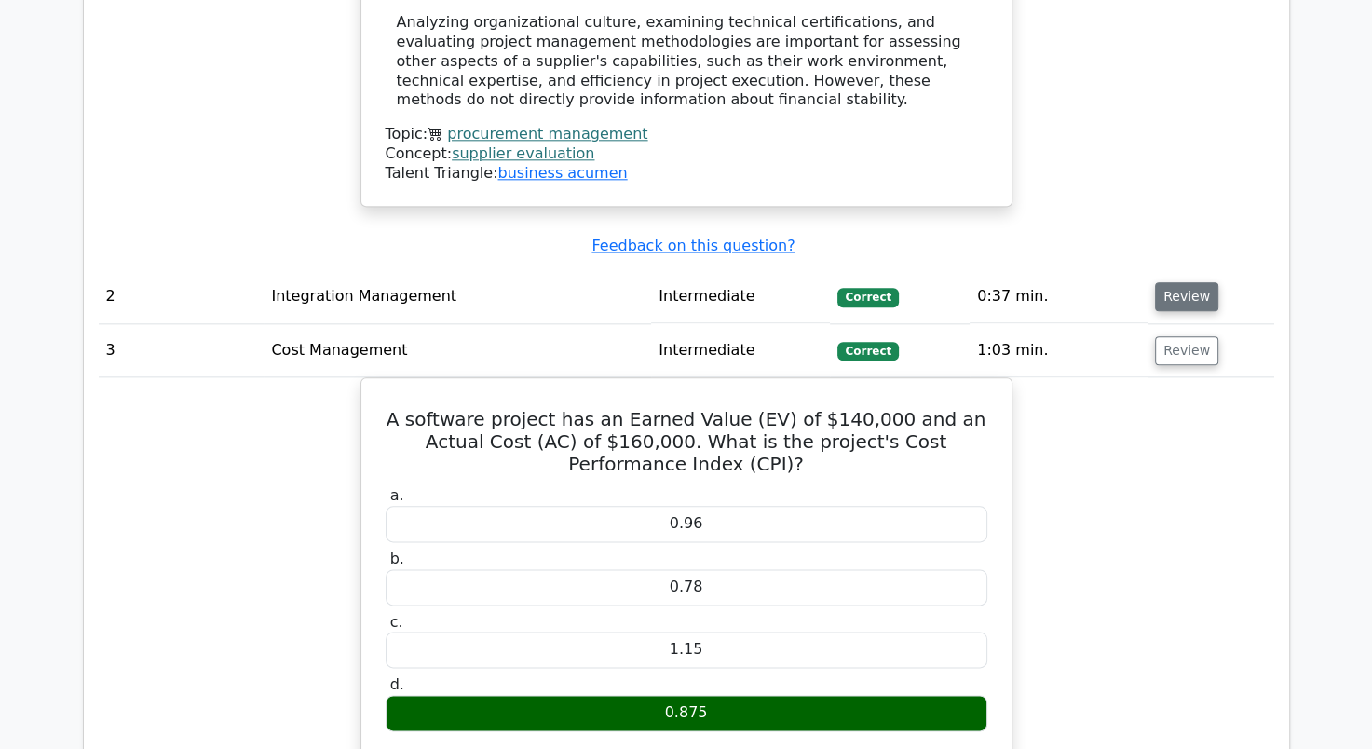
click at [1182, 283] on button "Review" at bounding box center [1186, 296] width 63 height 29
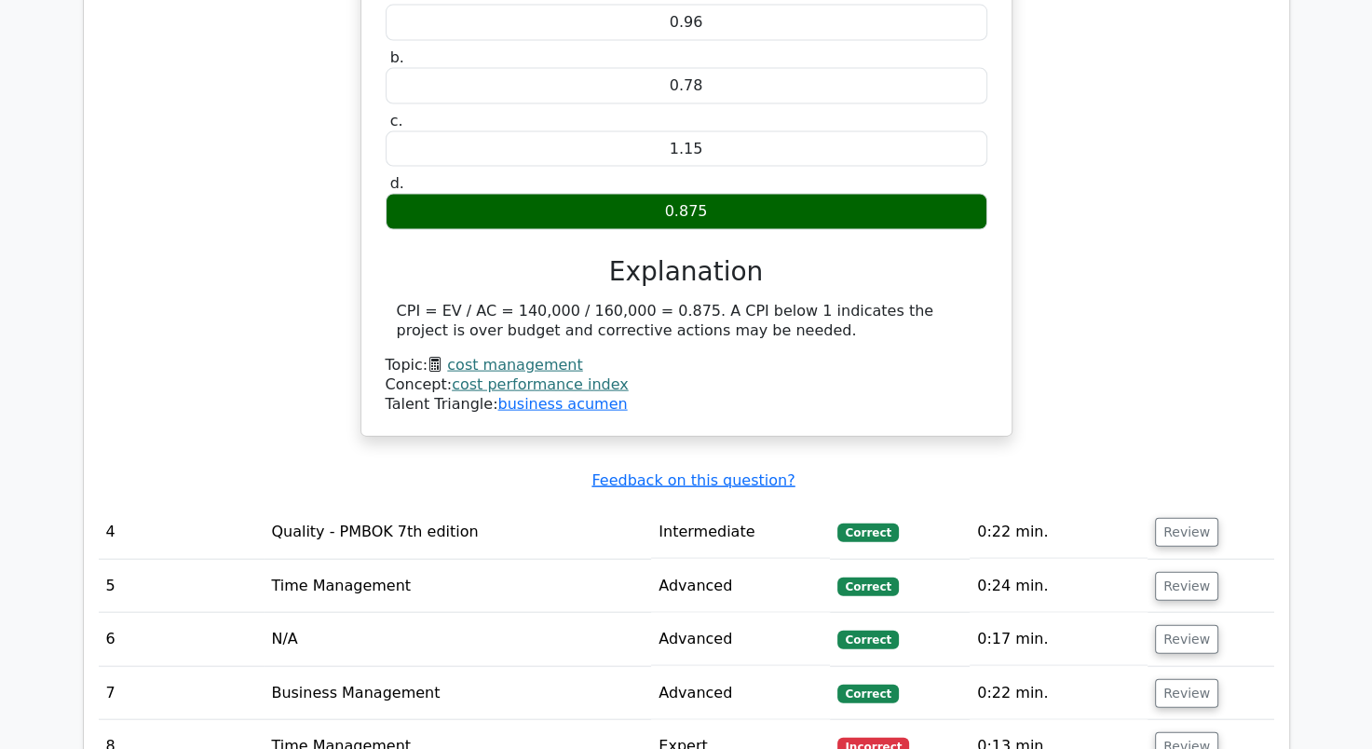
scroll to position [3911, 0]
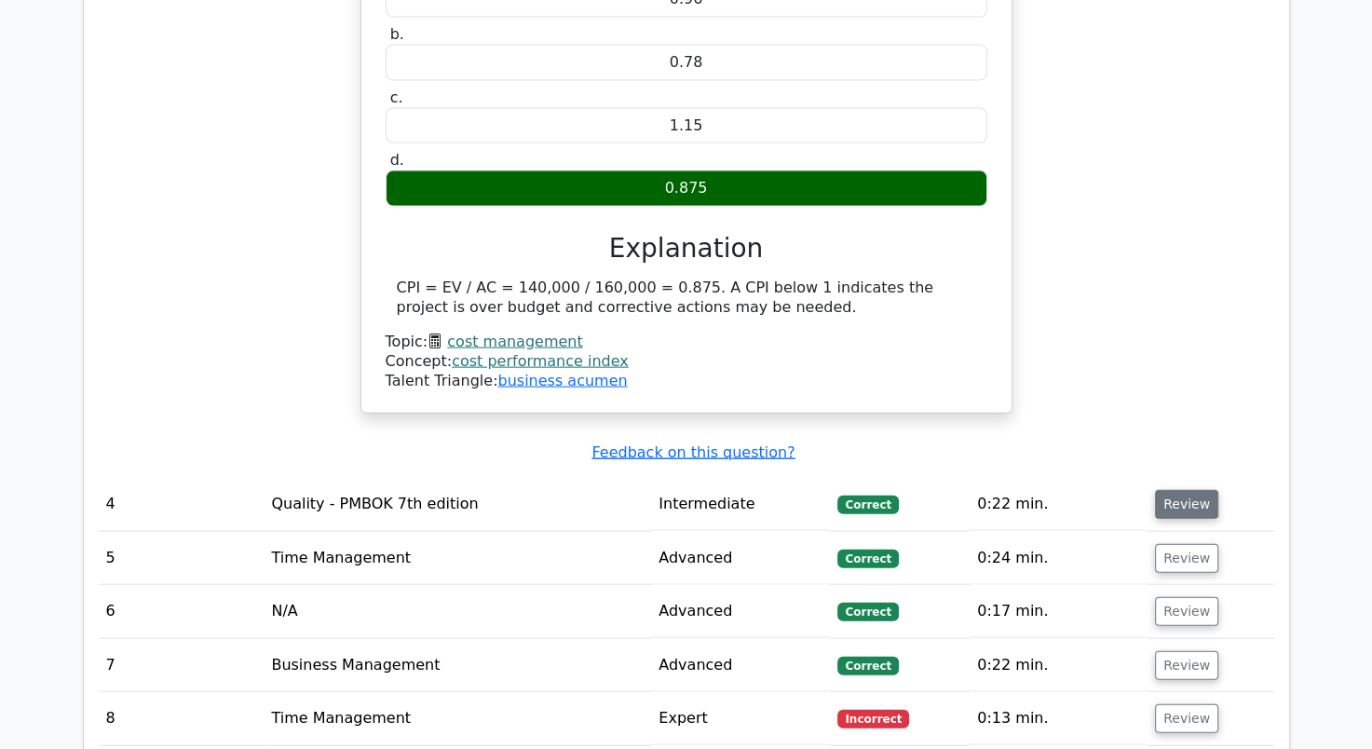
click at [1172, 490] on button "Review" at bounding box center [1186, 504] width 63 height 29
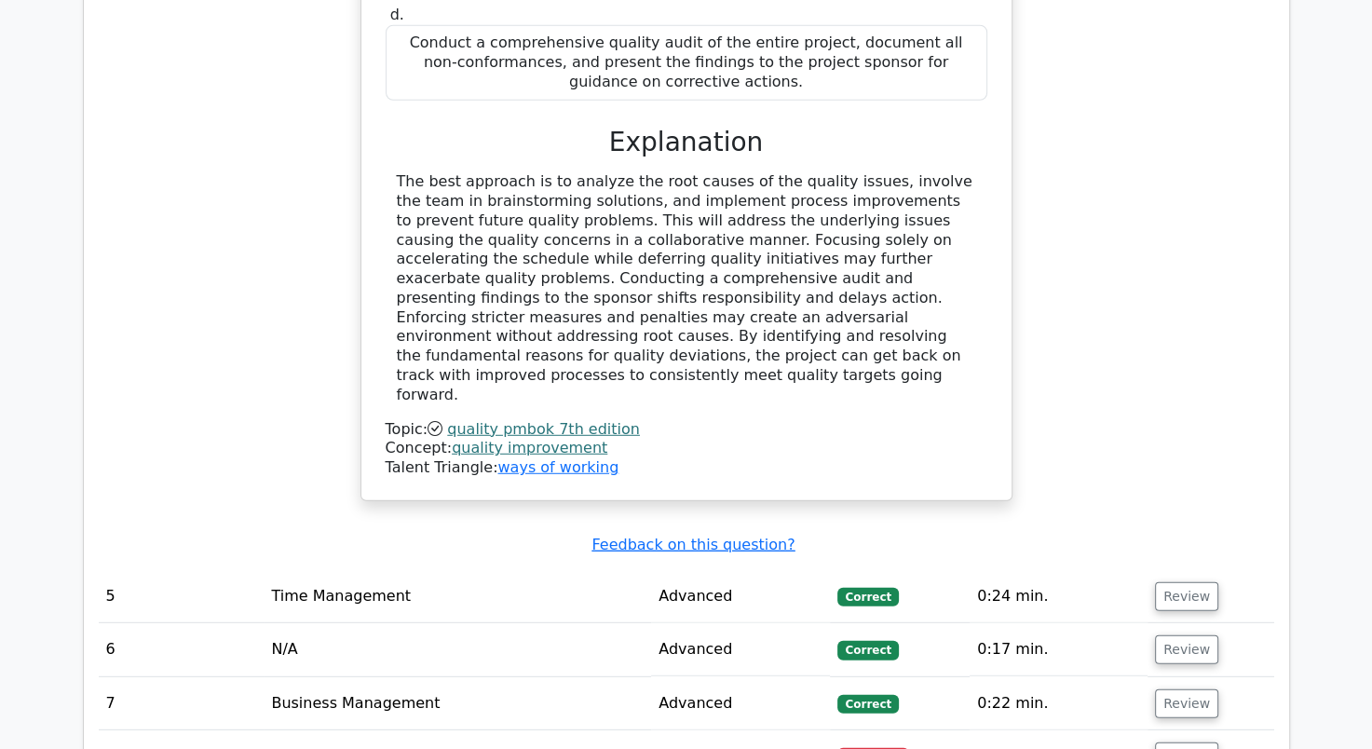
scroll to position [4935, 0]
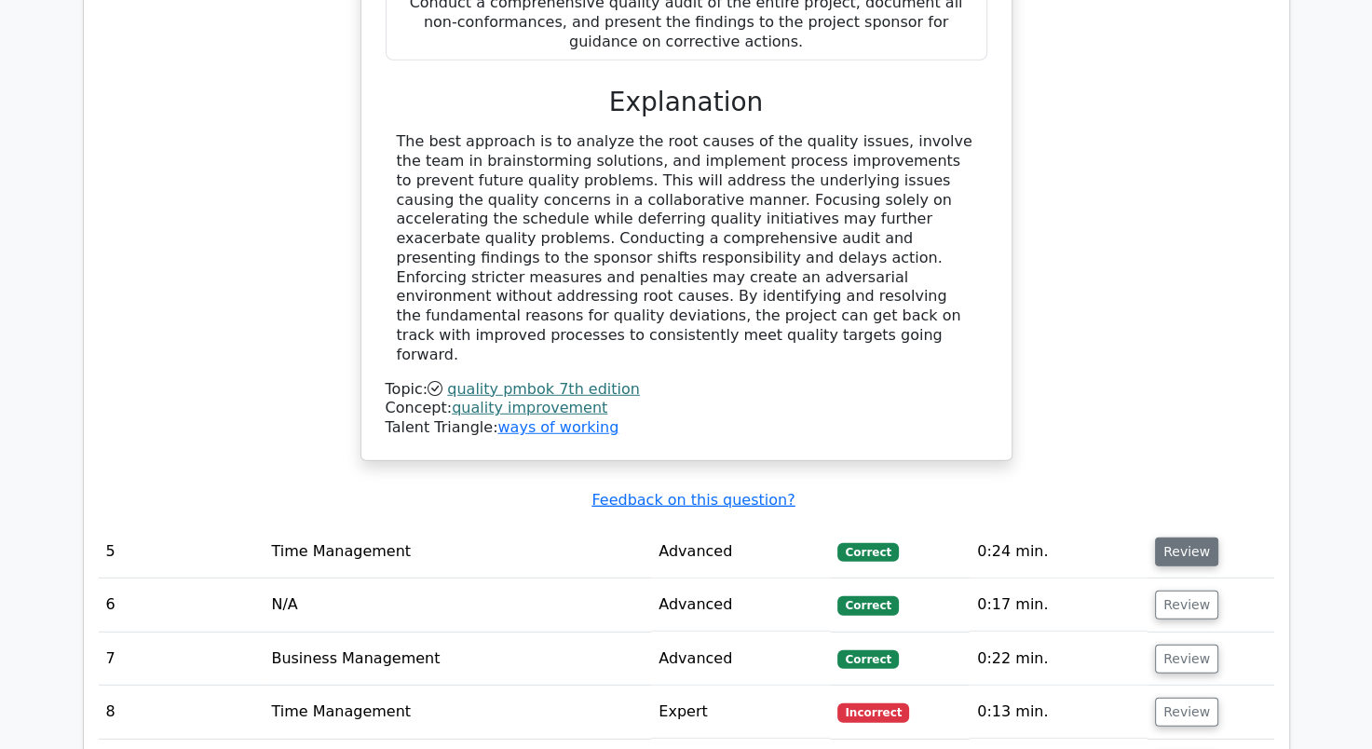
click at [1181, 537] on button "Review" at bounding box center [1186, 551] width 63 height 29
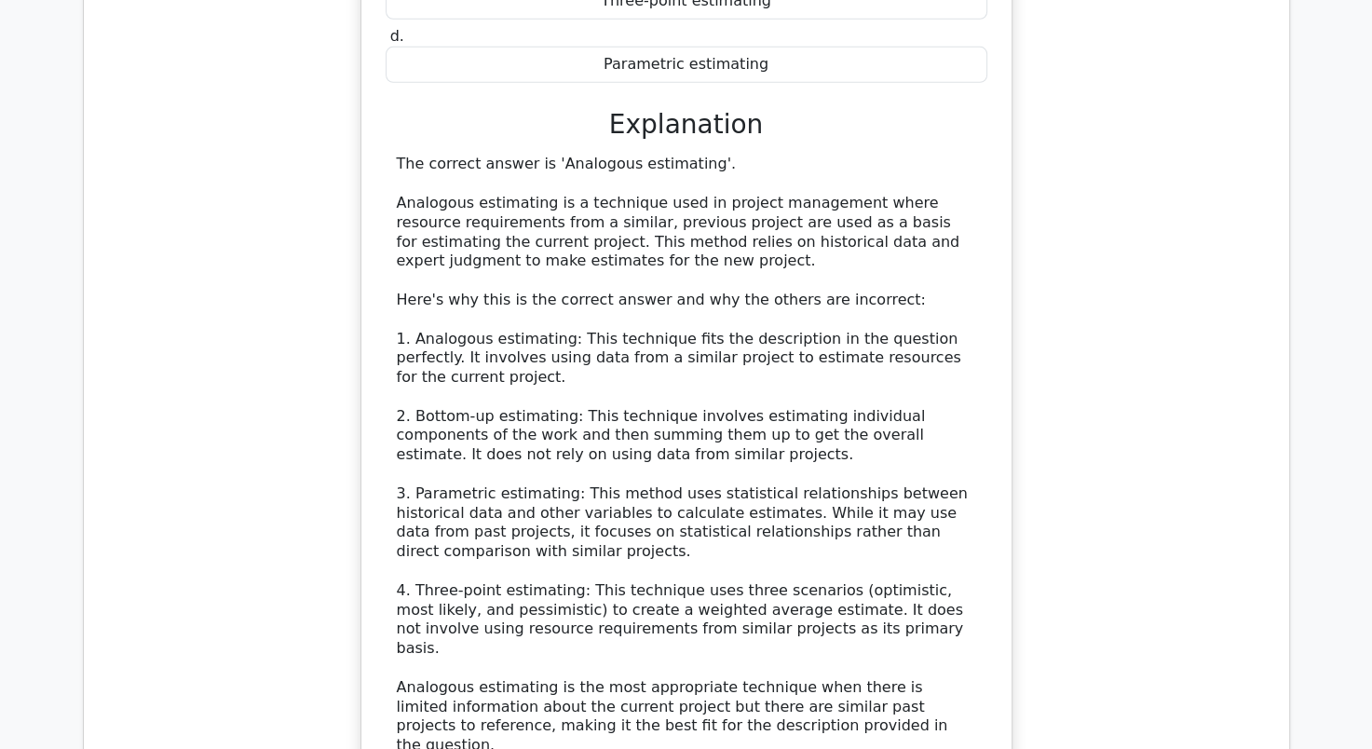
scroll to position [6053, 0]
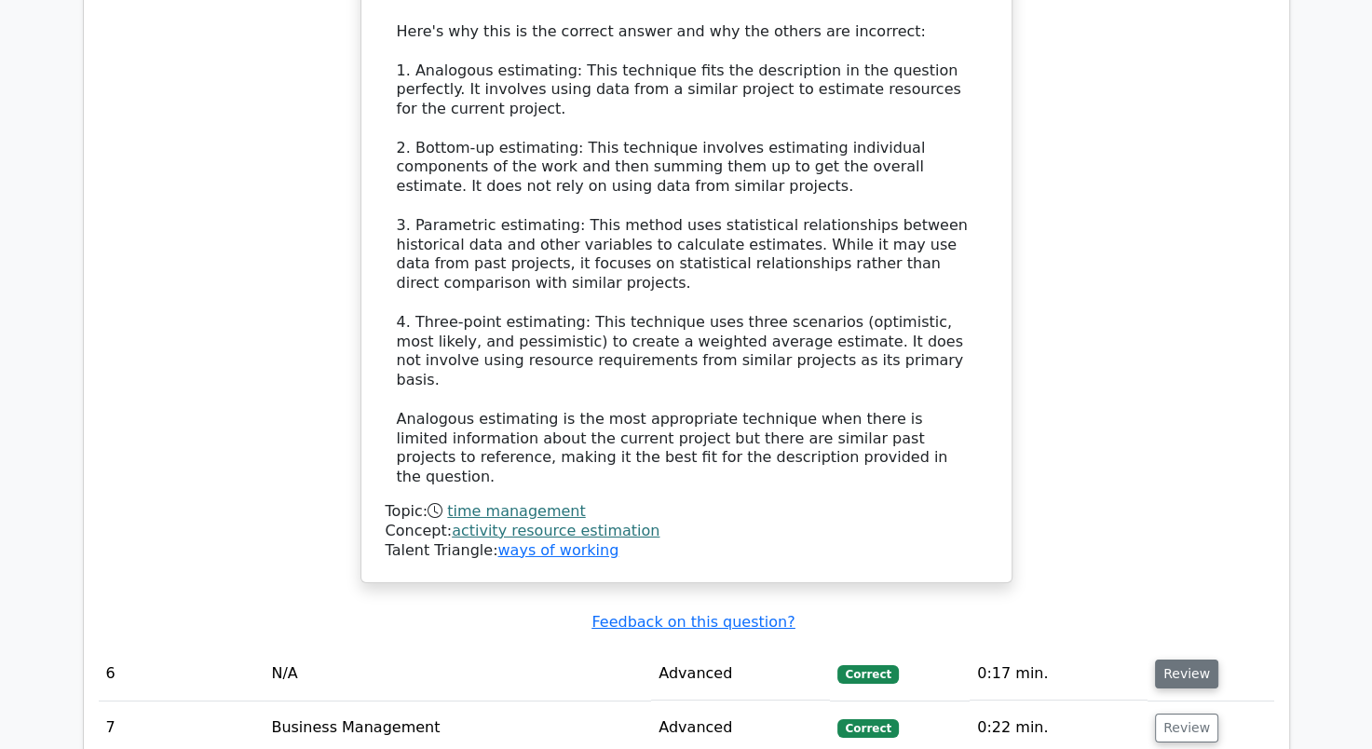
click at [1170, 659] on button "Review" at bounding box center [1186, 673] width 63 height 29
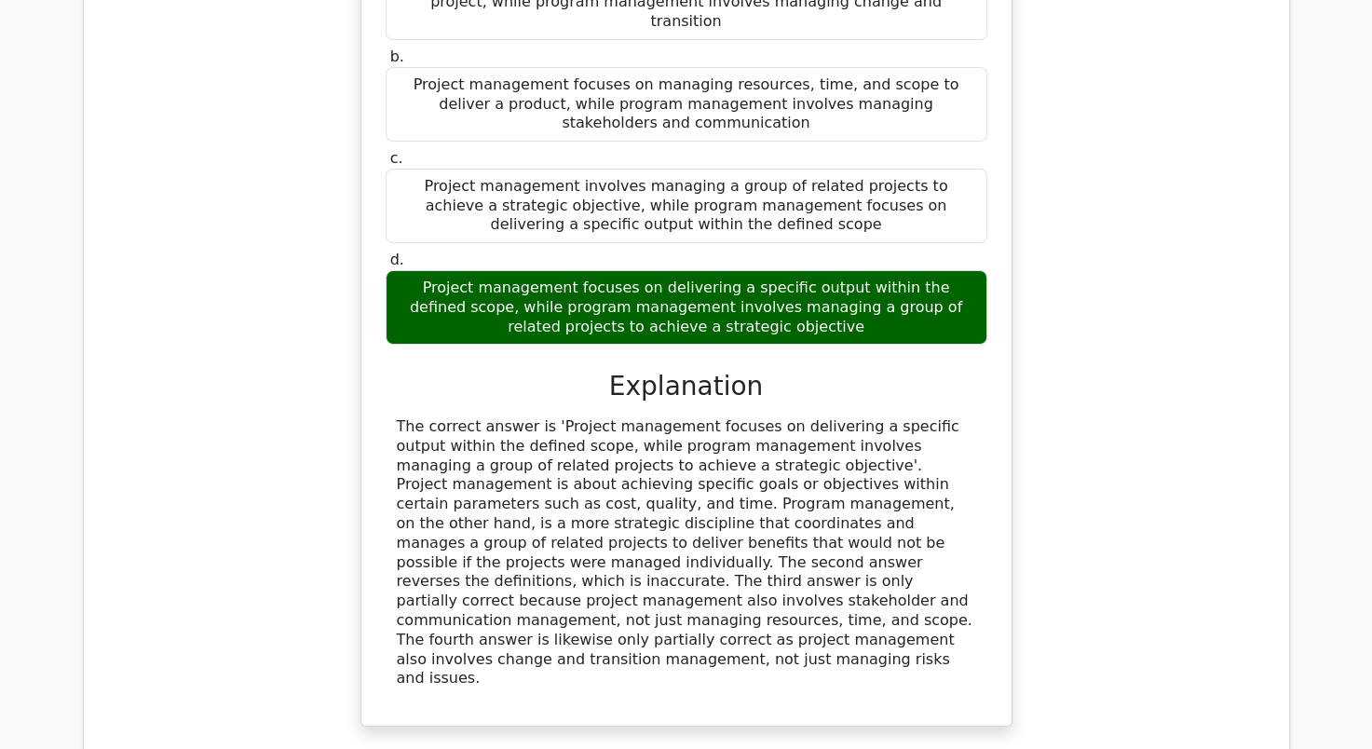
scroll to position [7170, 0]
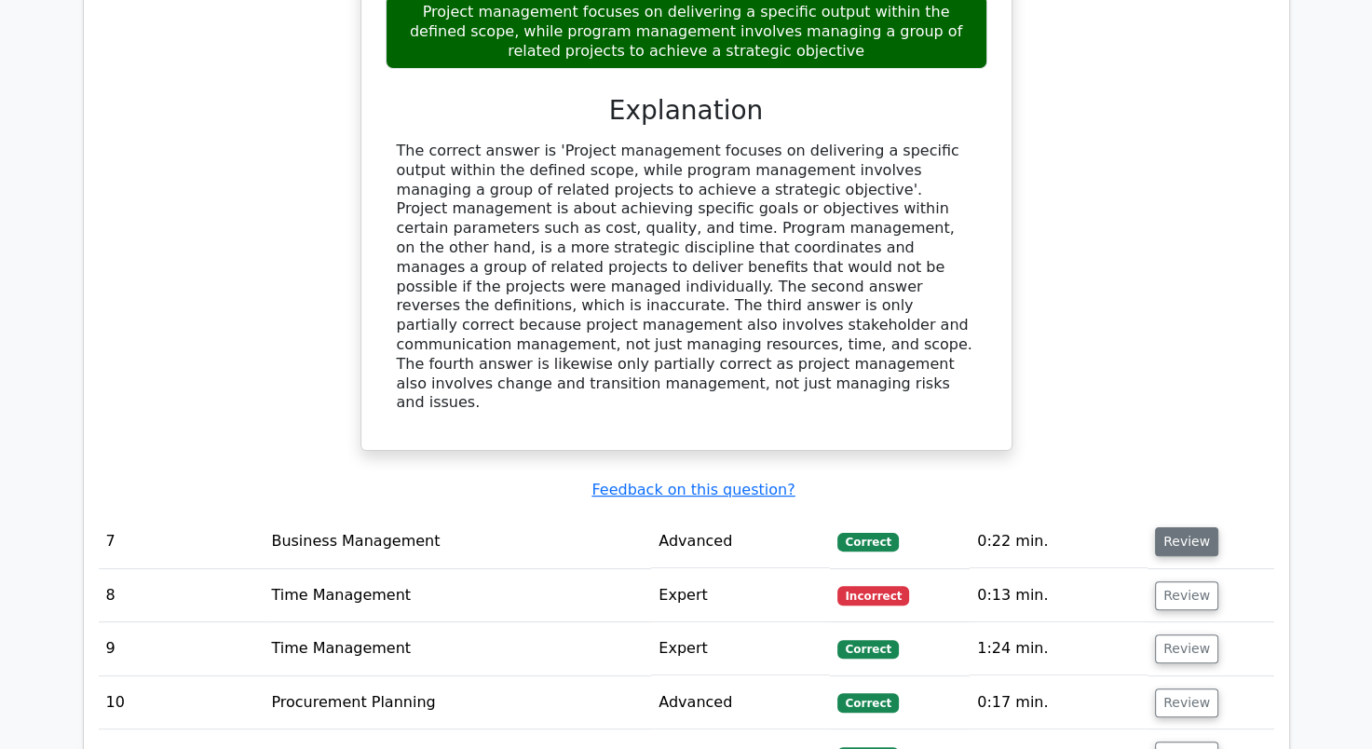
click at [1182, 527] on button "Review" at bounding box center [1186, 541] width 63 height 29
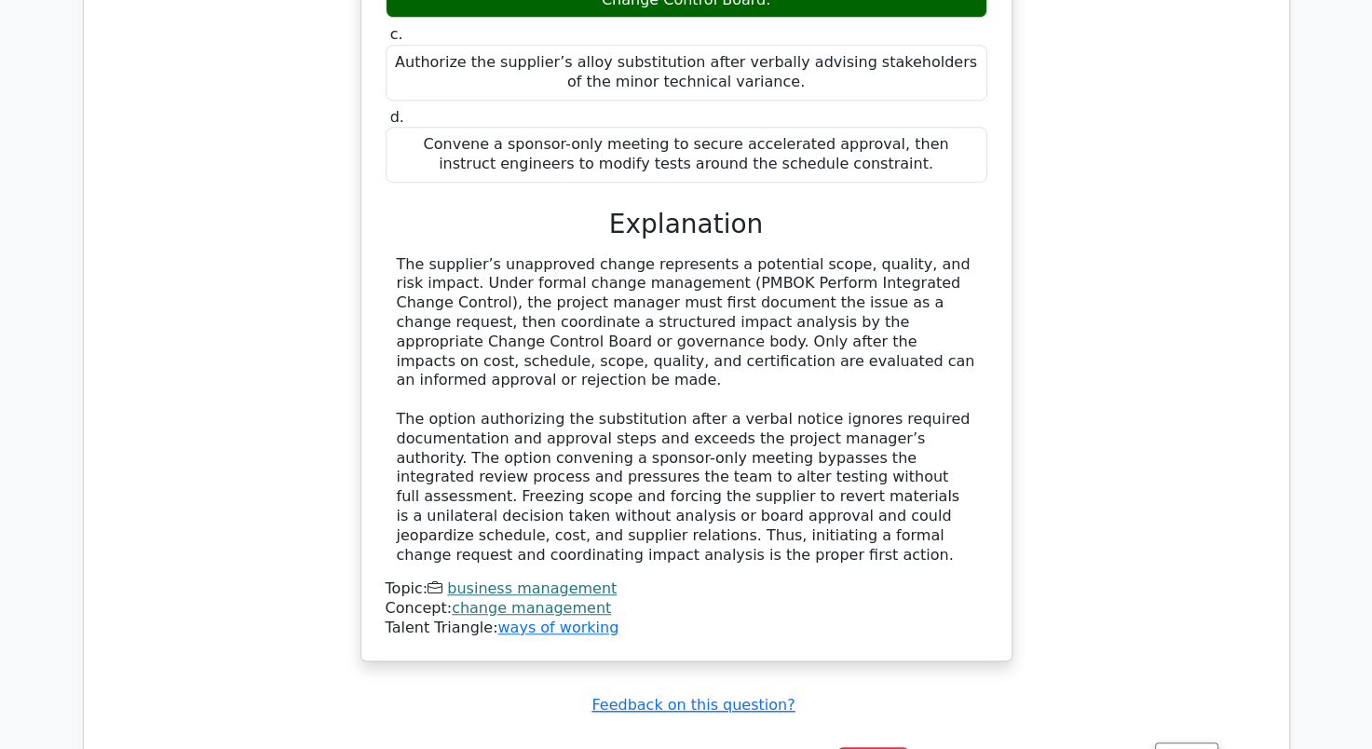
scroll to position [8101, 0]
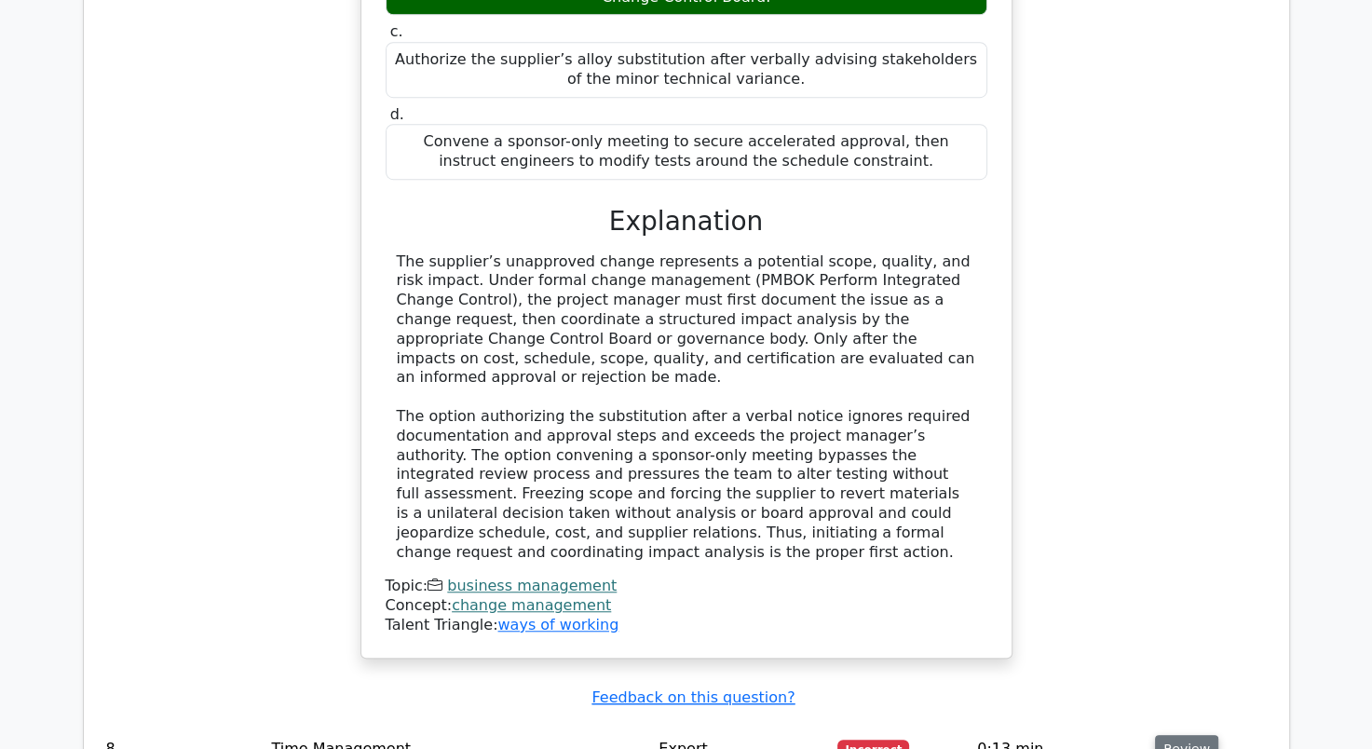
click at [1180, 735] on button "Review" at bounding box center [1186, 749] width 63 height 29
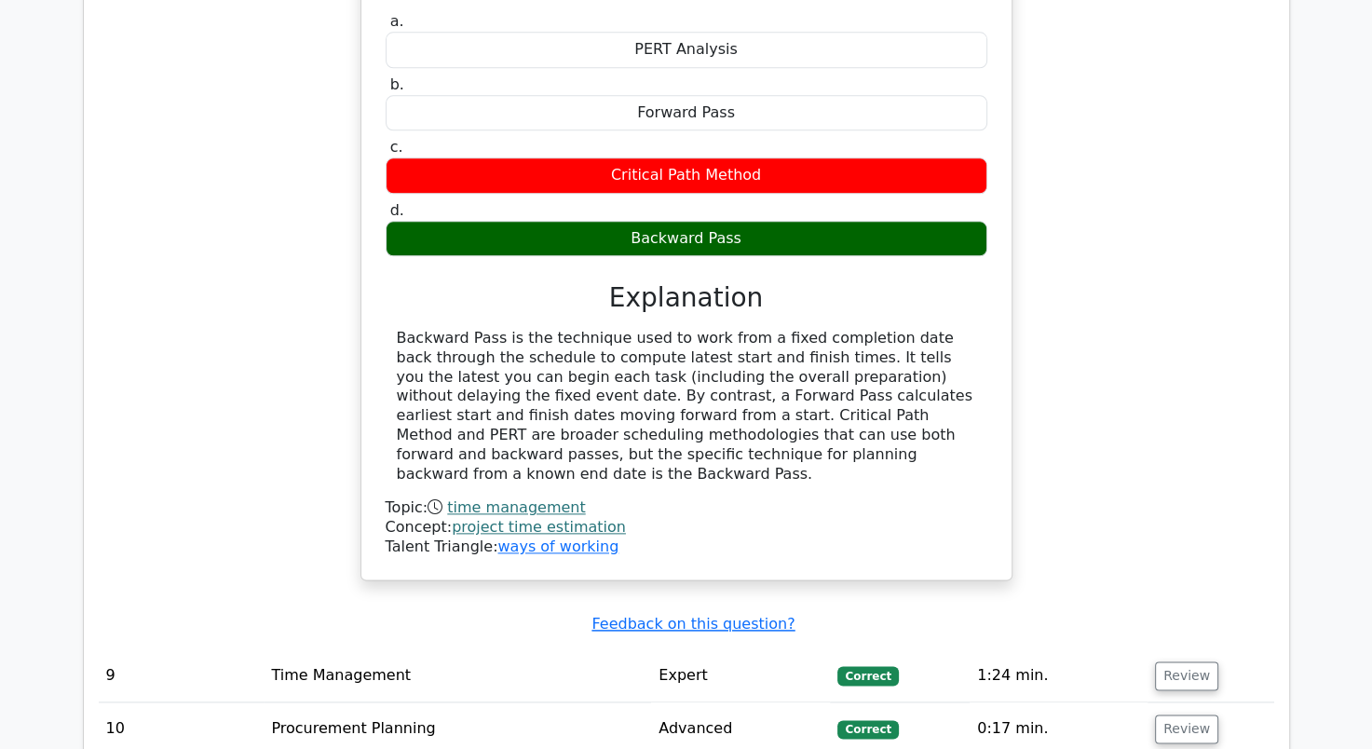
scroll to position [9032, 0]
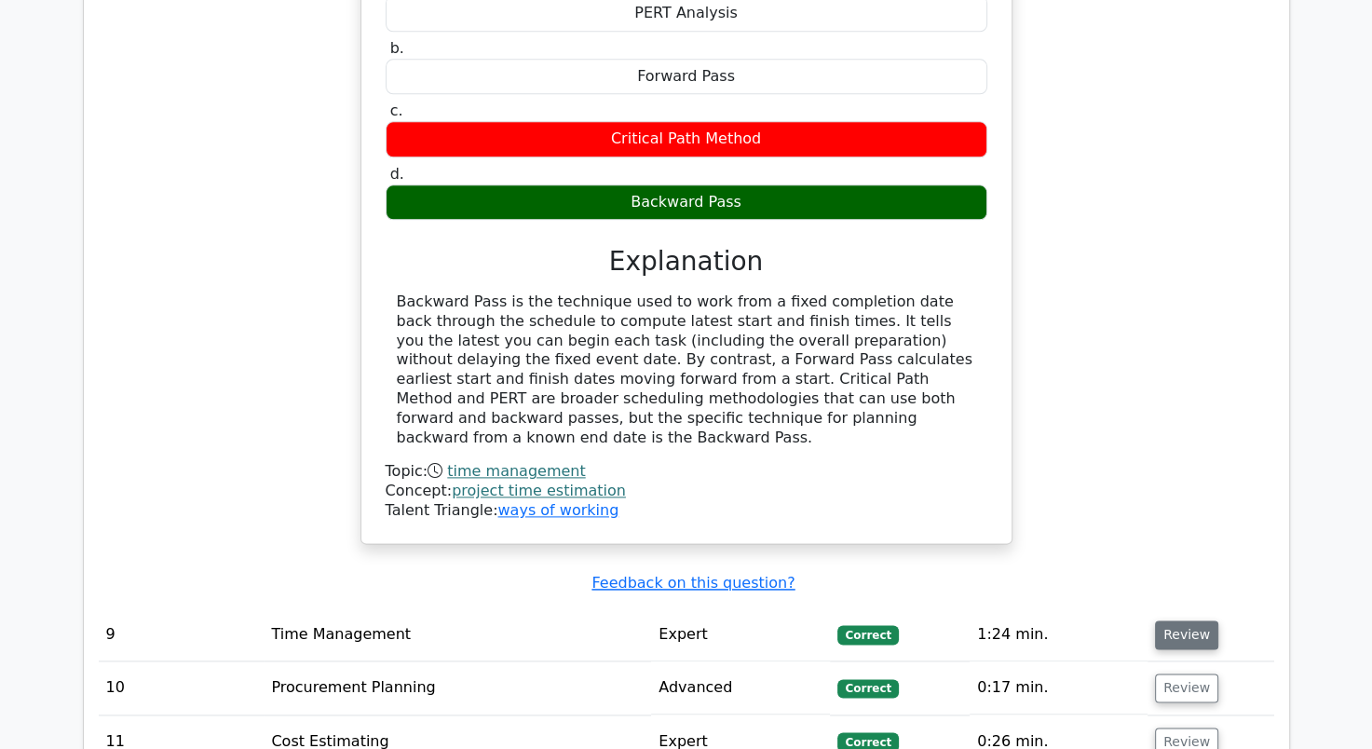
click at [1187, 620] on button "Review" at bounding box center [1186, 634] width 63 height 29
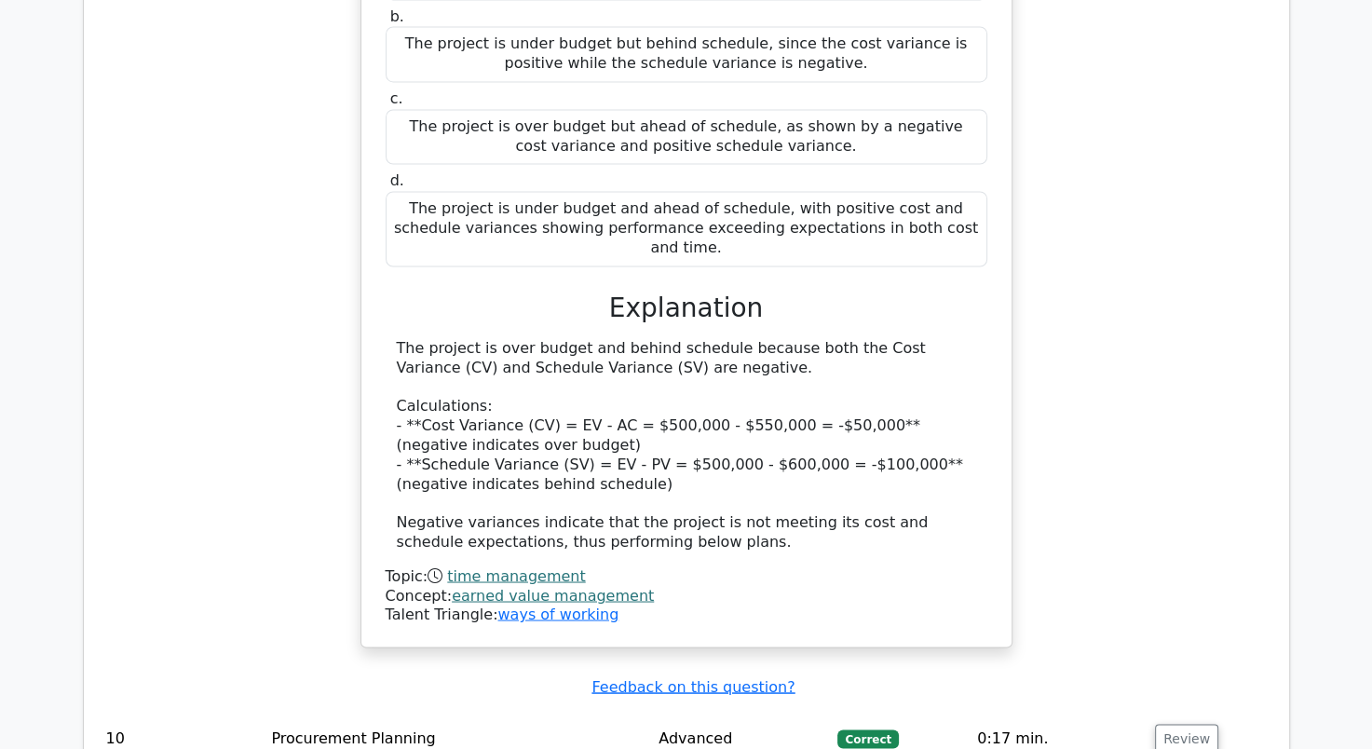
scroll to position [9963, 0]
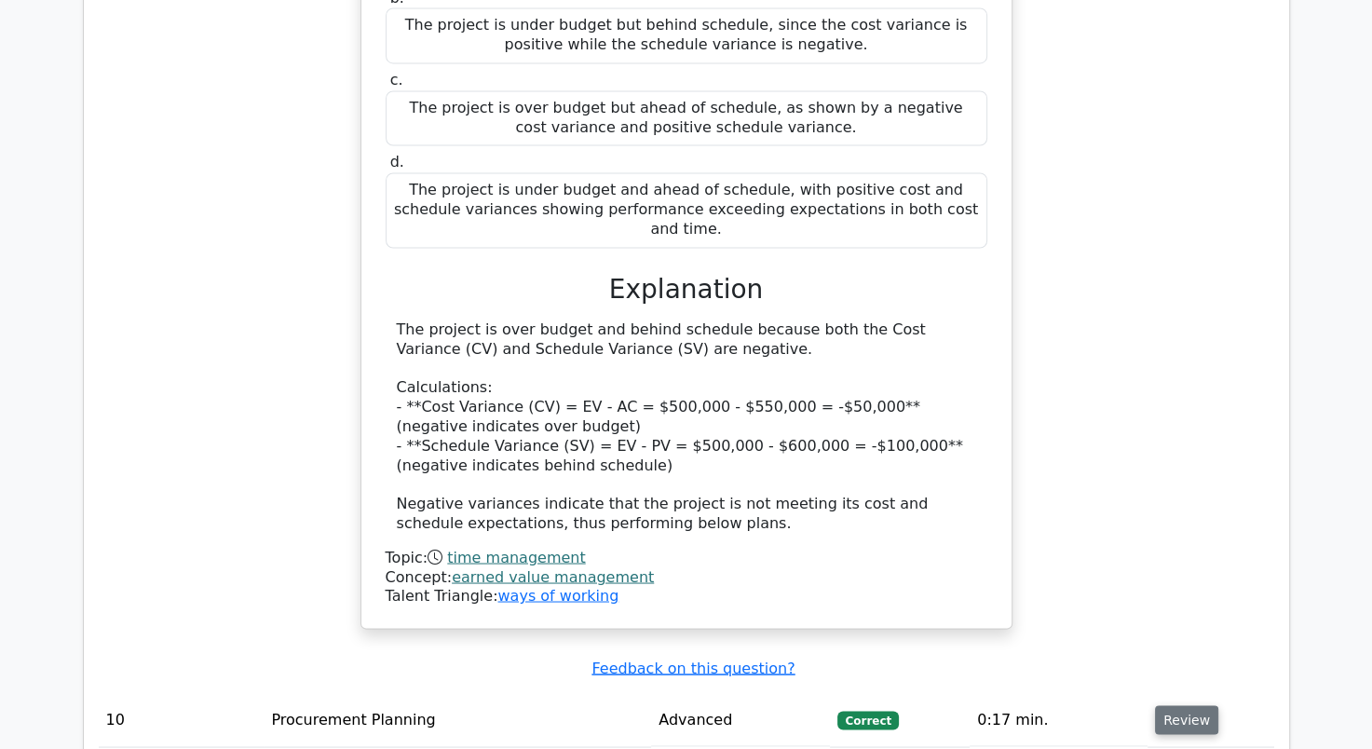
click at [1167, 705] on button "Review" at bounding box center [1186, 719] width 63 height 29
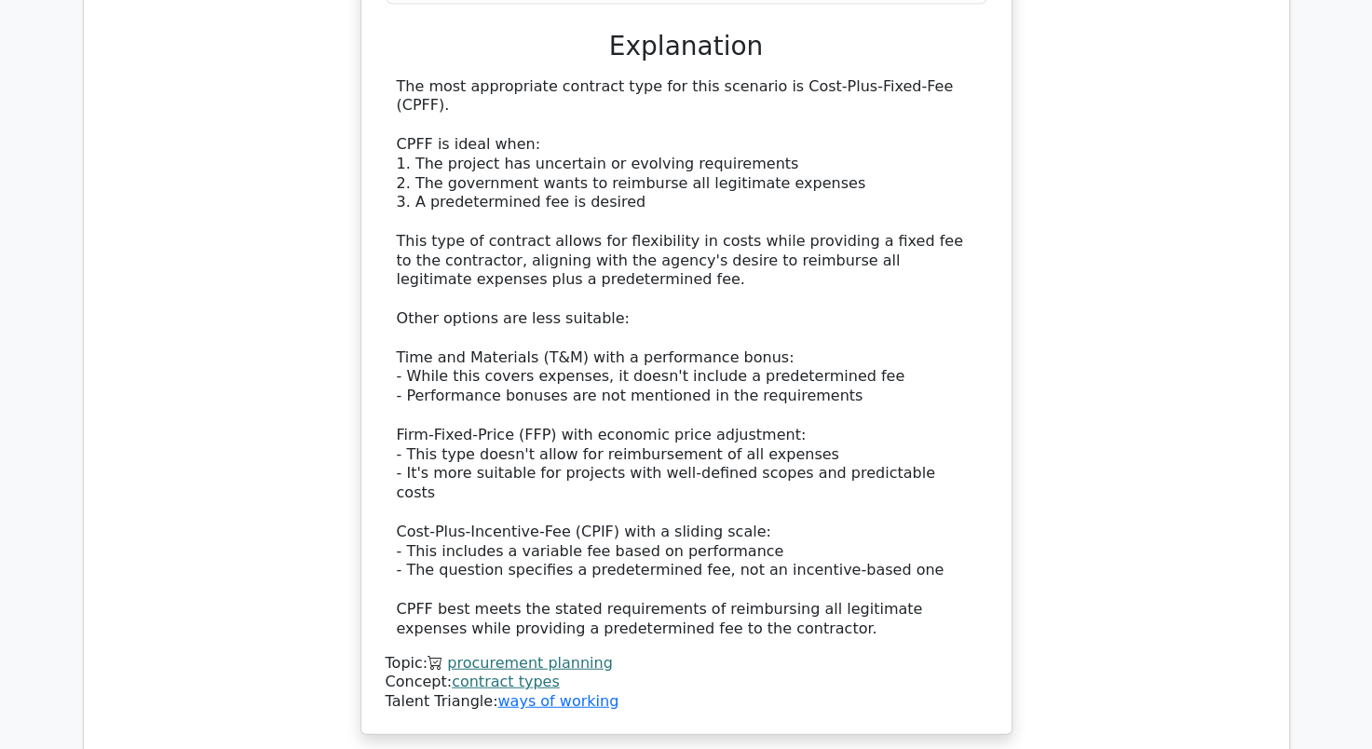
scroll to position [11174, 0]
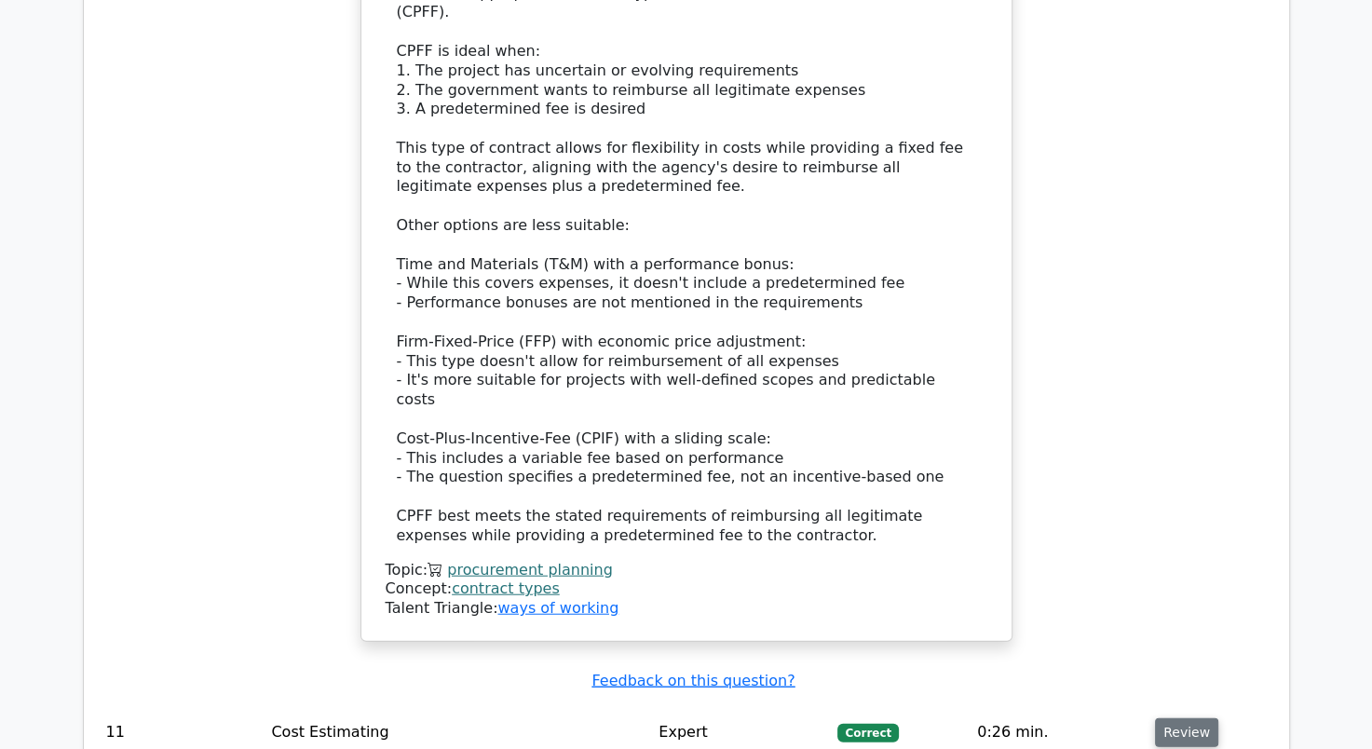
click at [1166, 718] on button "Review" at bounding box center [1186, 732] width 63 height 29
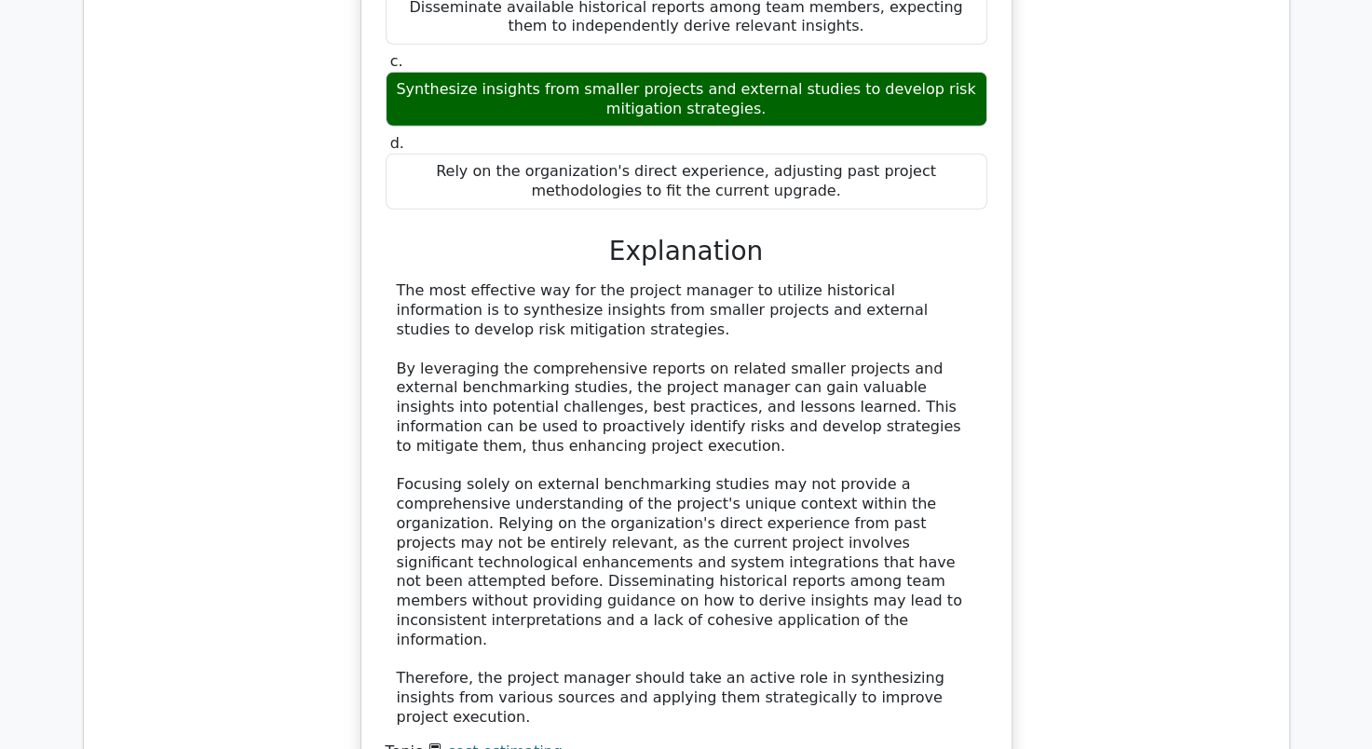
scroll to position [12384, 0]
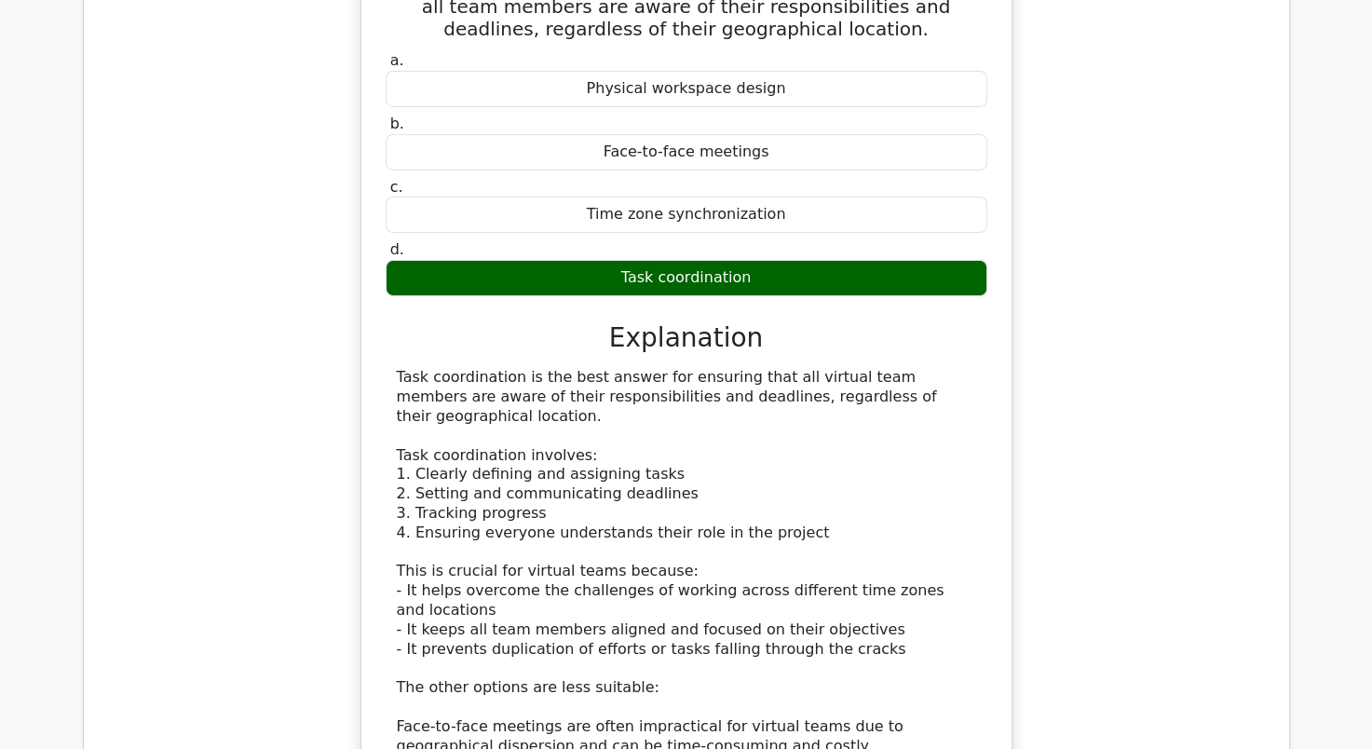
scroll to position [13502, 0]
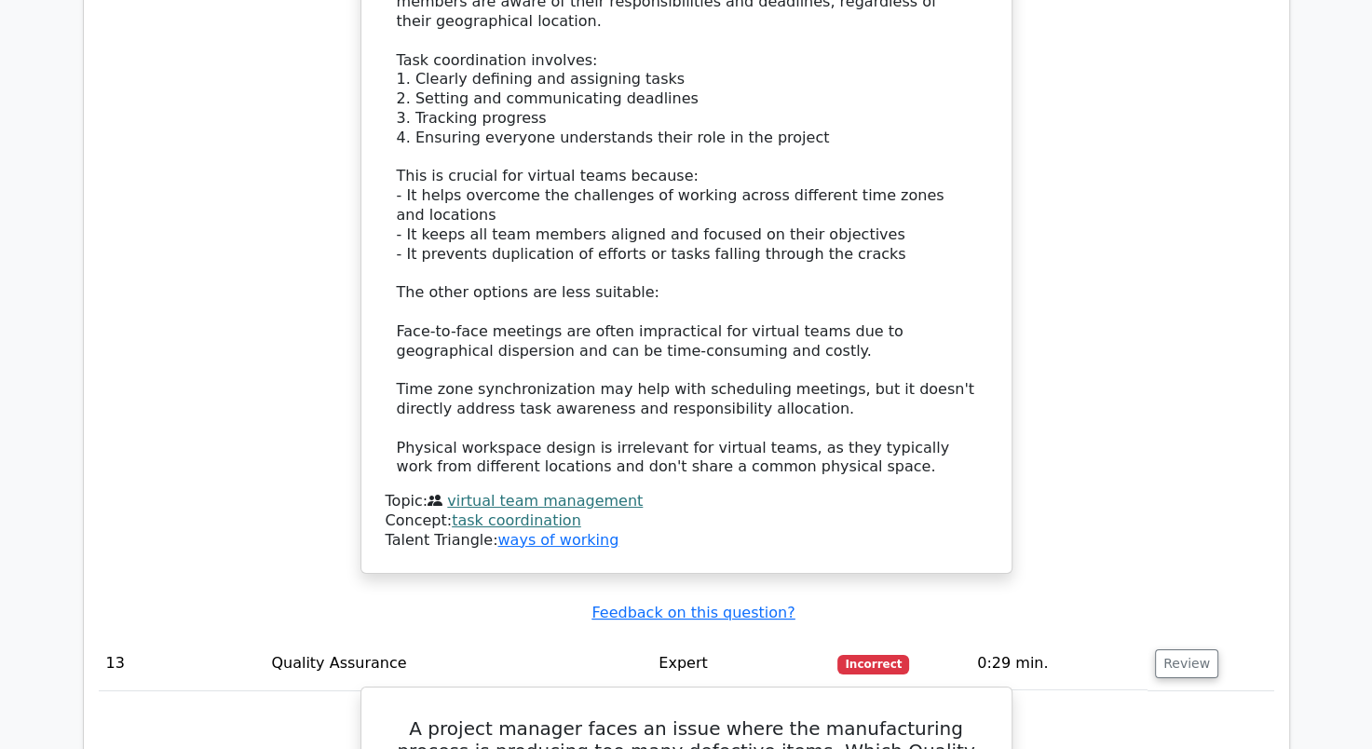
scroll to position [13781, 0]
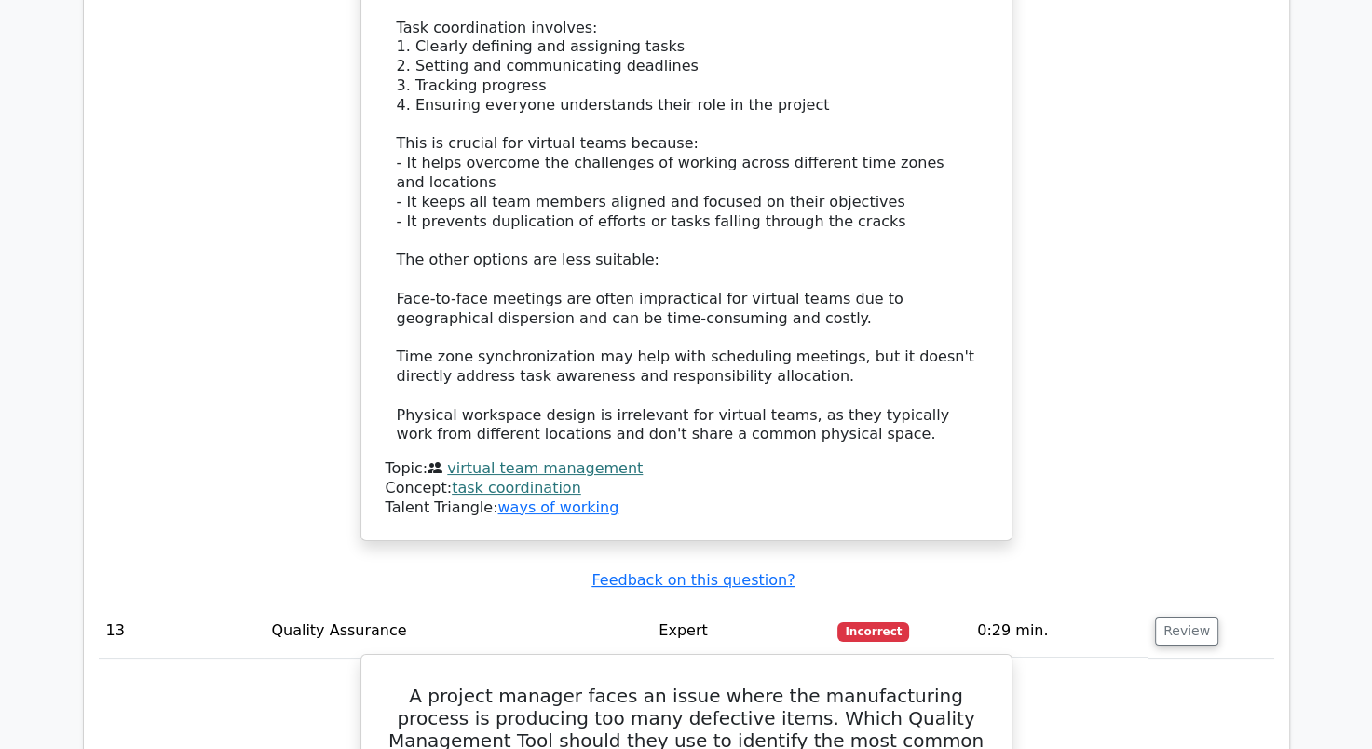
drag, startPoint x: 399, startPoint y: 156, endPoint x: 796, endPoint y: 454, distance: 496.1
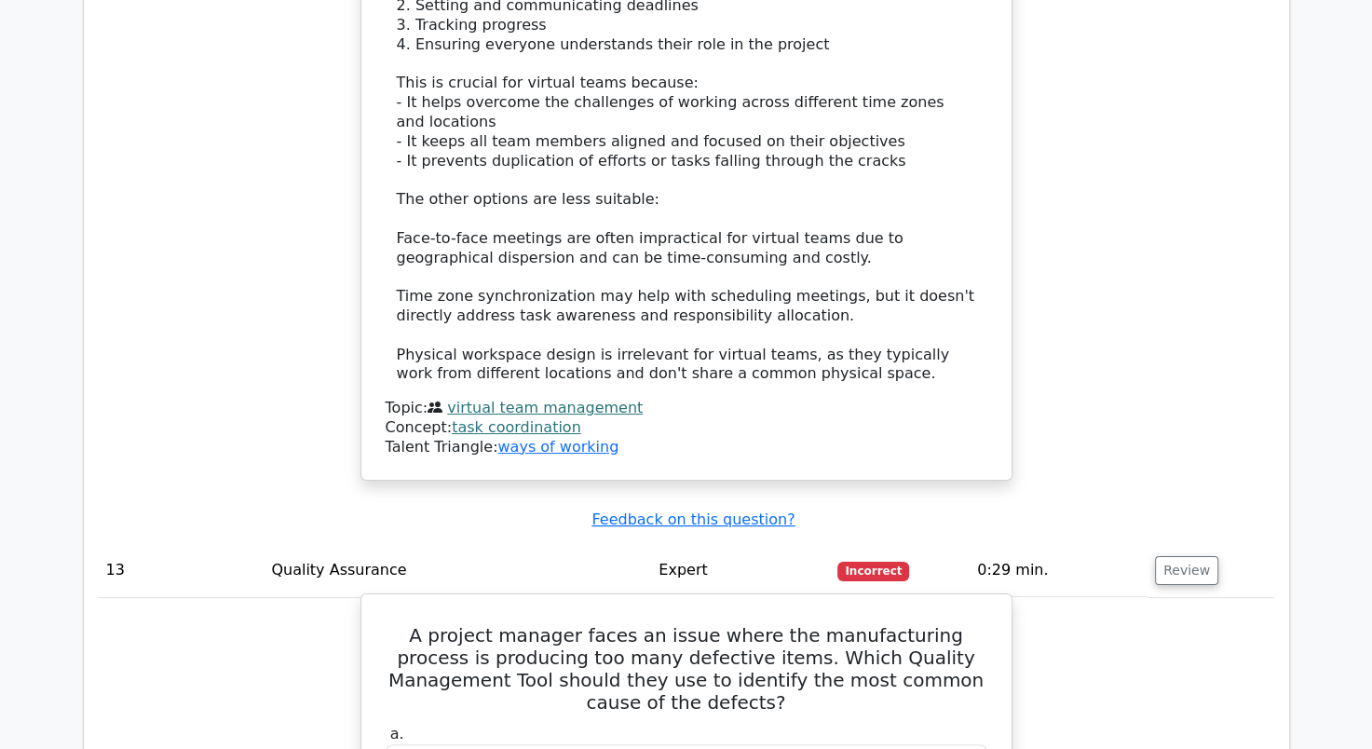
scroll to position [13874, 0]
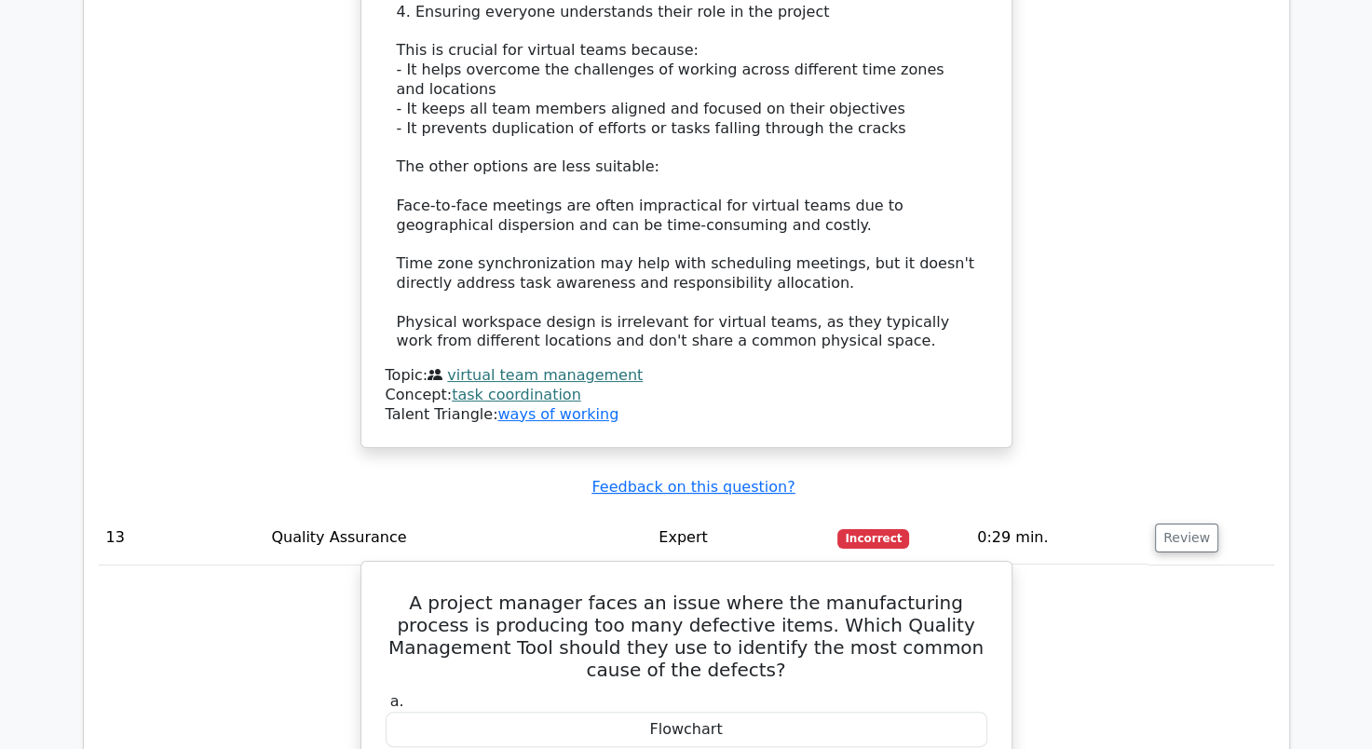
drag, startPoint x: 603, startPoint y: 616, endPoint x: 384, endPoint y: 459, distance: 270.3
copy div "The Pareto Chart is the most suitable Quality Management Tool in this case as i…"
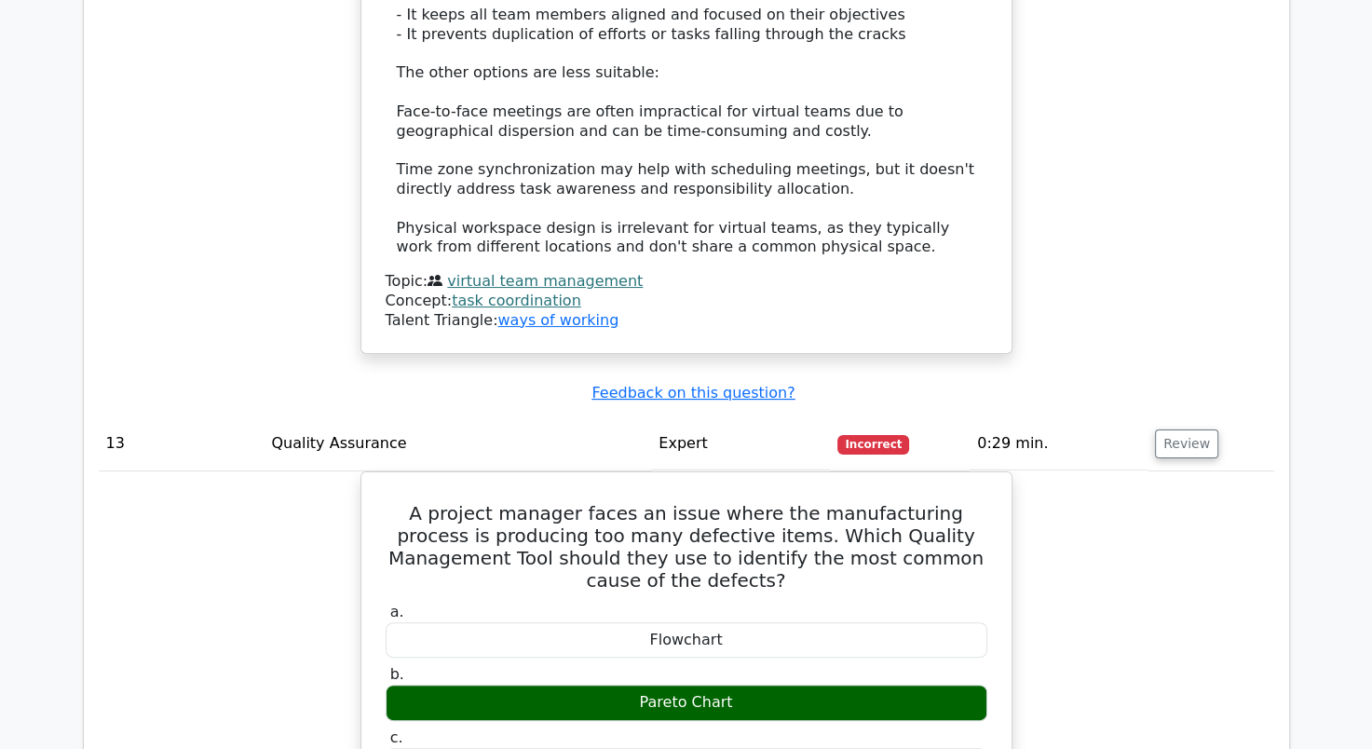
scroll to position [14340, 0]
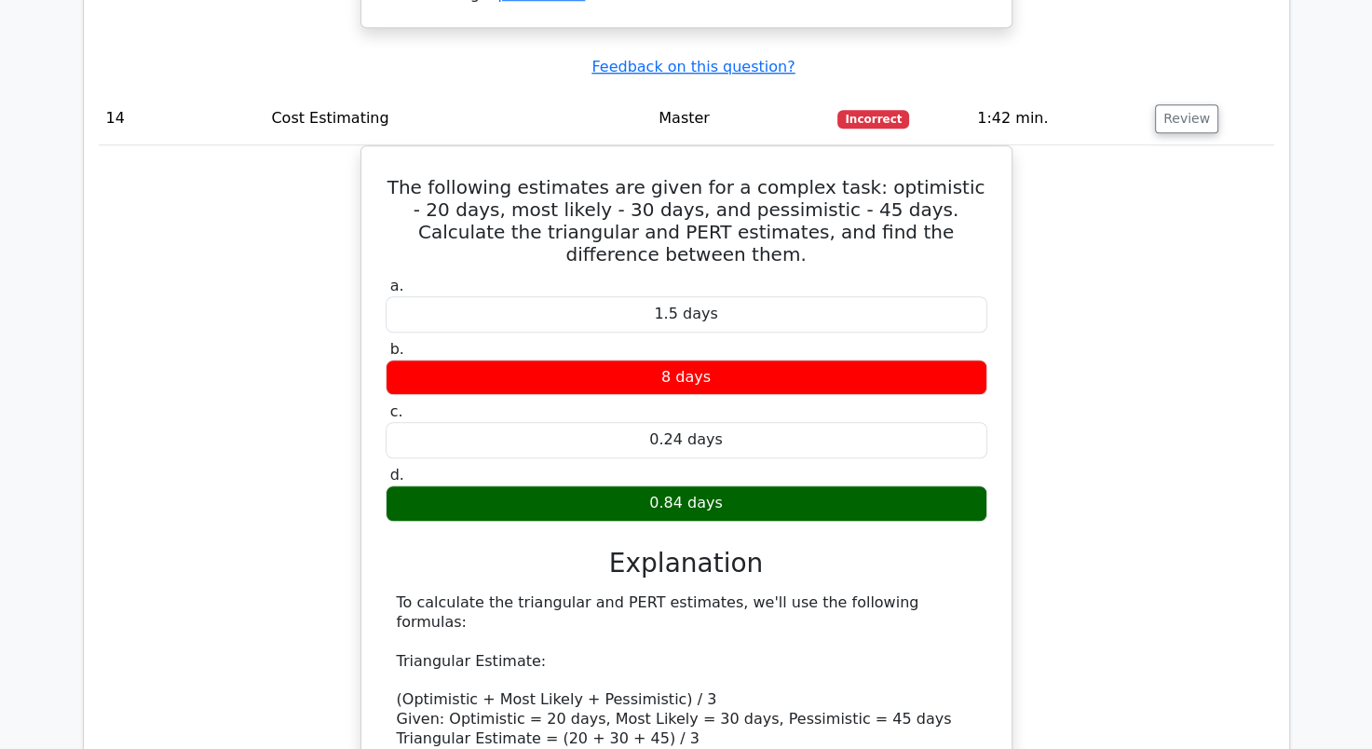
scroll to position [15169, 0]
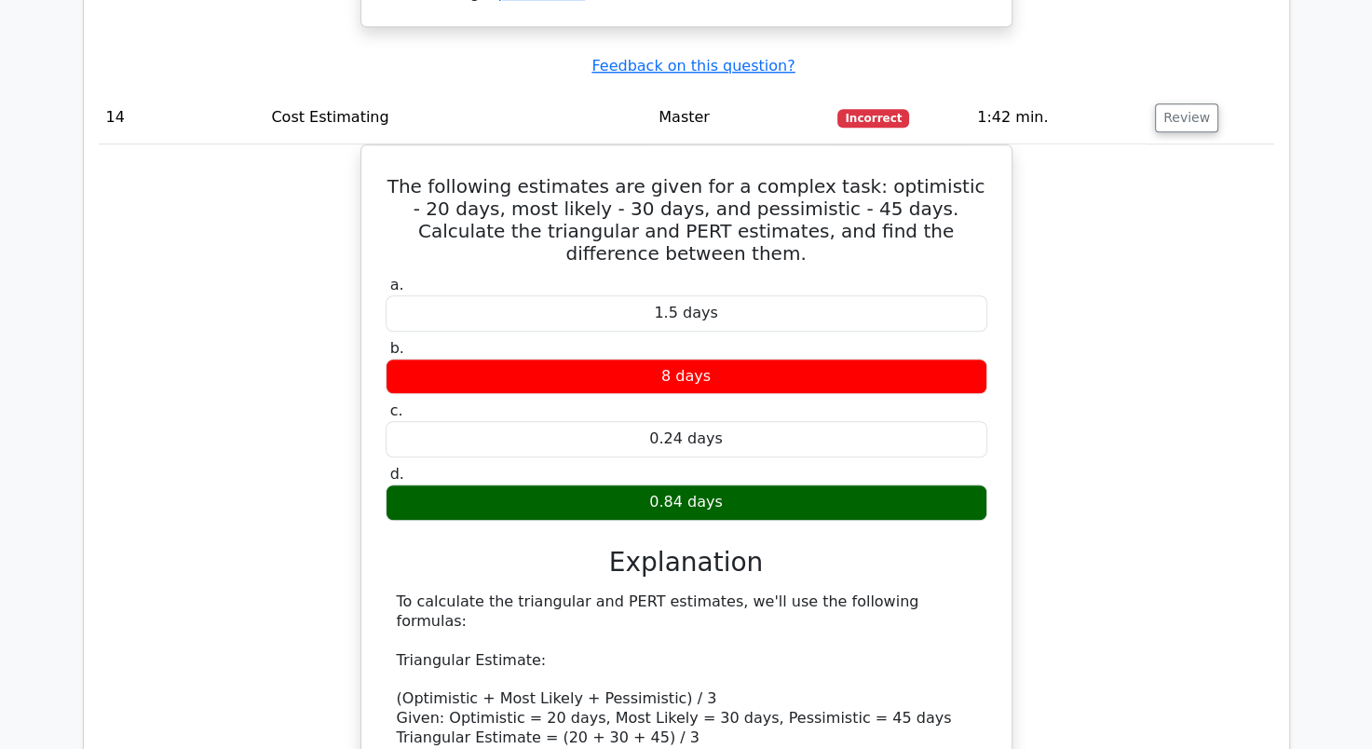
drag, startPoint x: 1177, startPoint y: 593, endPoint x: 1126, endPoint y: 593, distance: 51.2
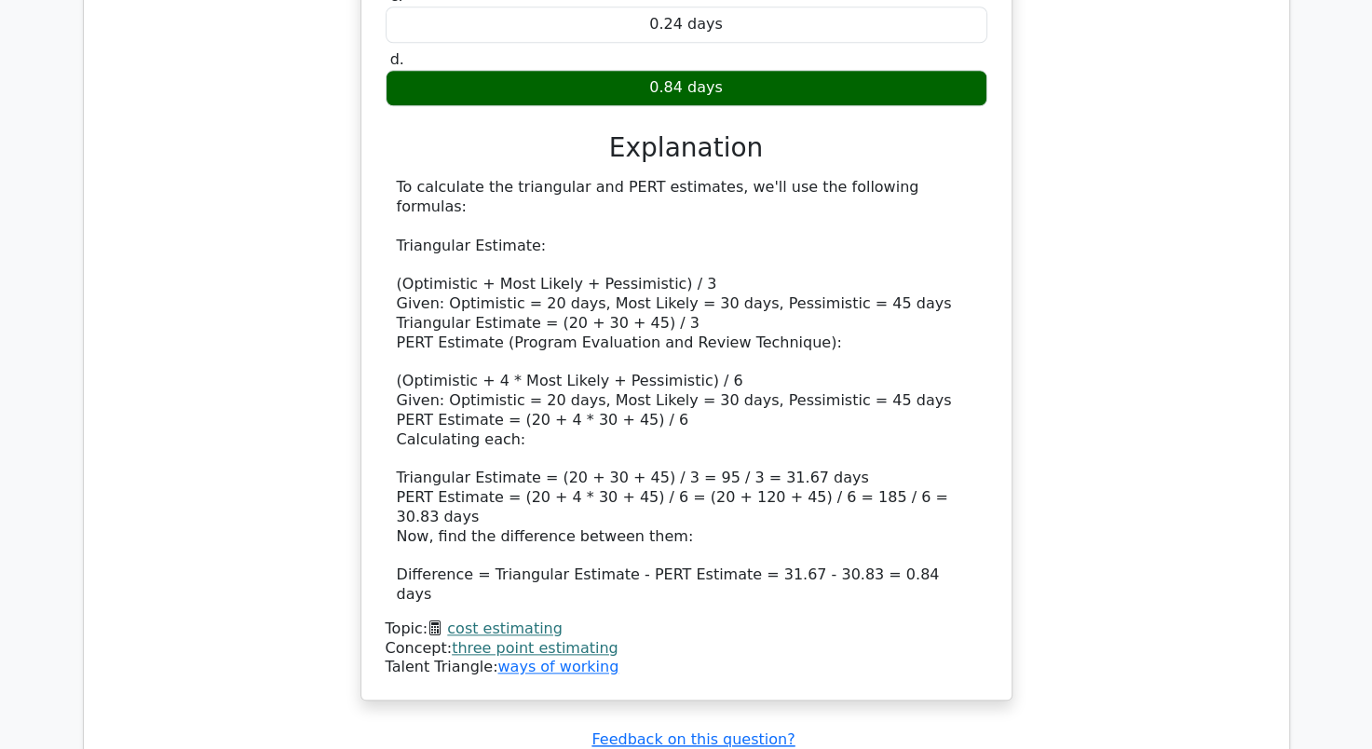
scroll to position [15588, 0]
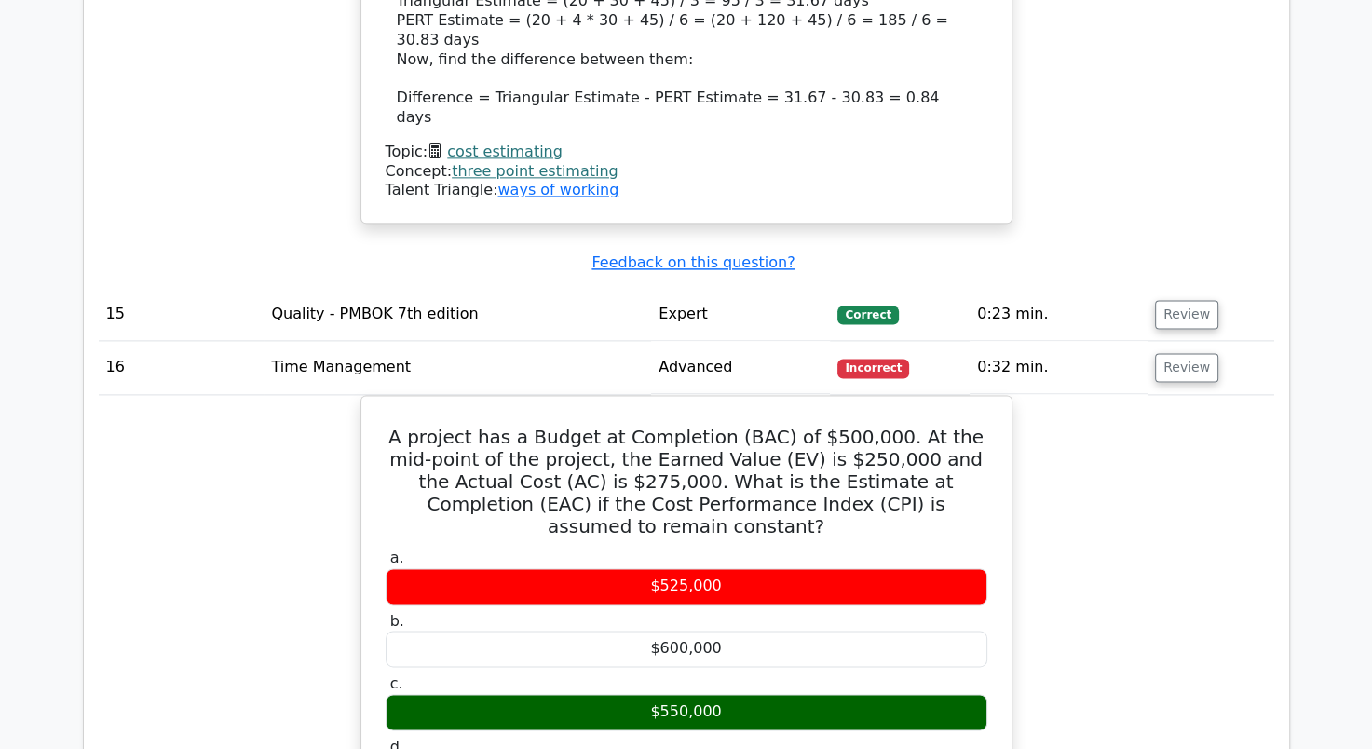
scroll to position [16061, 0]
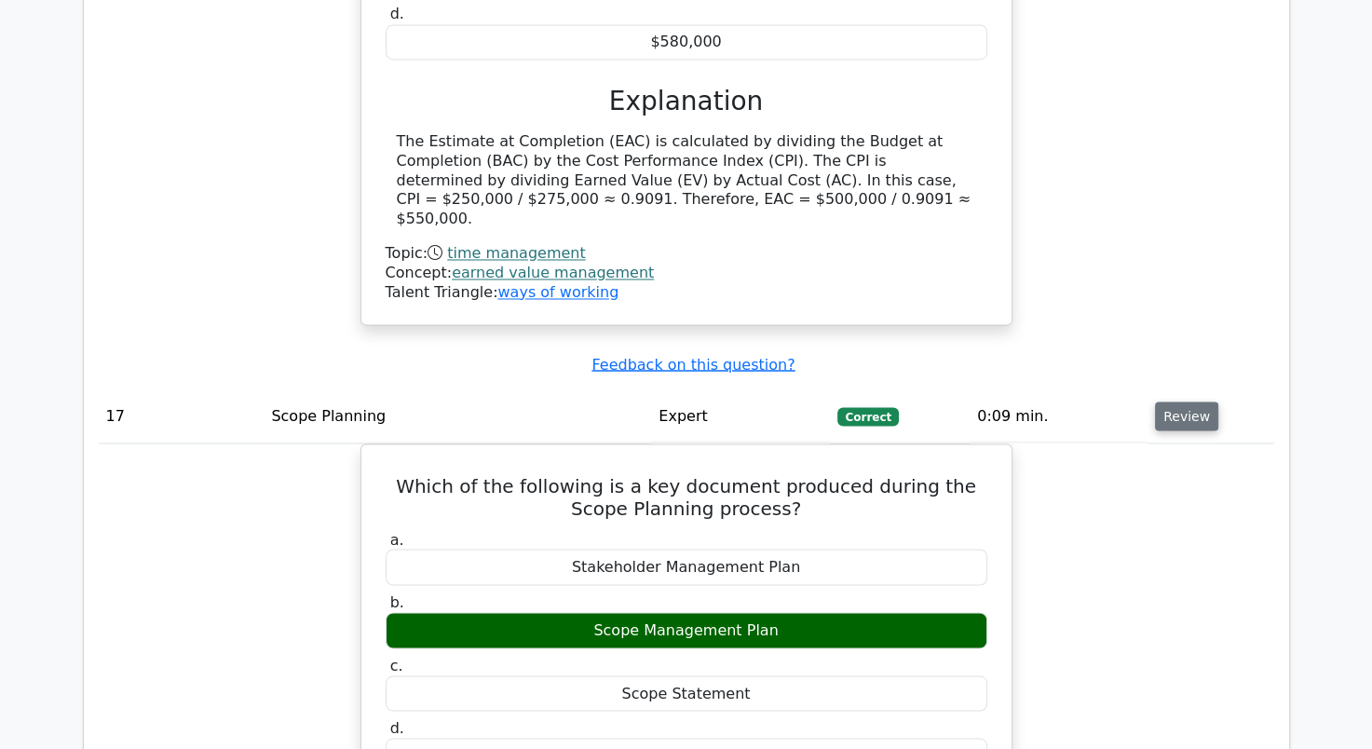
scroll to position [16813, 0]
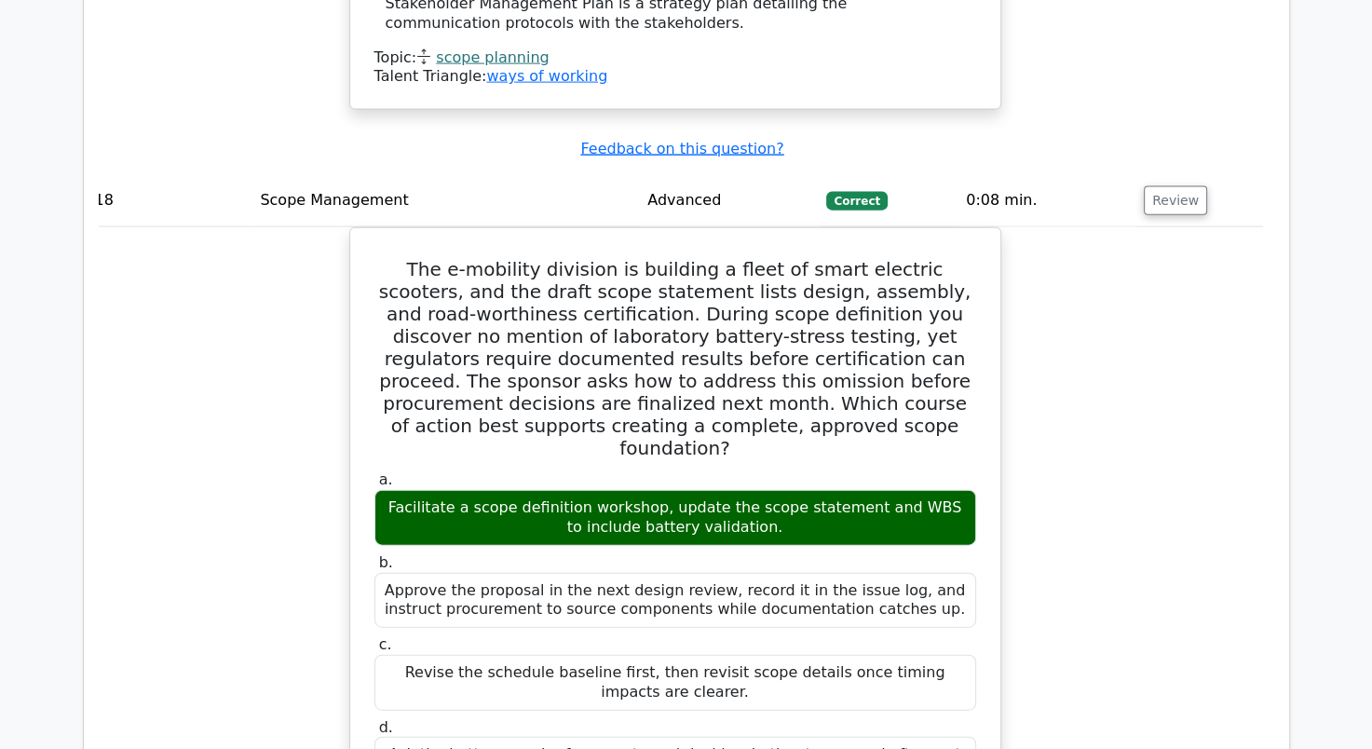
scroll to position [17804, 0]
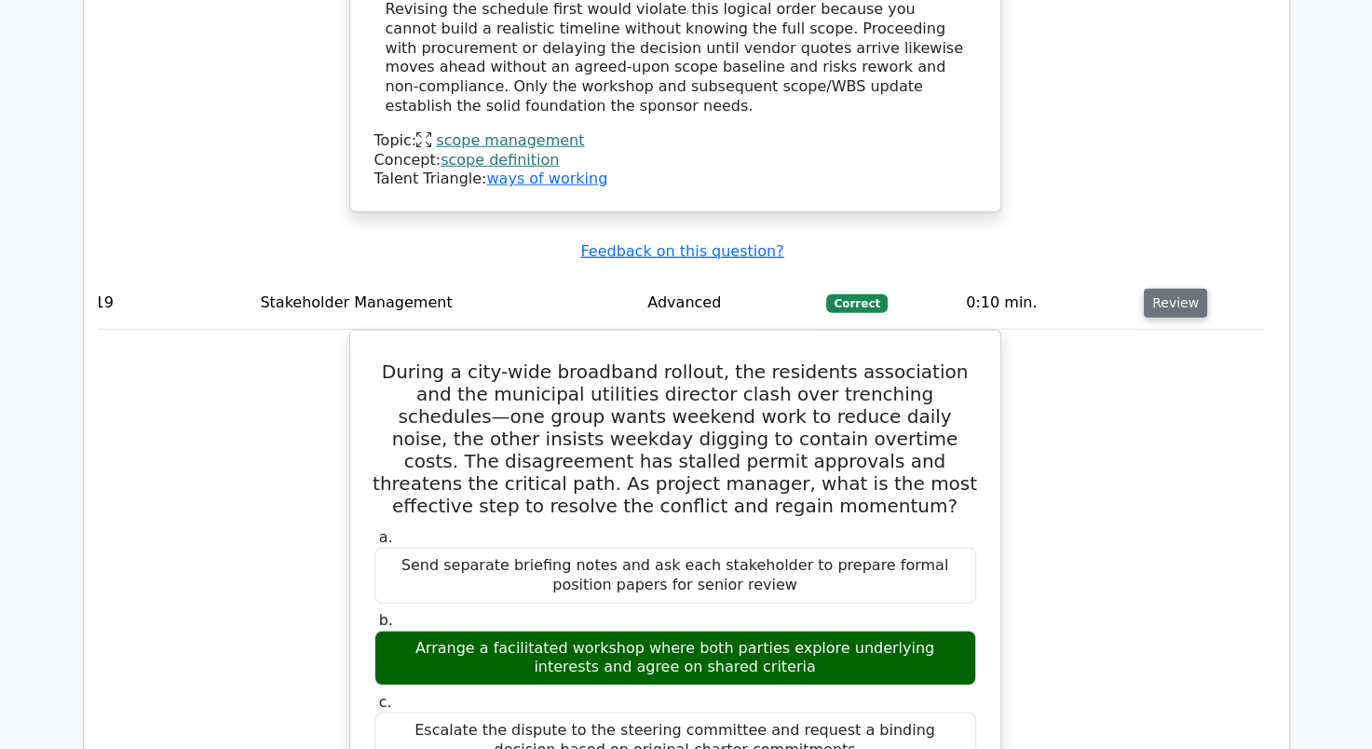
scroll to position [18820, 0]
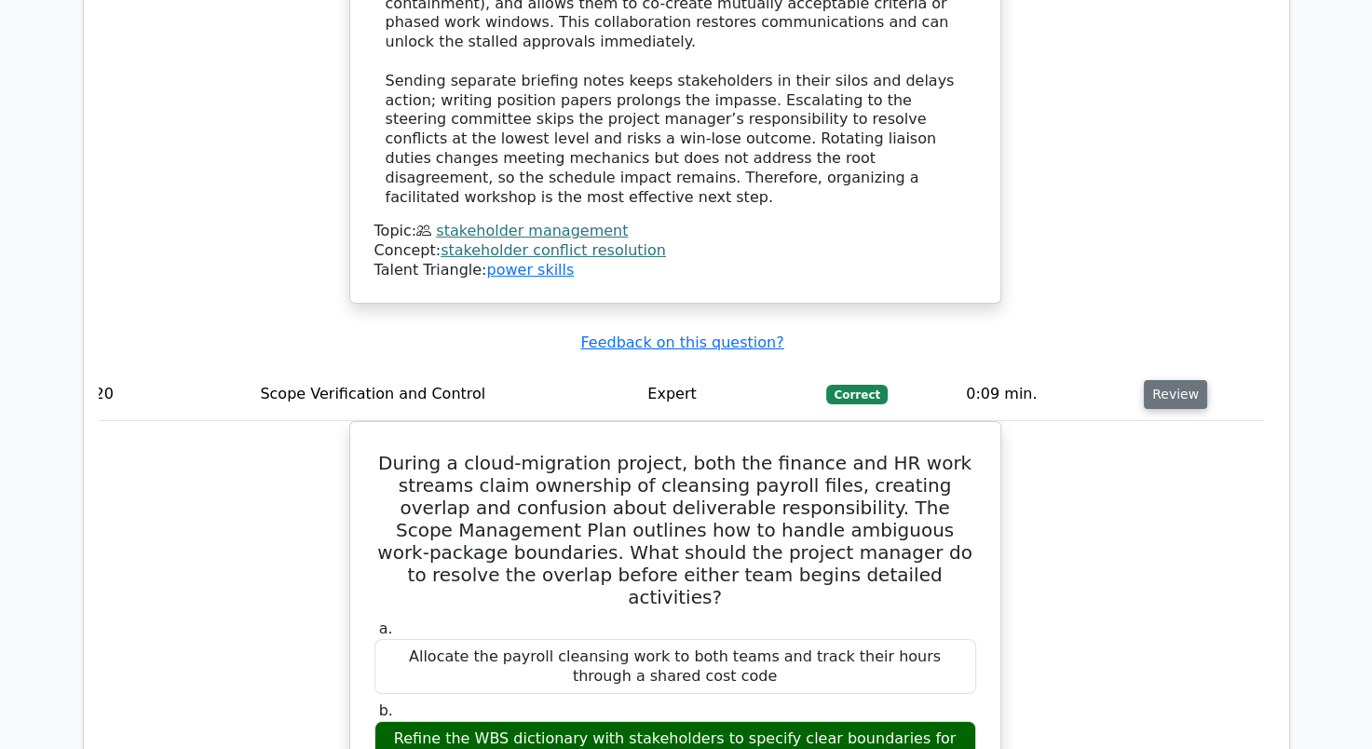
scroll to position [19847, 0]
